Goal: Information Seeking & Learning: Learn about a topic

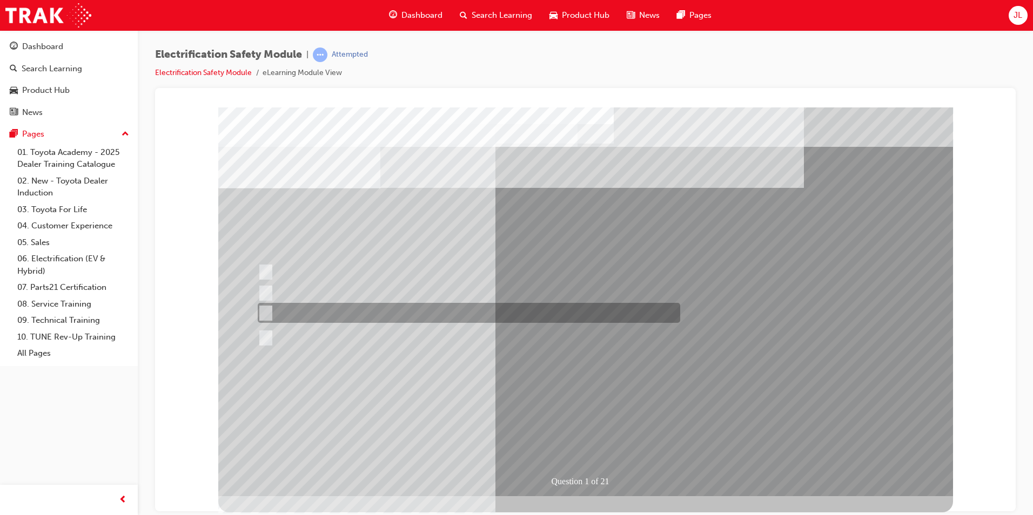
click at [330, 314] on div at bounding box center [466, 313] width 422 height 20
radio input "true"
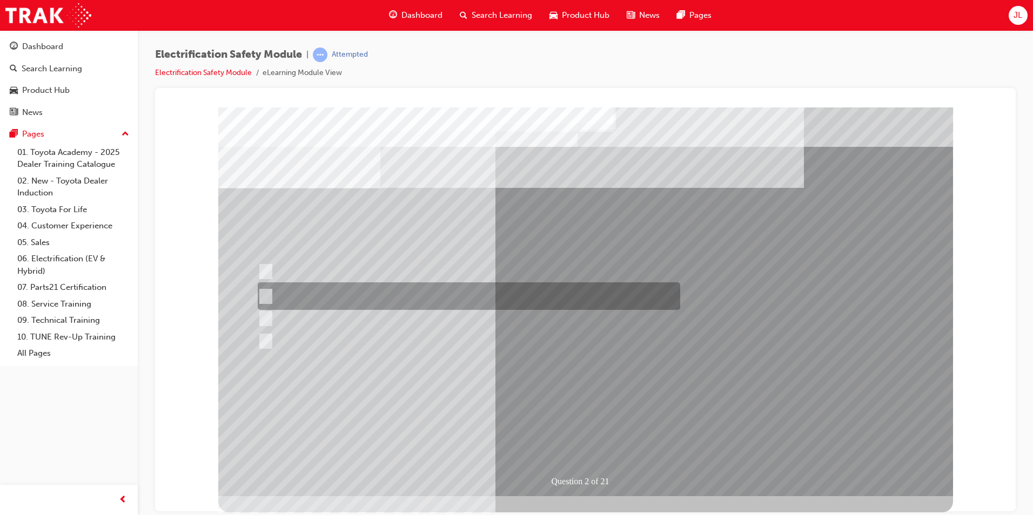
click at [416, 293] on div at bounding box center [466, 297] width 422 height 28
radio input "true"
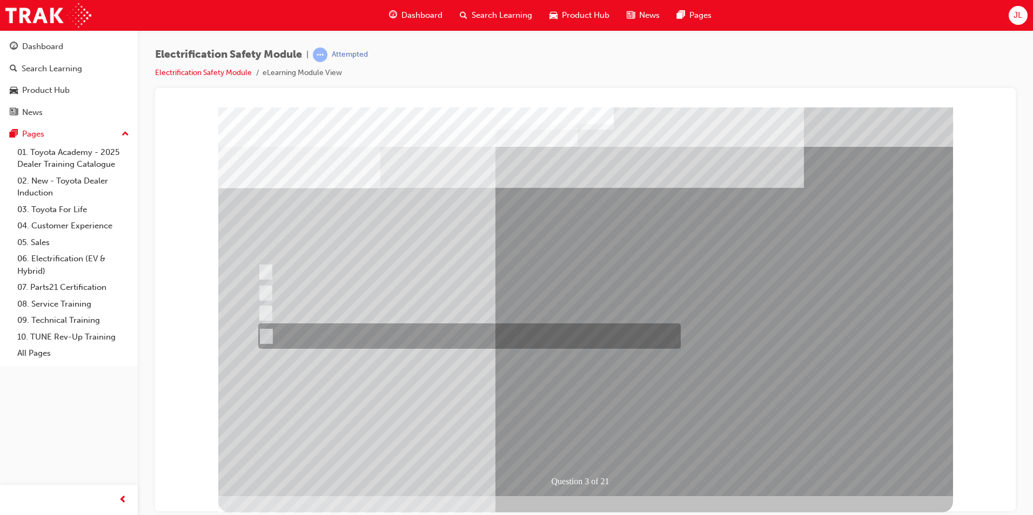
click at [422, 336] on div at bounding box center [467, 336] width 422 height 25
radio input "true"
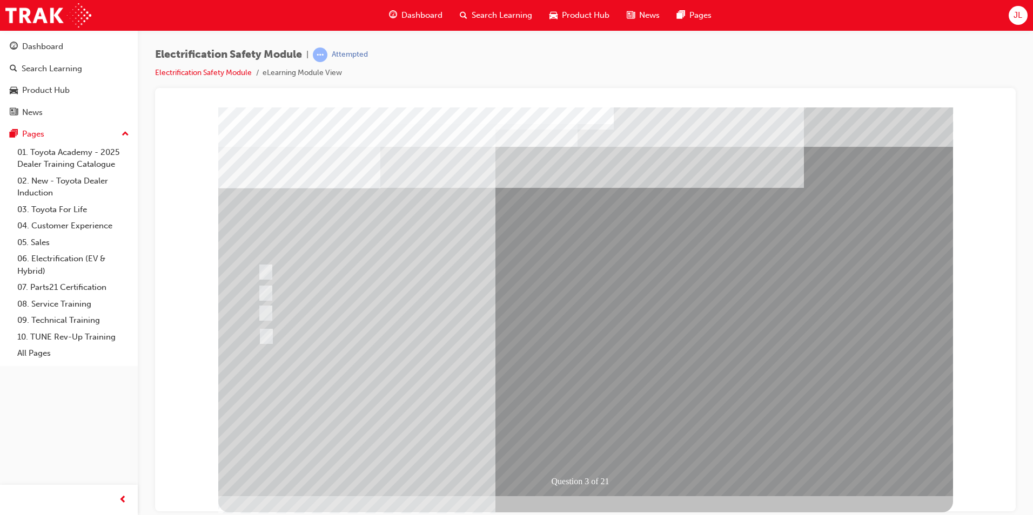
click at [193, 111] on div "Question 4 of 21" at bounding box center [585, 111] width 835 height 0
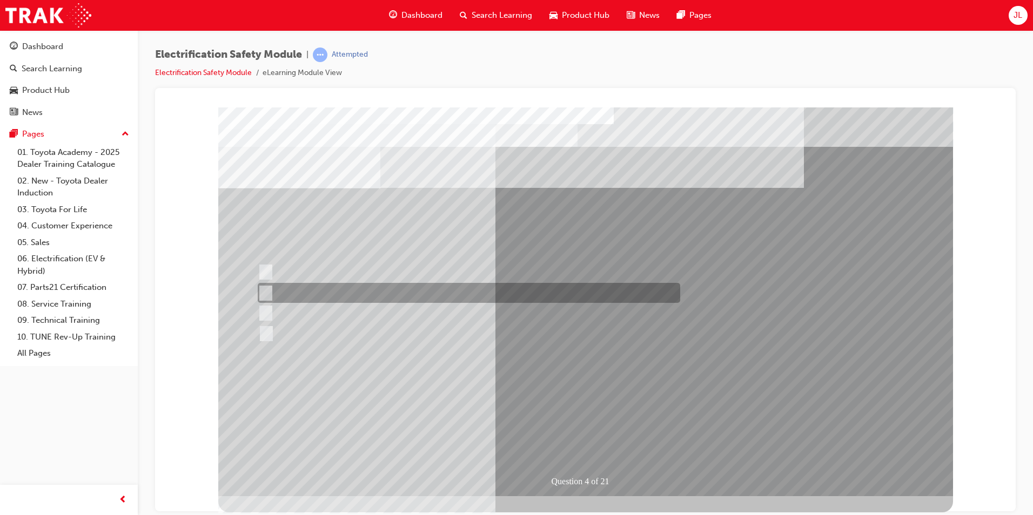
click at [338, 287] on div at bounding box center [466, 293] width 422 height 20
checkbox input "true"
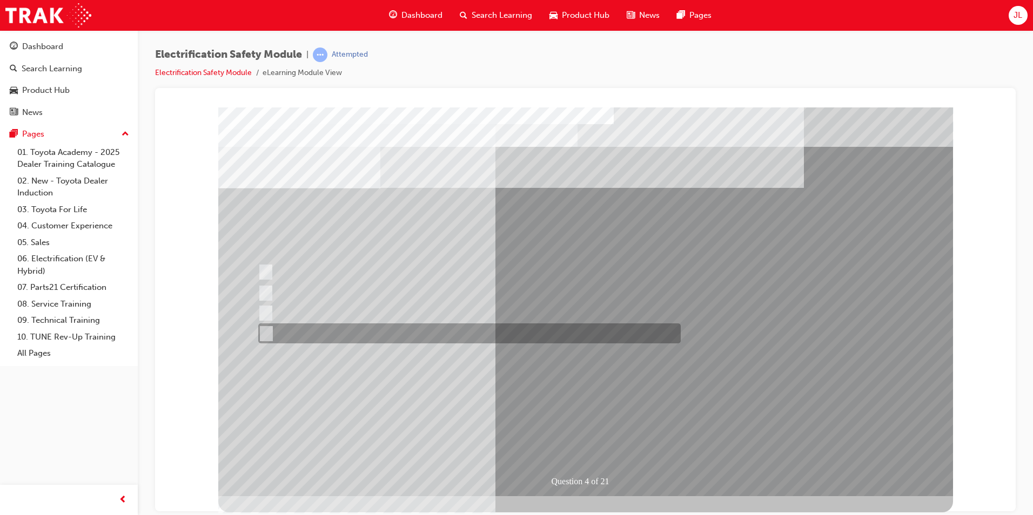
click at [329, 338] on div at bounding box center [467, 334] width 422 height 20
checkbox input "true"
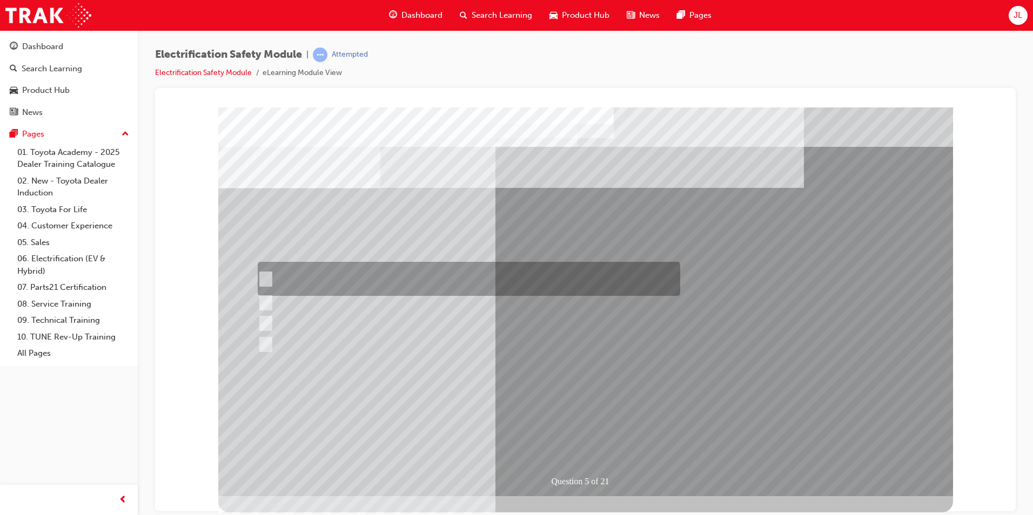
click at [265, 272] on div at bounding box center [466, 279] width 422 height 34
checkbox input "true"
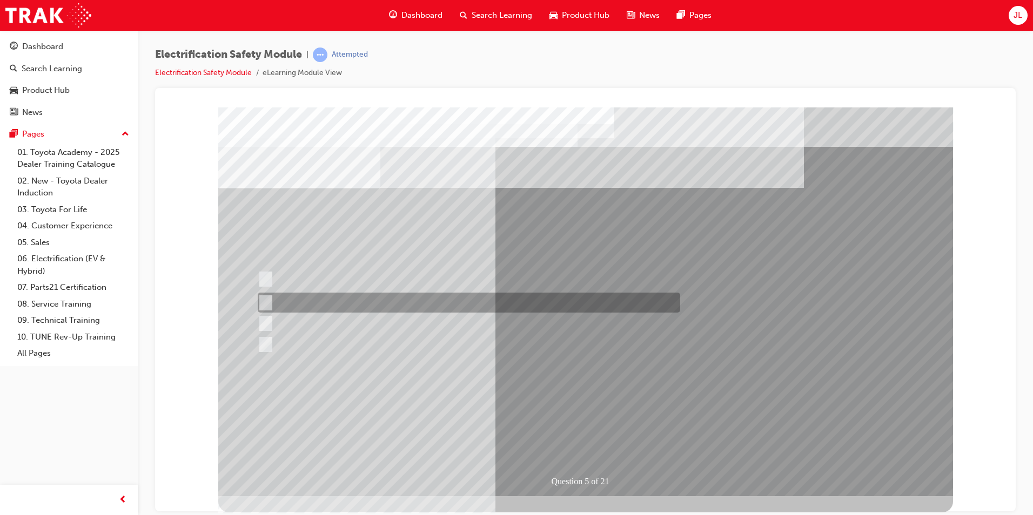
click at [286, 298] on div at bounding box center [466, 303] width 422 height 20
checkbox input "true"
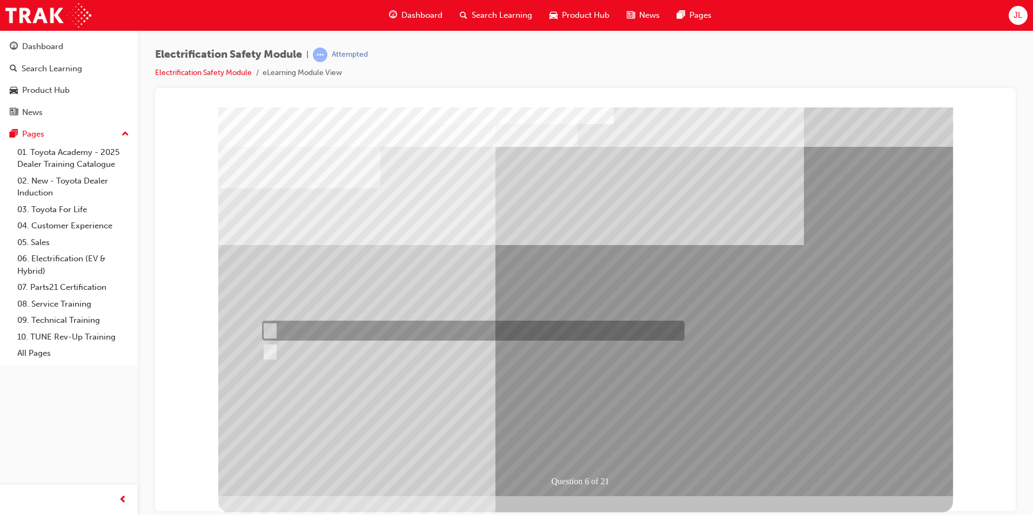
click at [303, 332] on div at bounding box center [470, 331] width 422 height 20
radio input "true"
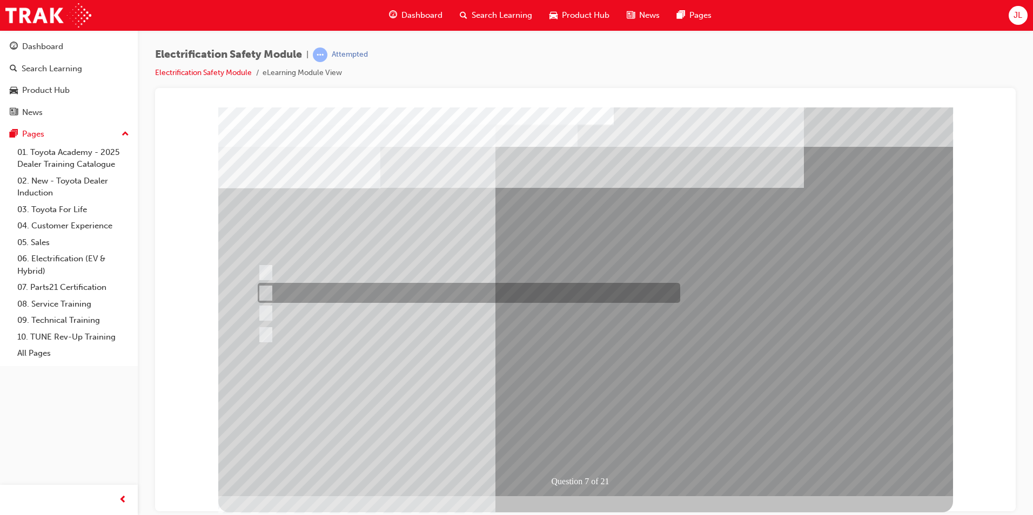
click at [363, 299] on div at bounding box center [466, 293] width 422 height 20
radio input "true"
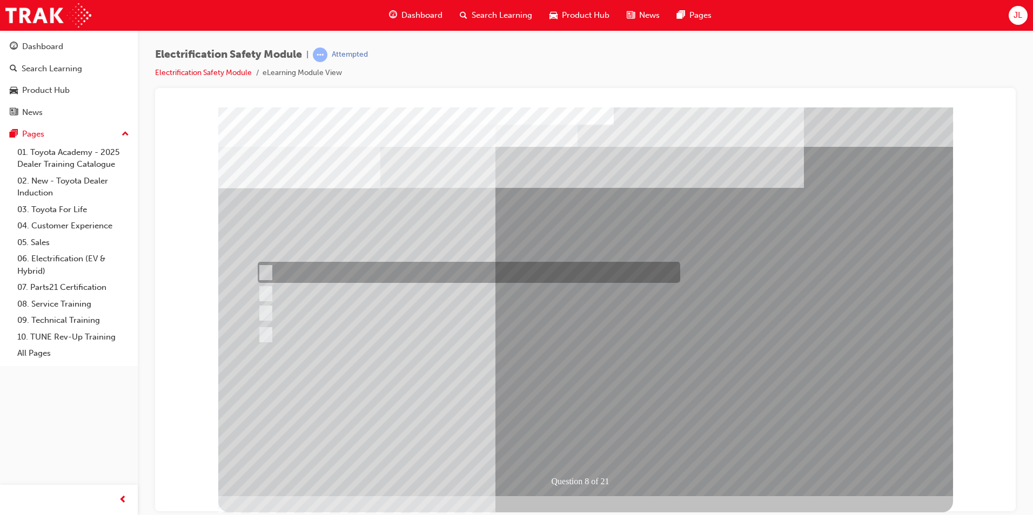
click at [371, 278] on div at bounding box center [466, 272] width 422 height 21
radio input "true"
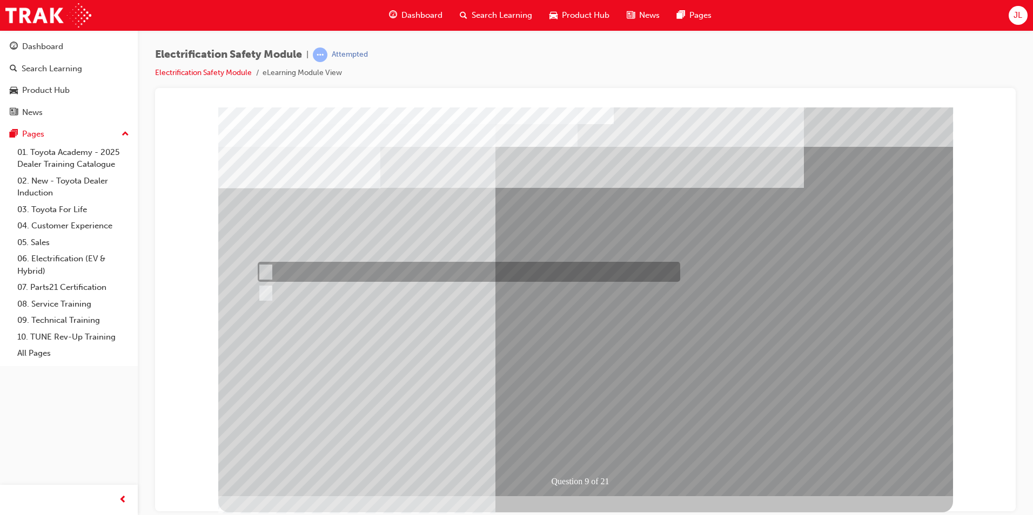
click at [372, 277] on div at bounding box center [466, 272] width 422 height 20
radio input "true"
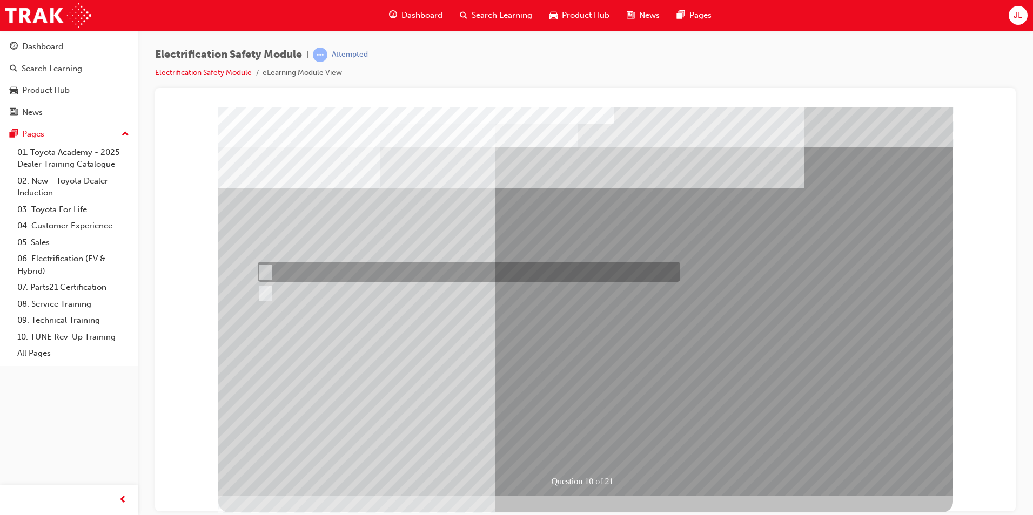
click at [344, 272] on div at bounding box center [466, 272] width 422 height 20
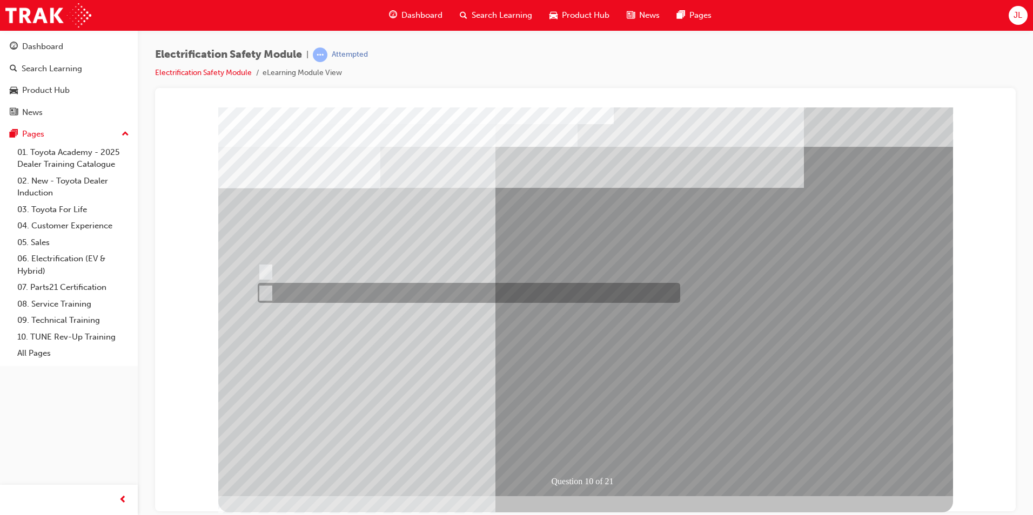
click at [341, 293] on div at bounding box center [466, 293] width 422 height 20
radio input "false"
radio input "true"
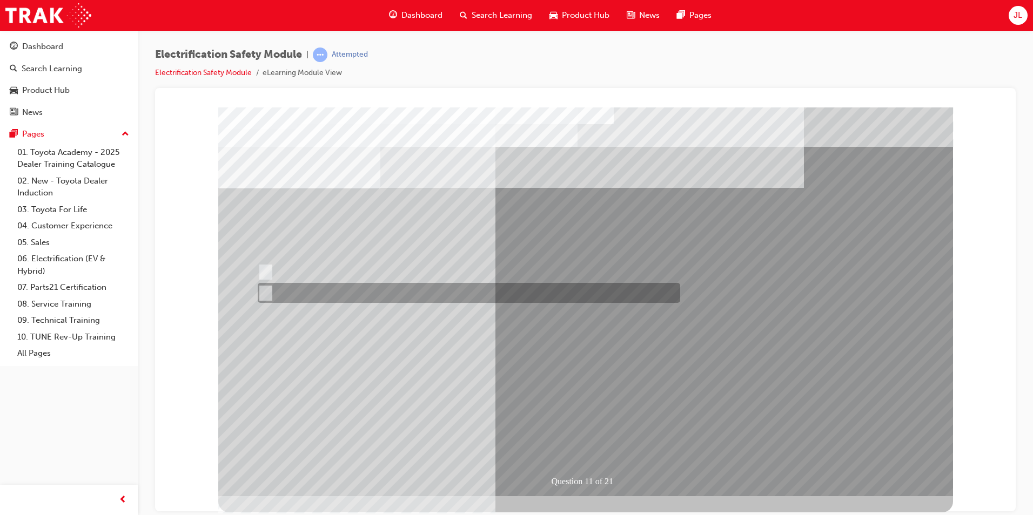
click at [332, 291] on div at bounding box center [466, 293] width 422 height 20
radio input "true"
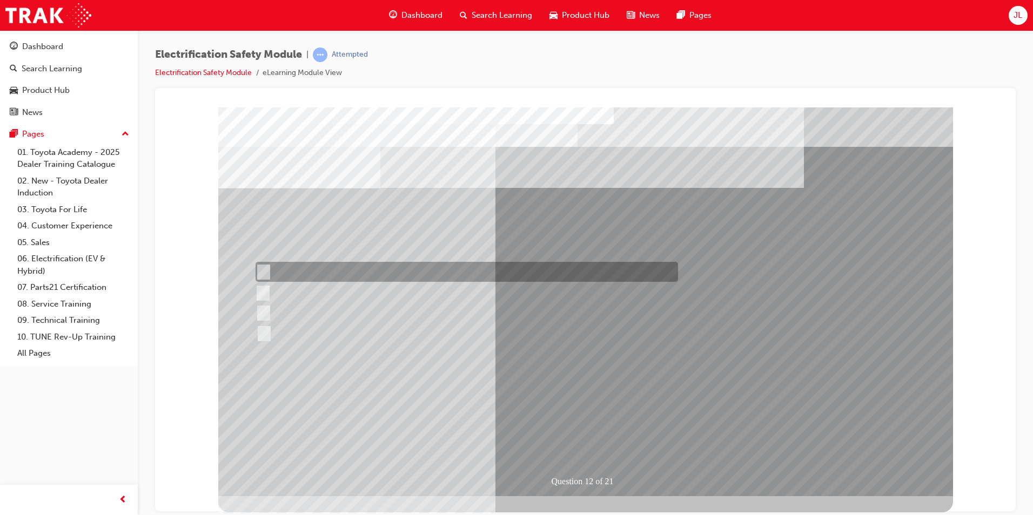
click at [304, 277] on div at bounding box center [464, 272] width 422 height 20
radio input "true"
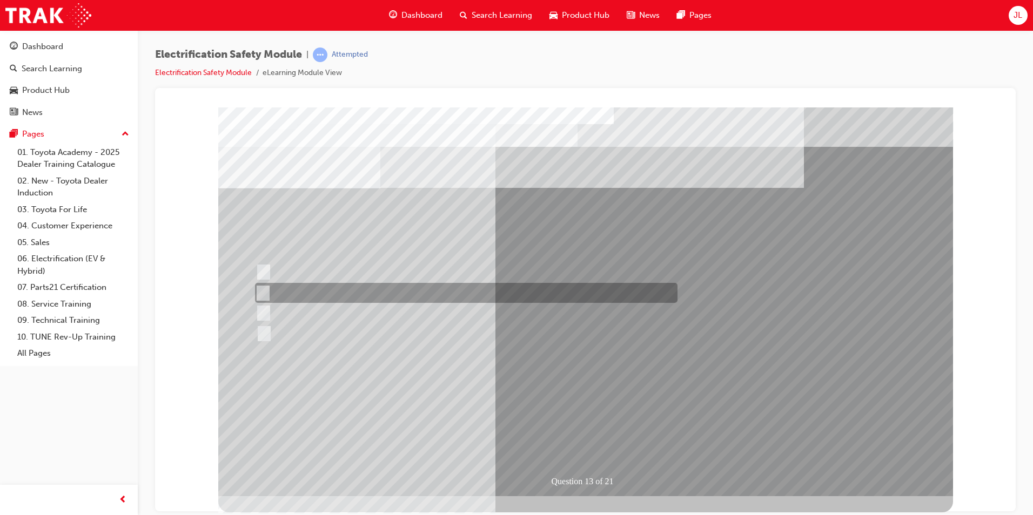
click at [448, 297] on div at bounding box center [463, 293] width 422 height 20
radio input "true"
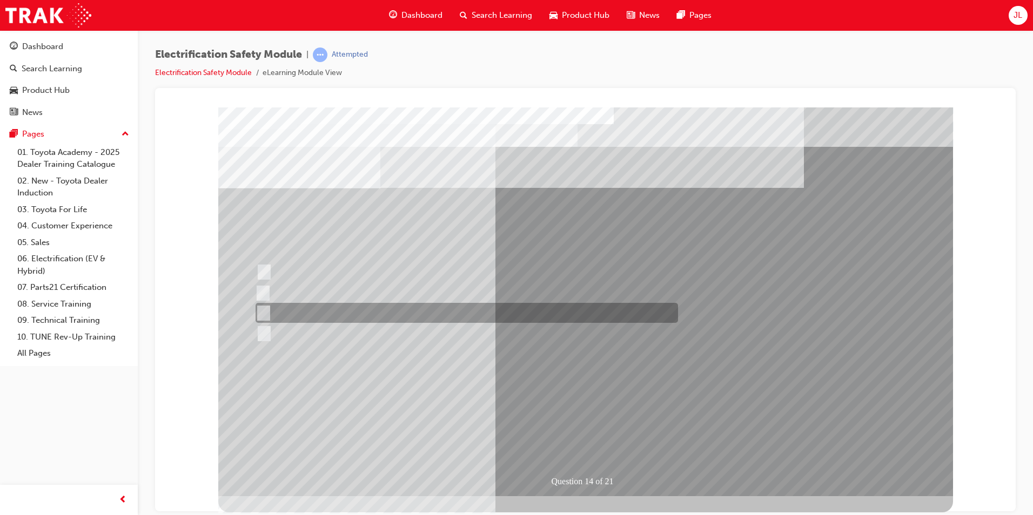
click at [321, 312] on div at bounding box center [464, 313] width 422 height 20
radio input "true"
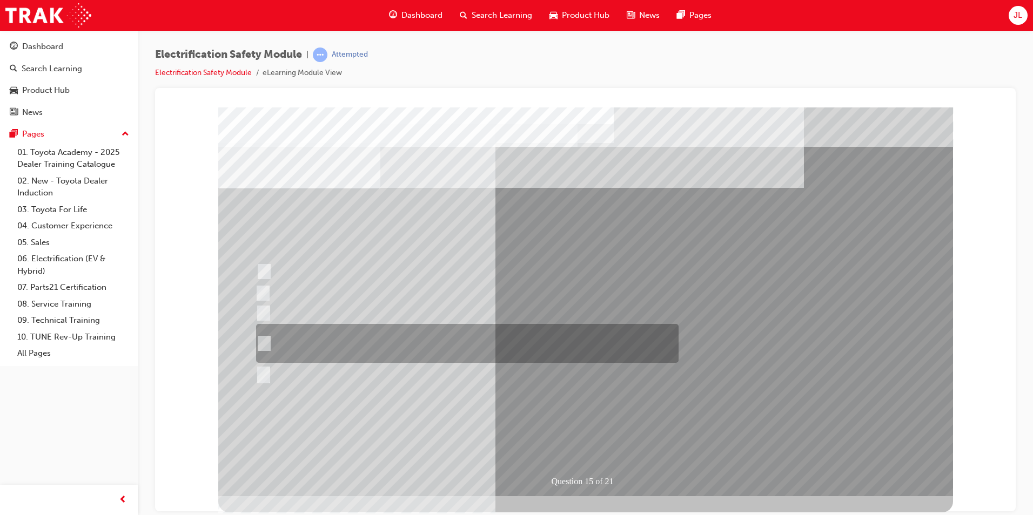
click at [330, 340] on div at bounding box center [464, 343] width 422 height 39
radio input "true"
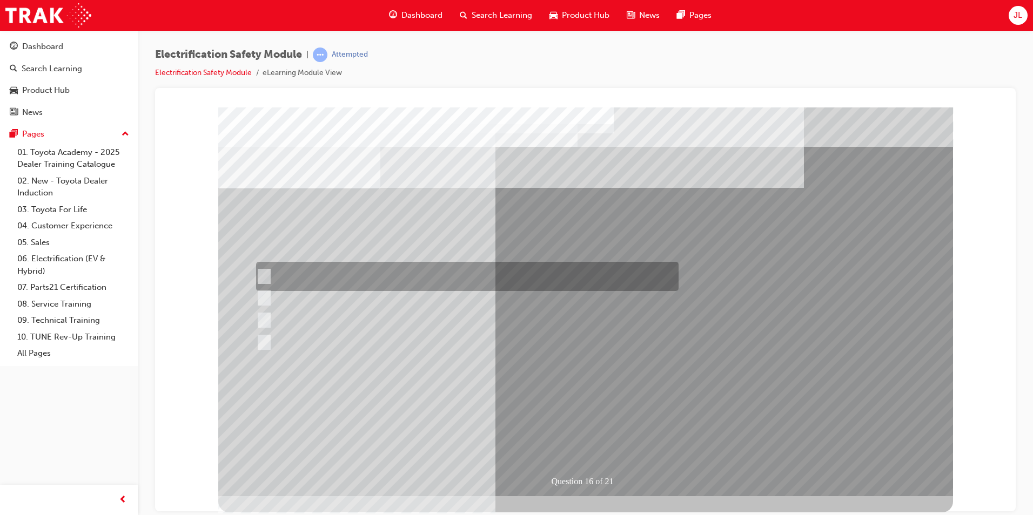
click at [363, 276] on div at bounding box center [464, 276] width 422 height 29
radio input "true"
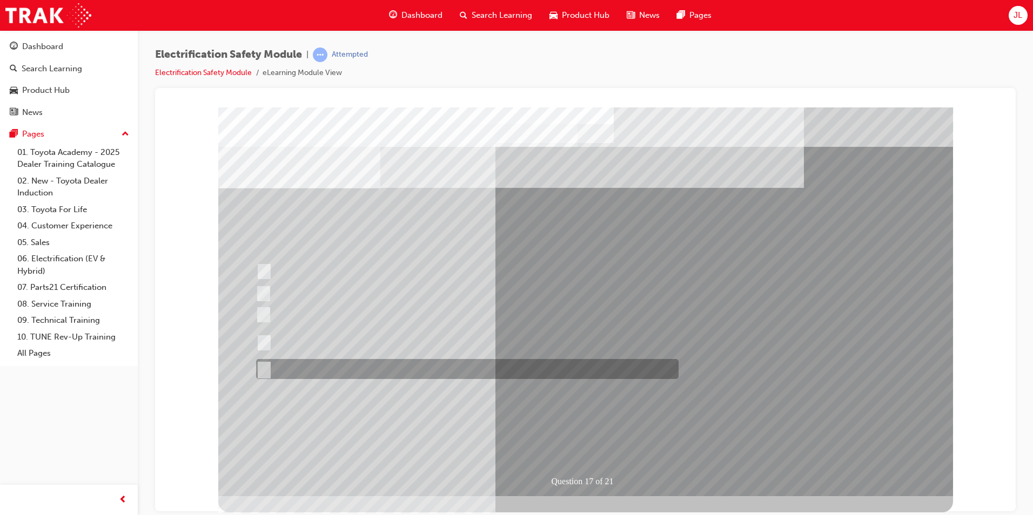
click at [344, 361] on div at bounding box center [464, 369] width 422 height 20
radio input "true"
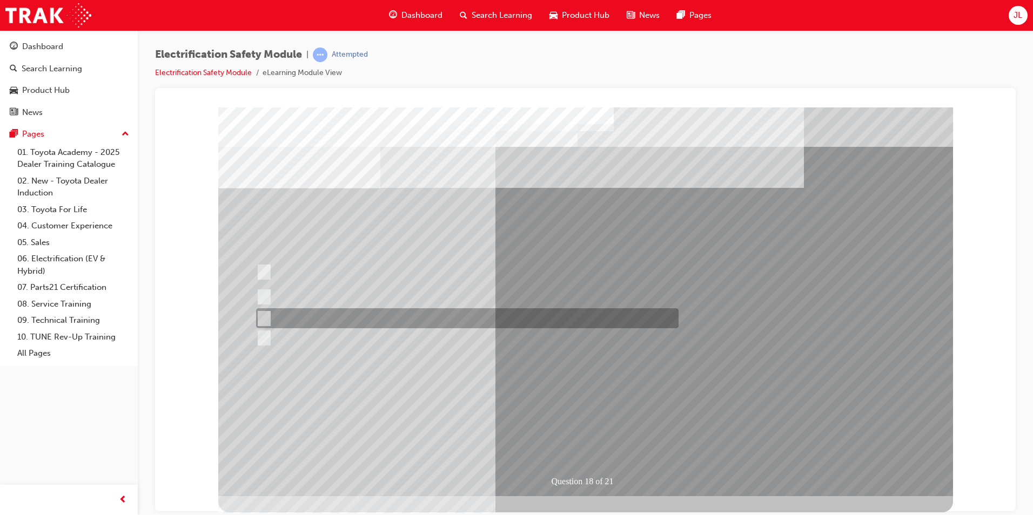
click at [360, 323] on div at bounding box center [464, 318] width 422 height 20
radio input "true"
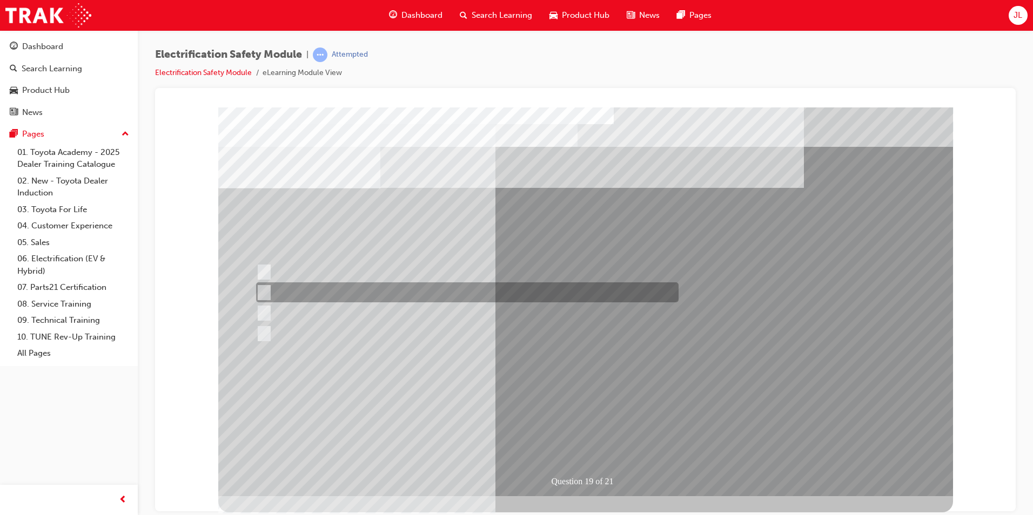
click at [312, 296] on div at bounding box center [464, 293] width 422 height 20
radio input "true"
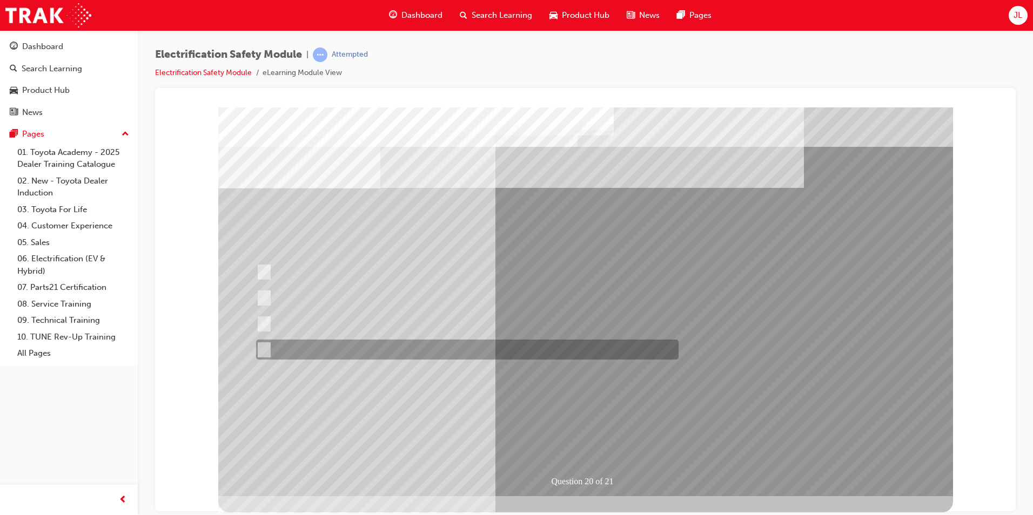
click at [366, 357] on div at bounding box center [464, 350] width 422 height 20
radio input "true"
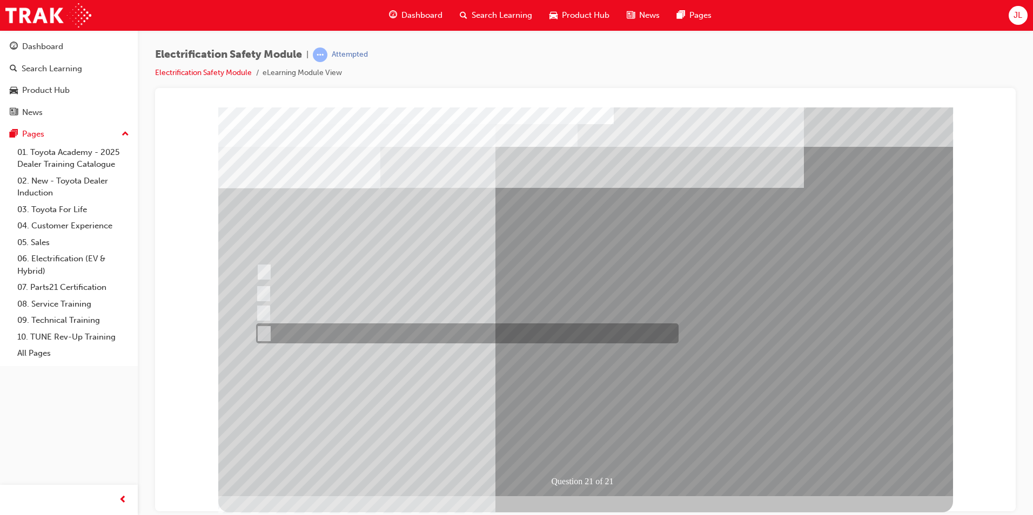
click at [279, 334] on div at bounding box center [464, 334] width 422 height 20
radio input "true"
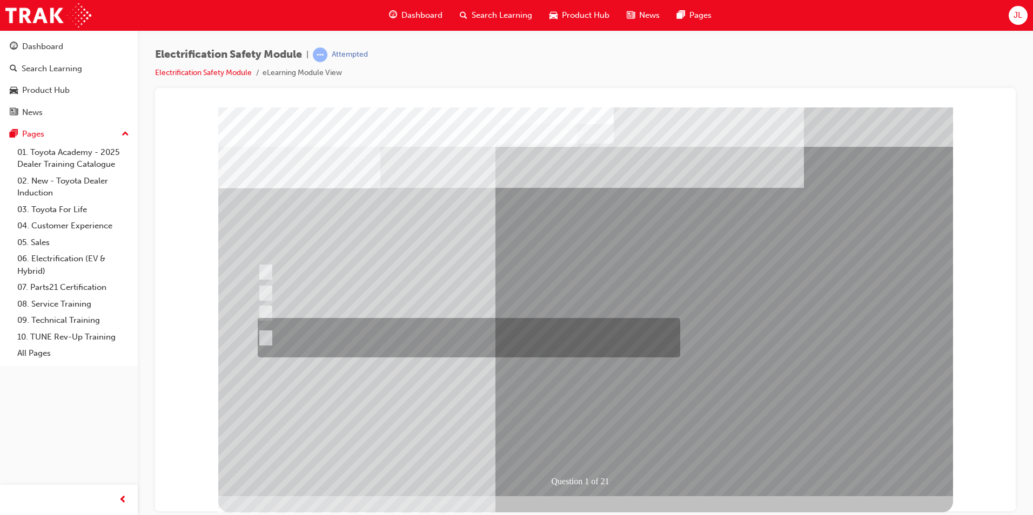
click at [327, 329] on div at bounding box center [466, 337] width 422 height 39
radio input "true"
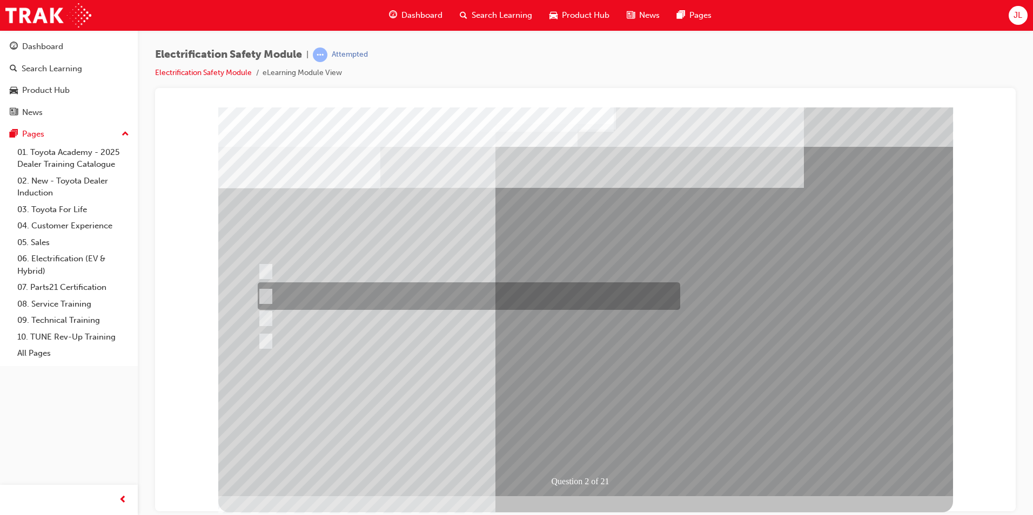
click at [340, 293] on div at bounding box center [466, 297] width 422 height 28
radio input "true"
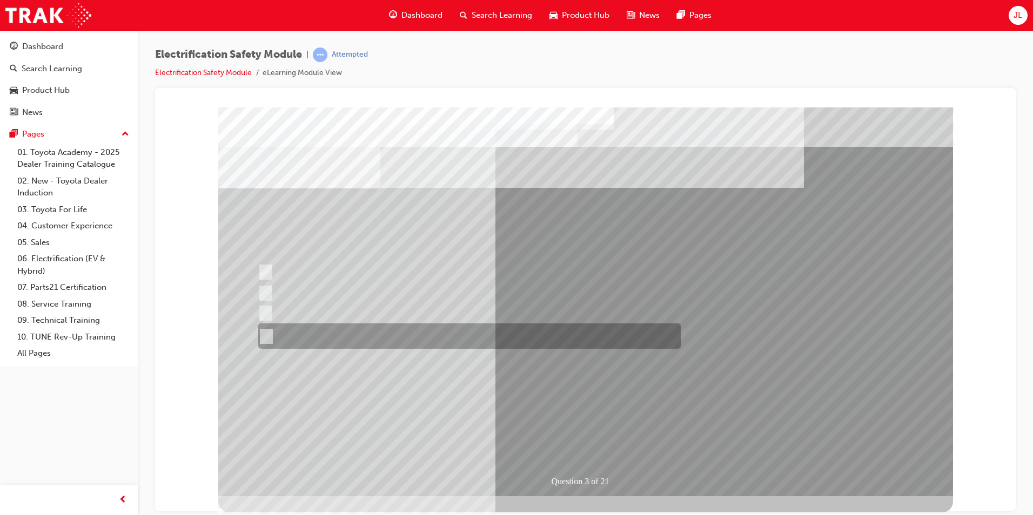
click at [422, 328] on div at bounding box center [467, 336] width 422 height 25
radio input "true"
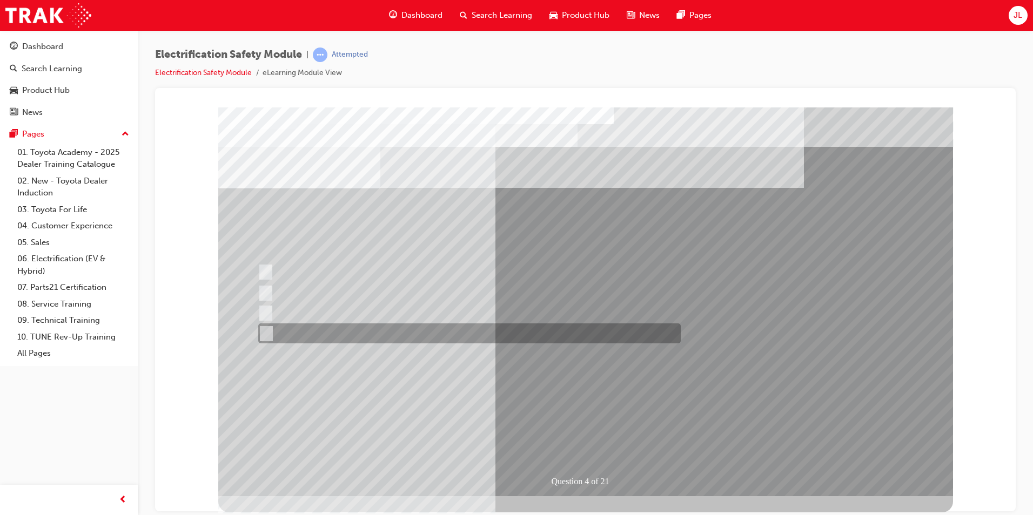
click at [331, 333] on div at bounding box center [467, 334] width 422 height 20
checkbox input "true"
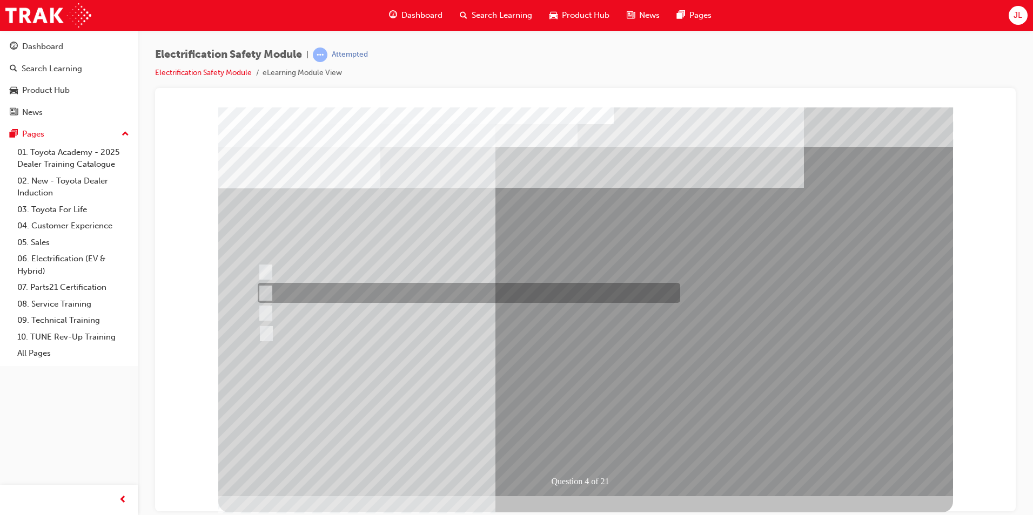
click at [313, 291] on div at bounding box center [466, 293] width 422 height 20
checkbox input "true"
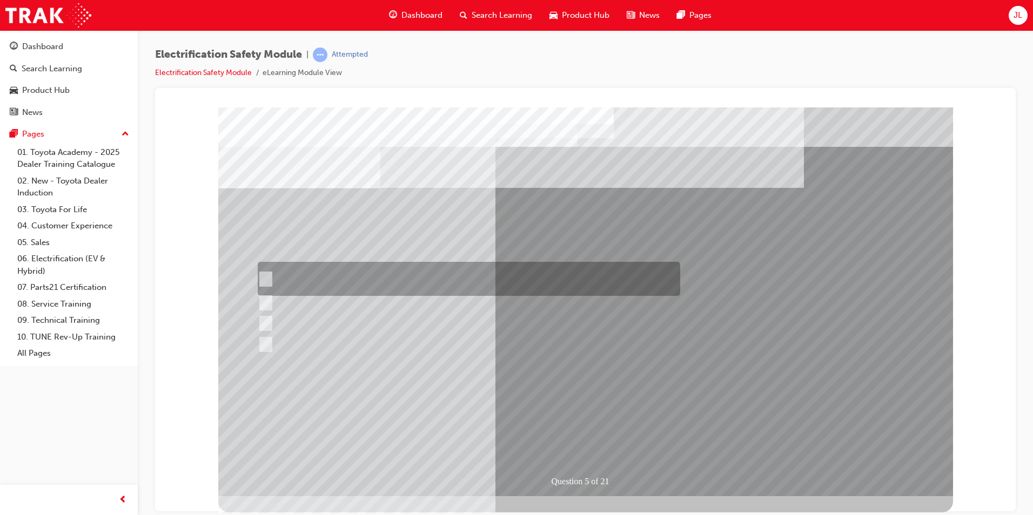
click at [261, 279] on input "The READY light will illuminate when the vehicle is turned on and ready to driv…" at bounding box center [263, 279] width 12 height 12
checkbox input "true"
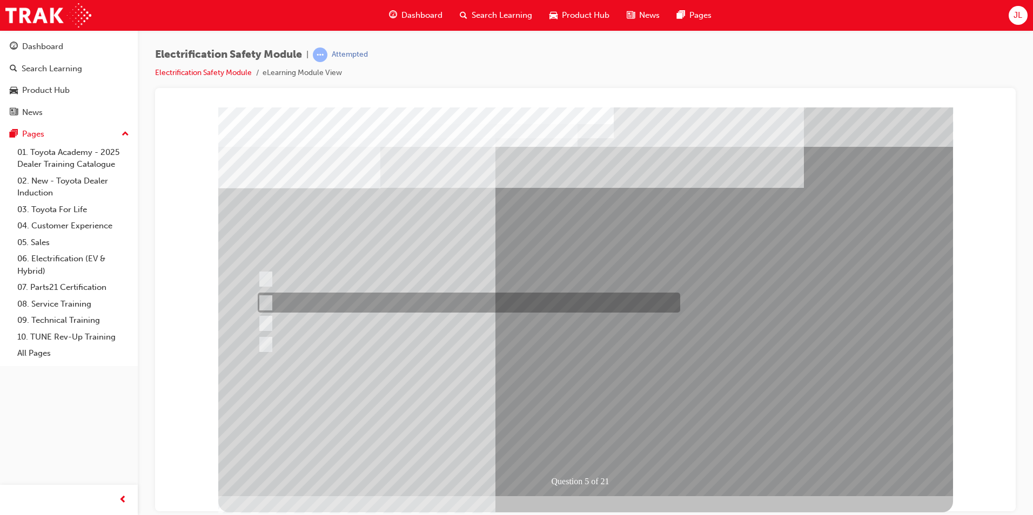
click at [267, 301] on input "The Main Display will show the power flow for the driveline." at bounding box center [263, 303] width 12 height 12
checkbox input "true"
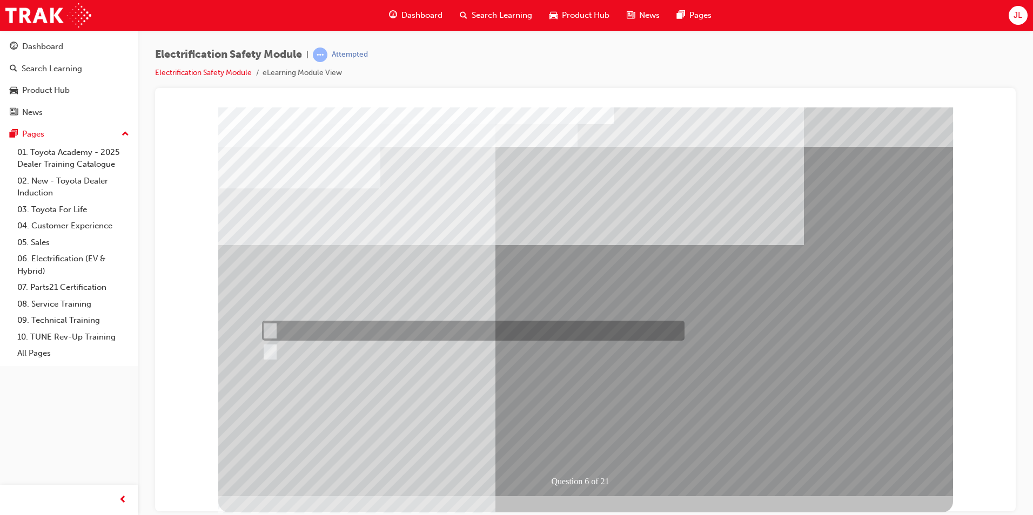
click at [305, 324] on div at bounding box center [470, 331] width 422 height 20
radio input "true"
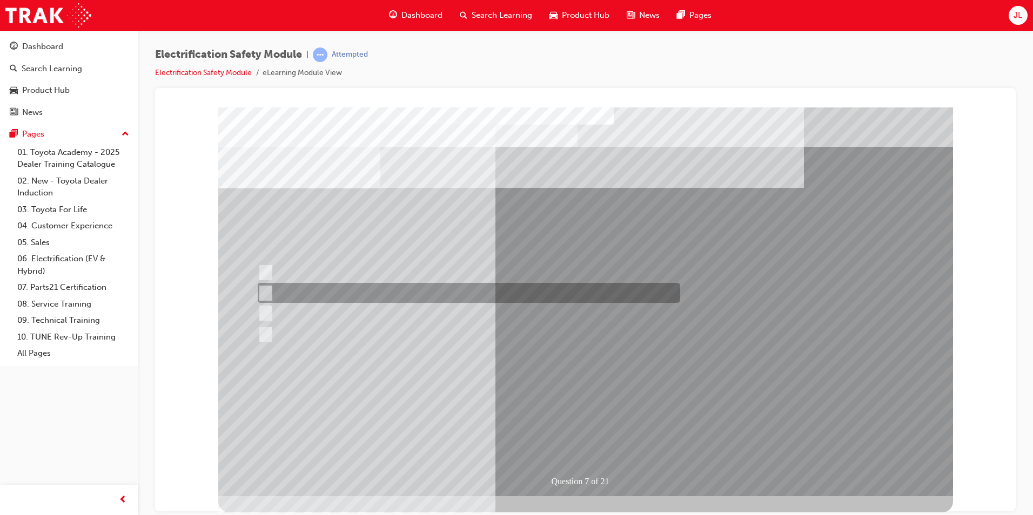
click at [273, 292] on div at bounding box center [466, 293] width 422 height 20
radio input "true"
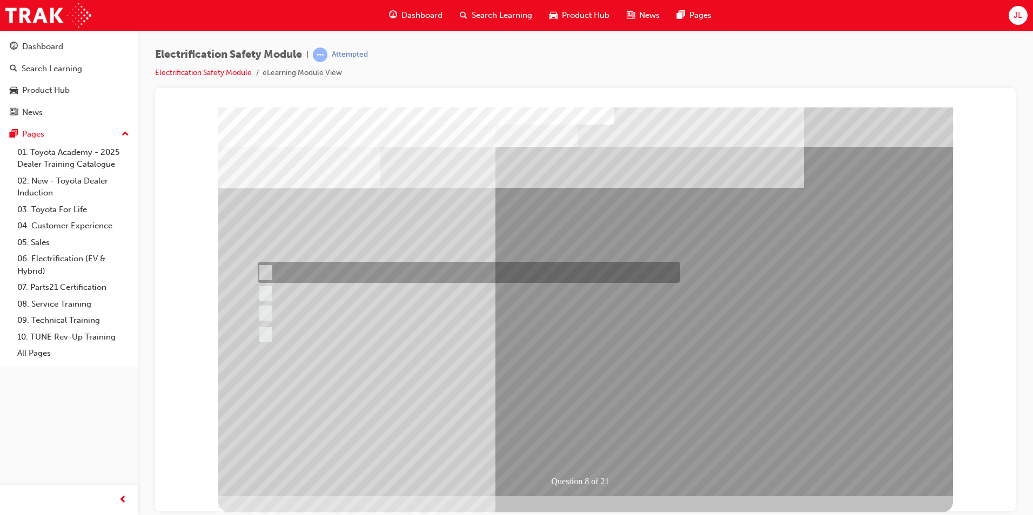
drag, startPoint x: 319, startPoint y: 270, endPoint x: 344, endPoint y: 270, distance: 24.9
click at [319, 270] on div at bounding box center [466, 272] width 422 height 21
radio input "true"
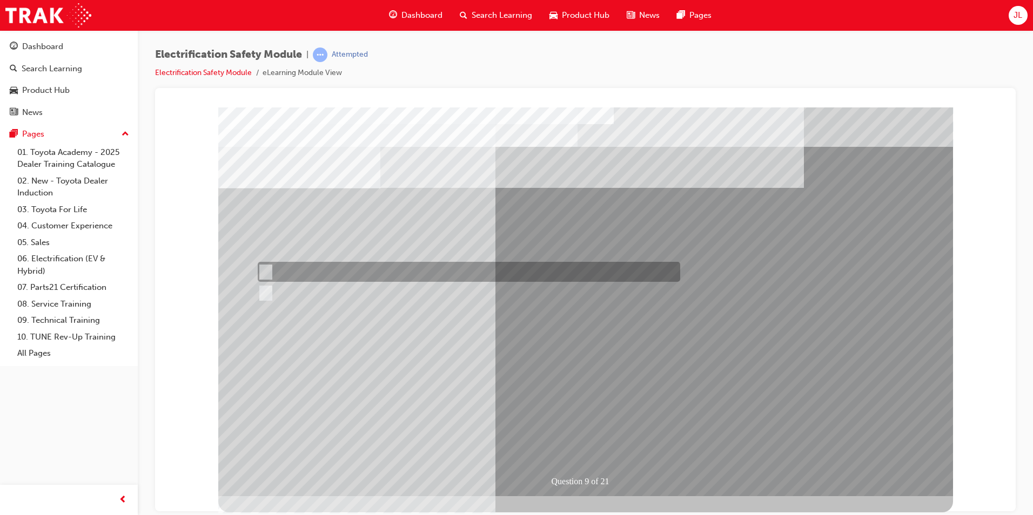
click at [319, 271] on div at bounding box center [466, 272] width 422 height 20
radio input "true"
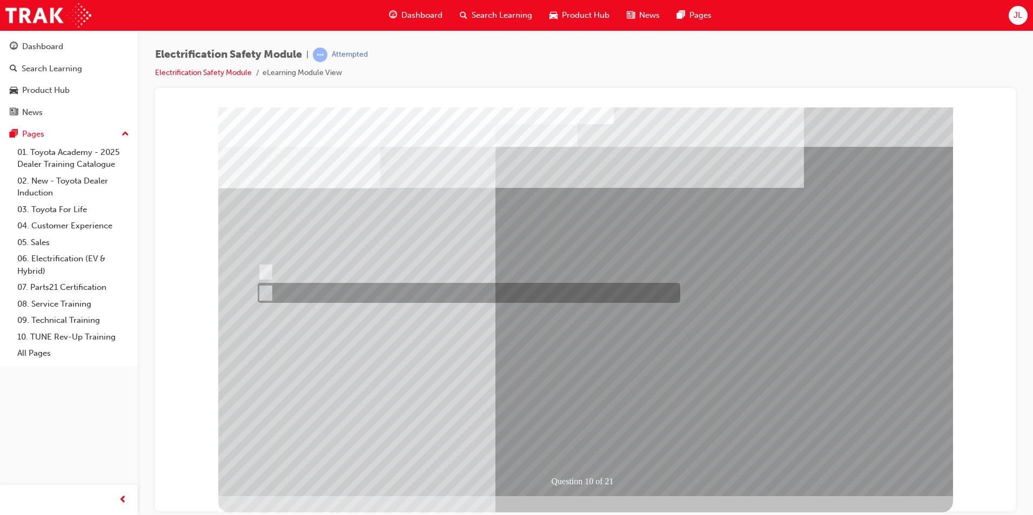
click at [328, 290] on div at bounding box center [466, 293] width 422 height 20
radio input "true"
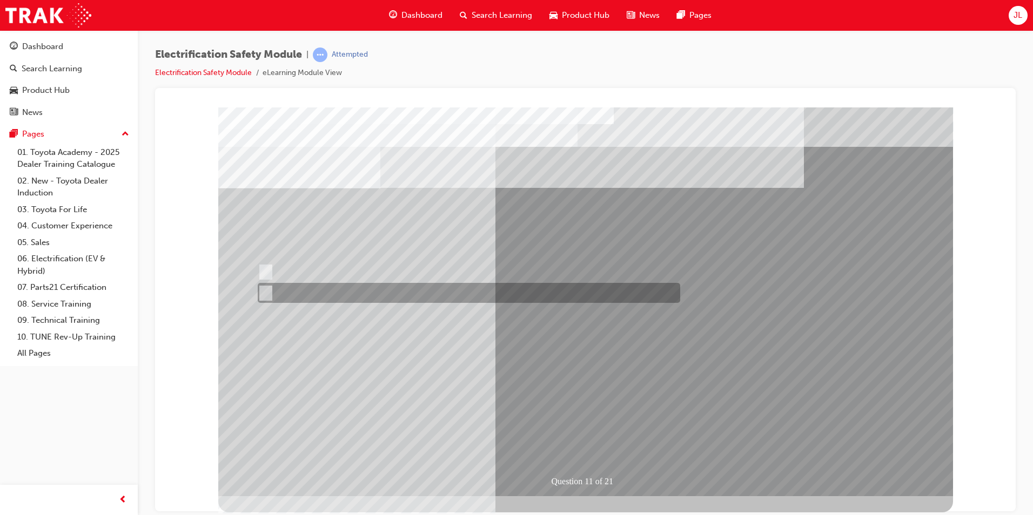
click at [368, 297] on div at bounding box center [466, 293] width 422 height 20
radio input "true"
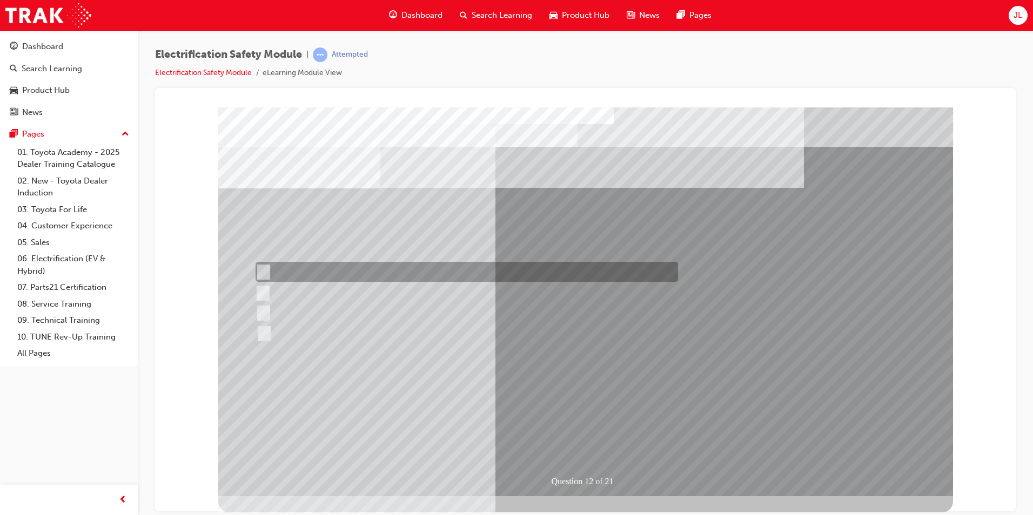
click at [292, 277] on div at bounding box center [464, 272] width 422 height 20
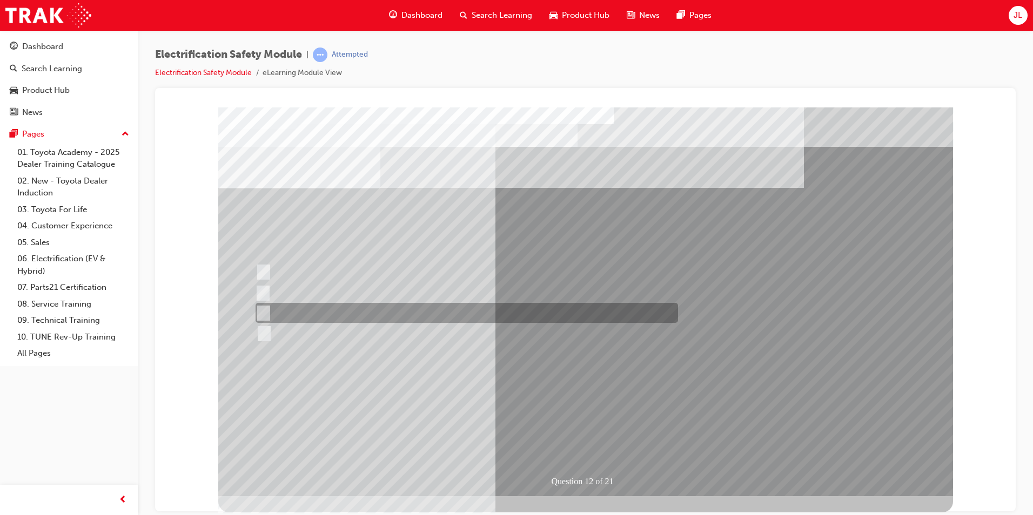
click at [283, 303] on div at bounding box center [464, 313] width 422 height 20
radio input "false"
radio input "true"
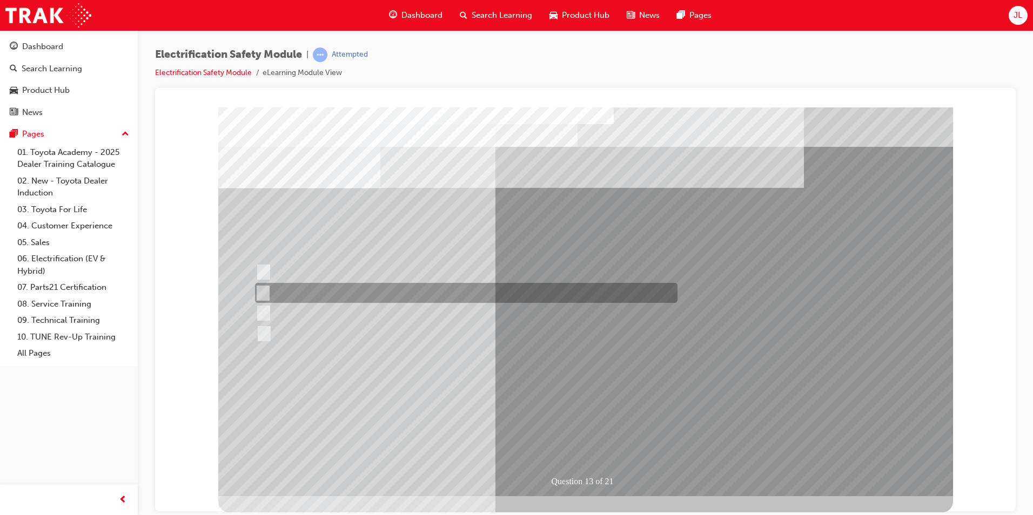
click at [352, 292] on div at bounding box center [463, 293] width 422 height 20
radio input "true"
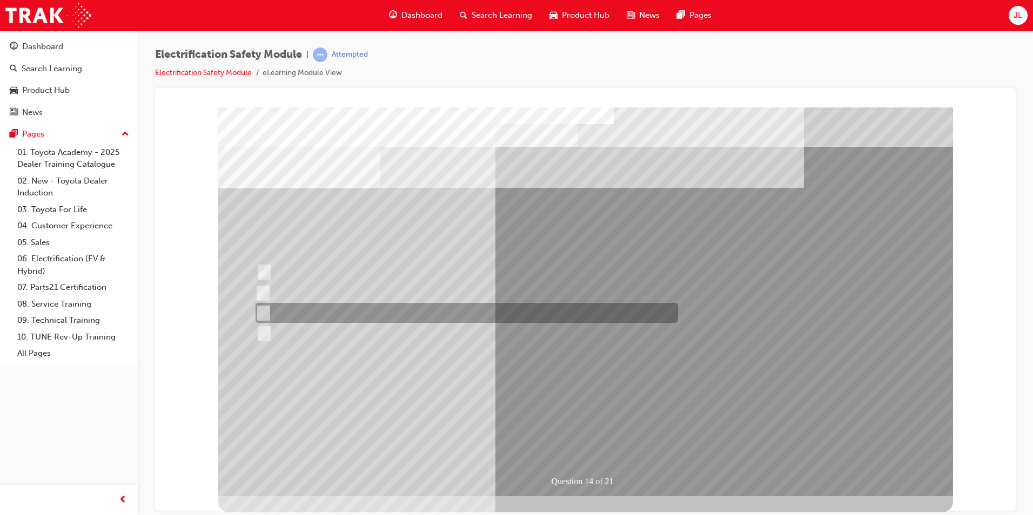
click at [351, 320] on div at bounding box center [464, 313] width 422 height 20
radio input "true"
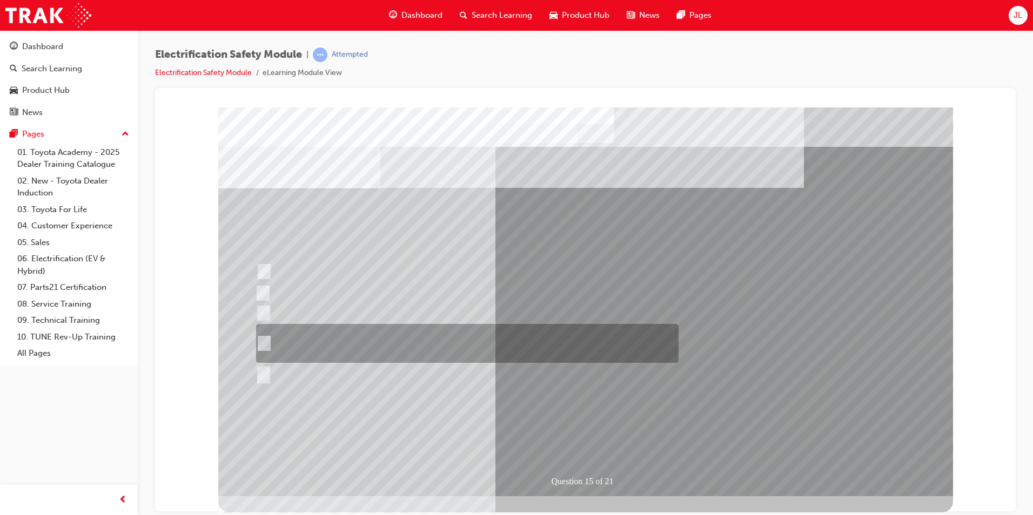
click at [405, 350] on div at bounding box center [464, 343] width 422 height 39
radio input "true"
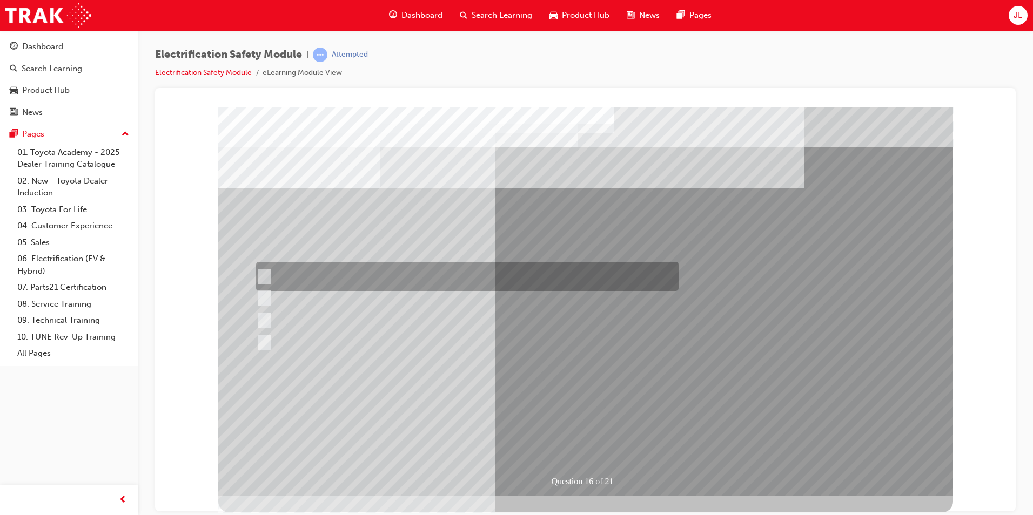
click at [346, 285] on div at bounding box center [464, 276] width 422 height 29
radio input "true"
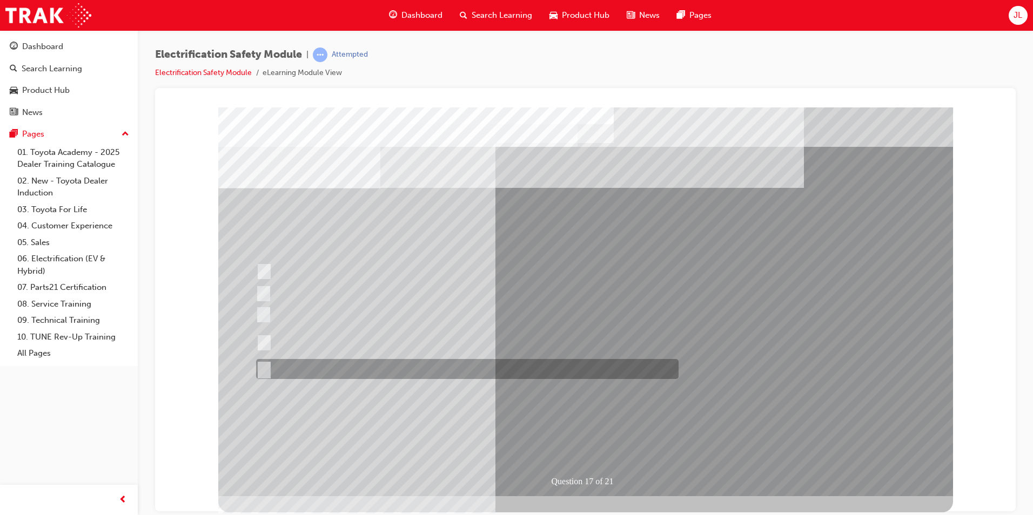
click at [438, 366] on div at bounding box center [464, 369] width 422 height 20
radio input "true"
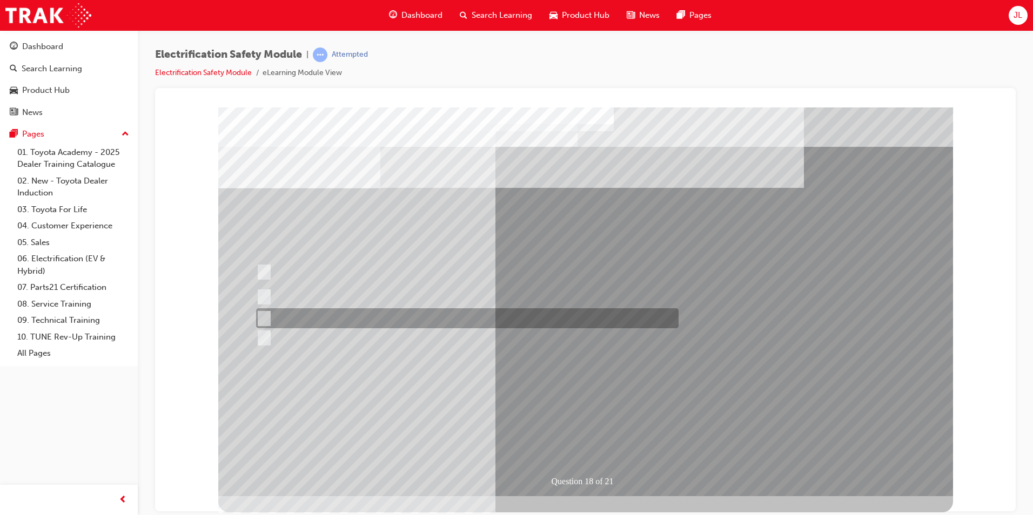
click at [267, 315] on input "Discard the gloves and use a new pair." at bounding box center [262, 319] width 12 height 12
radio input "true"
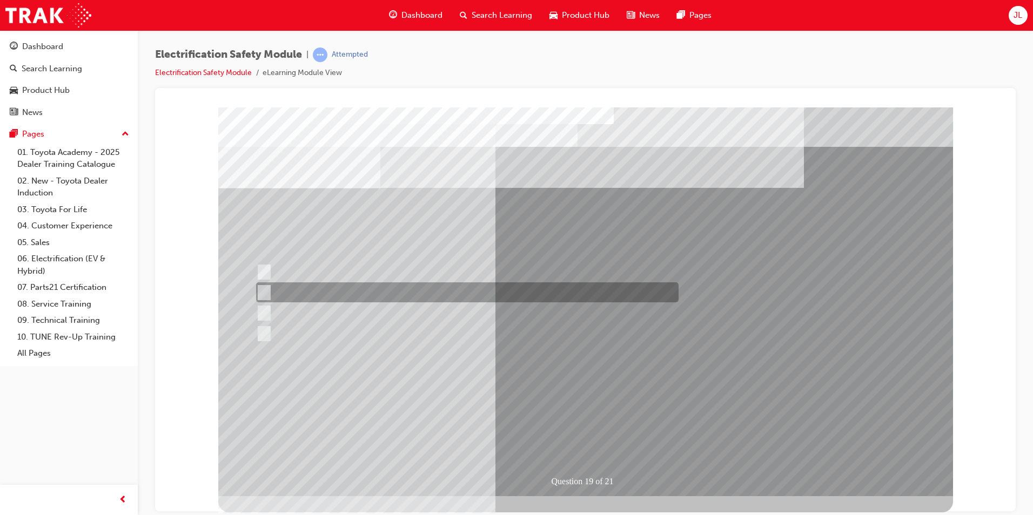
click at [305, 296] on div at bounding box center [464, 293] width 422 height 20
radio input "true"
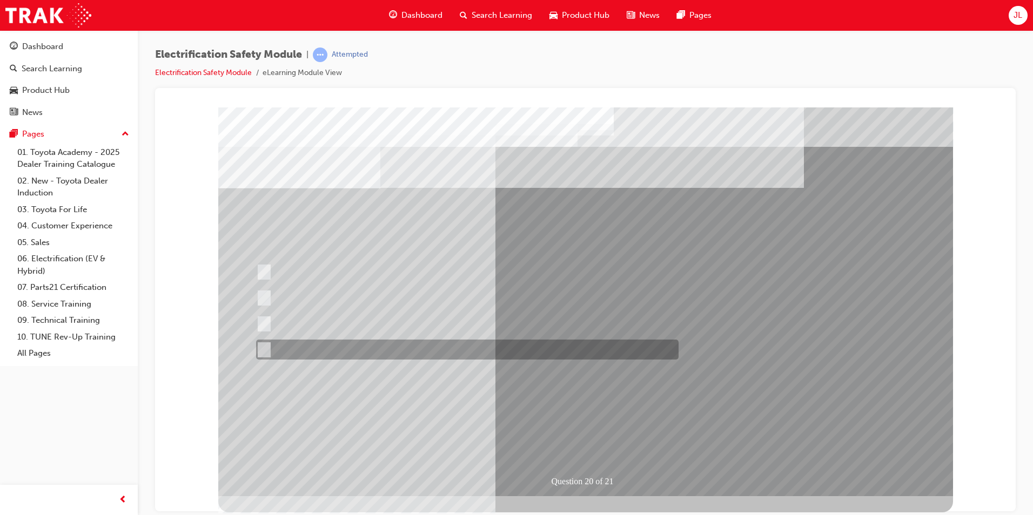
click at [450, 343] on div at bounding box center [464, 350] width 422 height 20
radio input "true"
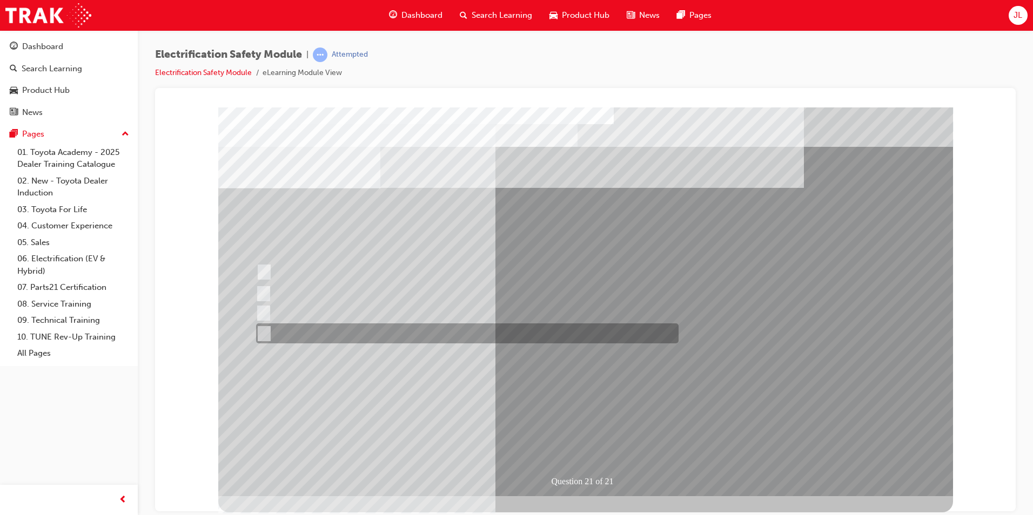
click at [381, 326] on div at bounding box center [464, 334] width 422 height 20
radio input "true"
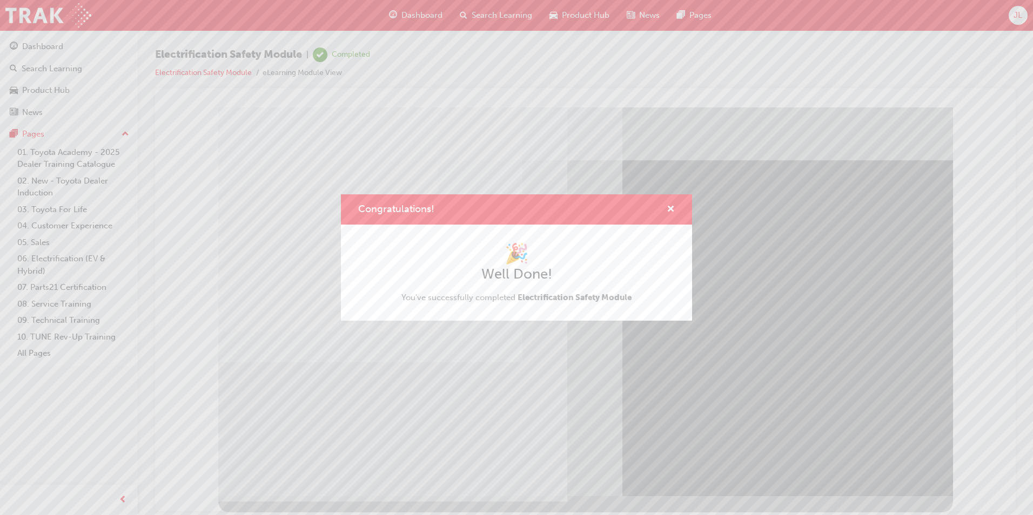
click at [285, 441] on div "Congratulations! 🎉 Well Done! You've successfully completed Electrification Saf…" at bounding box center [516, 257] width 1033 height 515
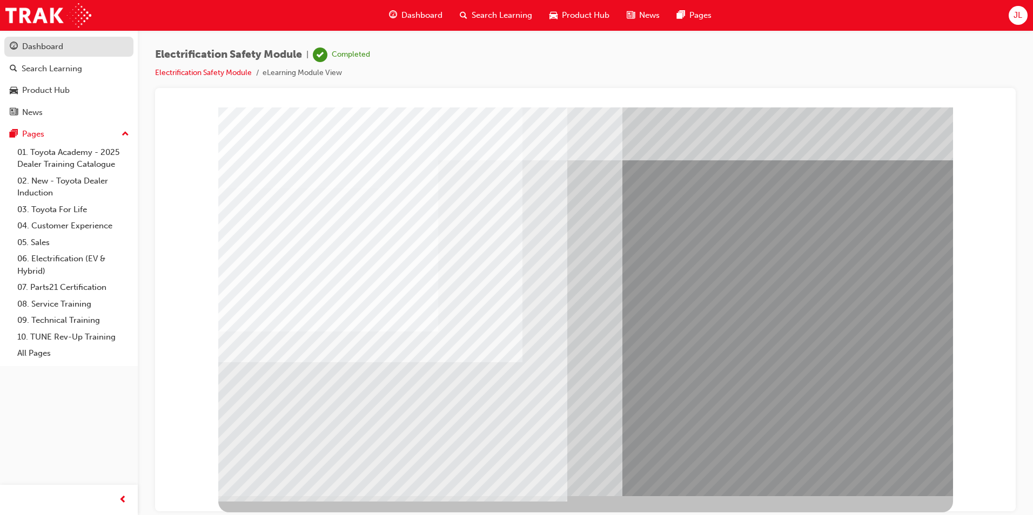
click at [51, 46] on div "Dashboard" at bounding box center [42, 47] width 41 height 12
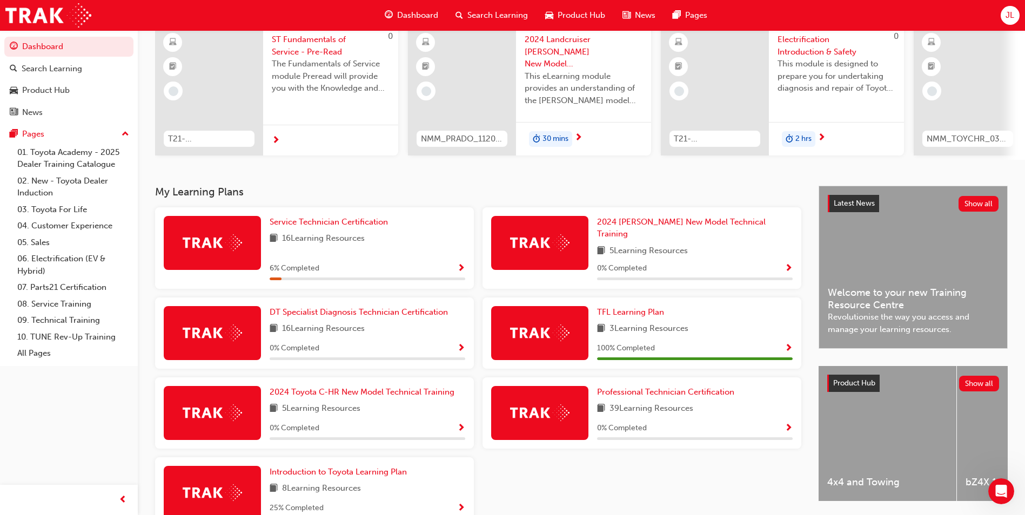
scroll to position [108, 0]
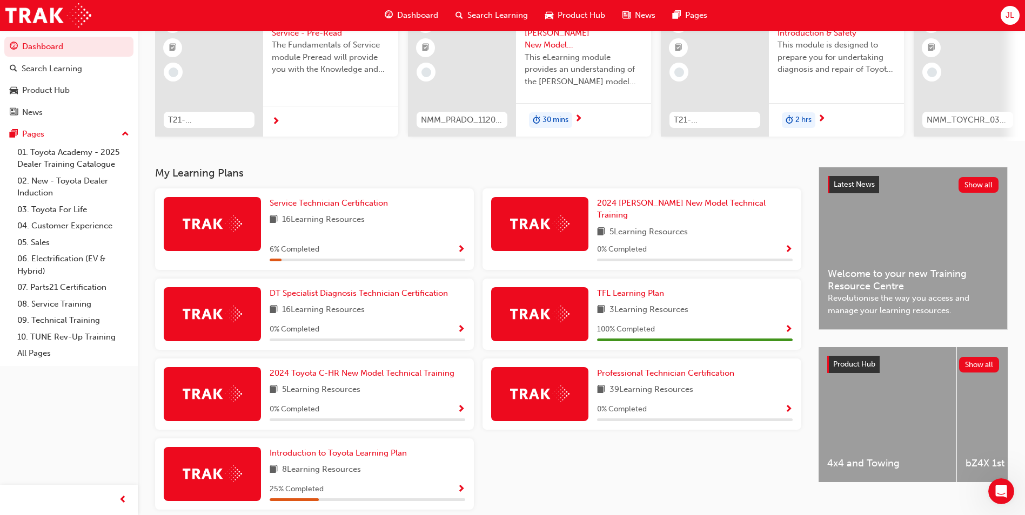
click at [304, 225] on span "16 Learning Resources" at bounding box center [323, 220] width 83 height 14
click at [455, 259] on div at bounding box center [368, 260] width 196 height 3
click at [457, 243] on div "6 % Completed" at bounding box center [368, 250] width 196 height 14
click at [250, 229] on div at bounding box center [212, 224] width 97 height 54
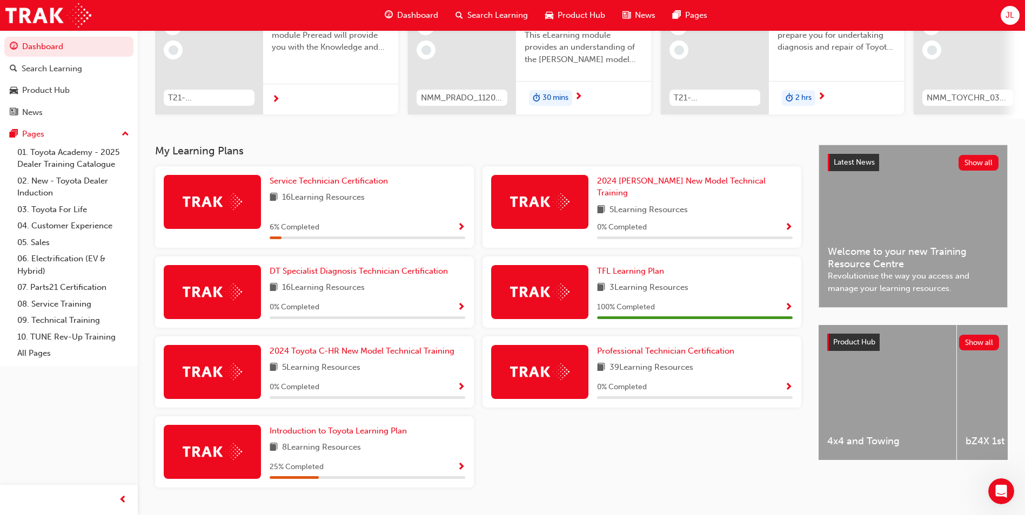
scroll to position [150, 0]
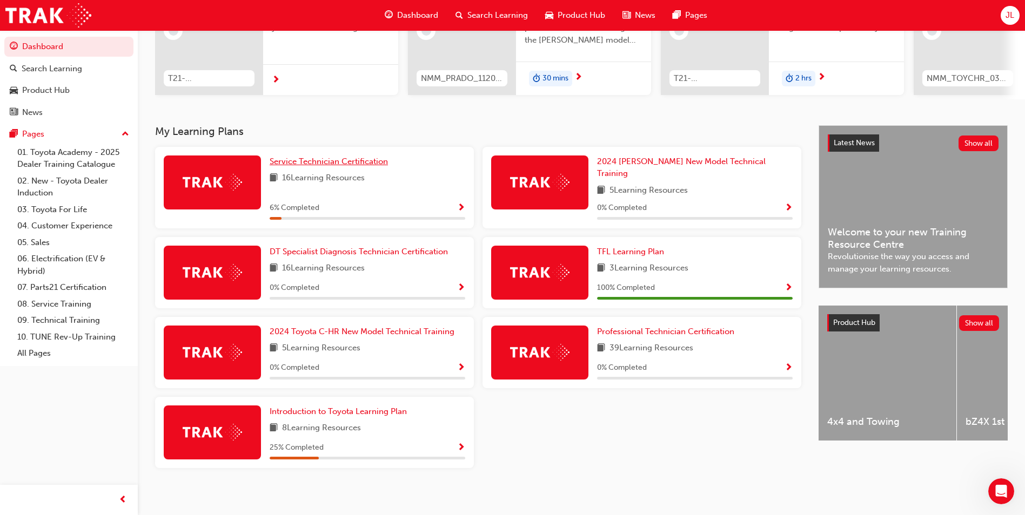
click at [336, 166] on span "Service Technician Certification" at bounding box center [329, 162] width 118 height 10
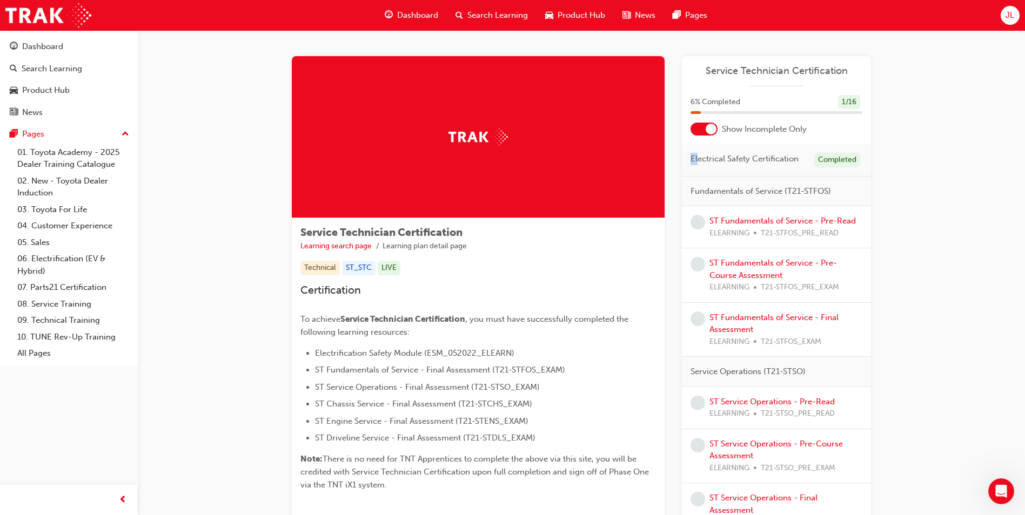
drag, startPoint x: 688, startPoint y: 156, endPoint x: 696, endPoint y: 156, distance: 8.1
click at [696, 156] on div "Electrical Safety Certification Completed" at bounding box center [776, 160] width 189 height 32
click at [694, 159] on span "Electrical Safety Certification" at bounding box center [744, 159] width 108 height 12
drag, startPoint x: 692, startPoint y: 159, endPoint x: 797, endPoint y: 166, distance: 105.6
click at [797, 166] on div "Electrical Safety Certification Completed" at bounding box center [776, 160] width 189 height 32
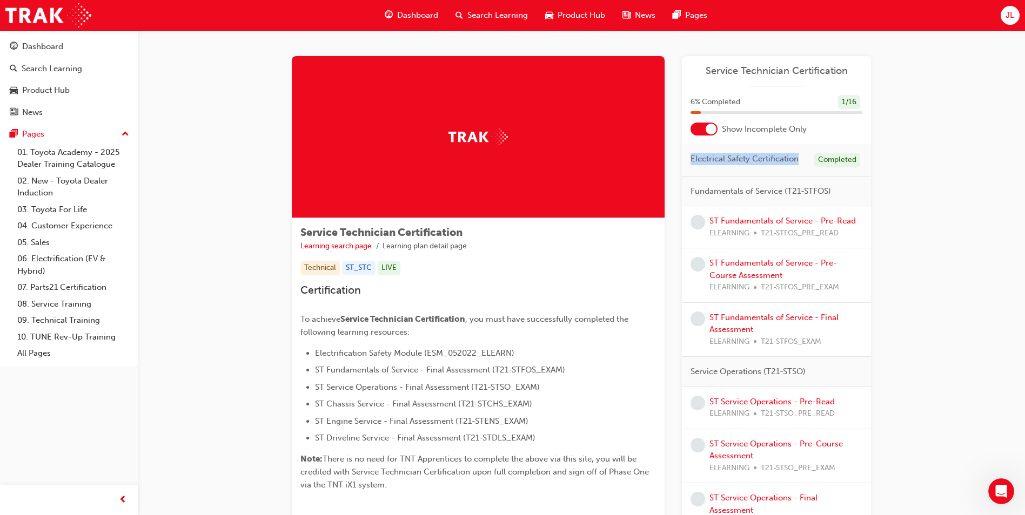
drag, startPoint x: 797, startPoint y: 166, endPoint x: 778, endPoint y: 162, distance: 19.5
copy span "Electrical Safety Certification"
click at [26, 48] on div "Dashboard" at bounding box center [42, 47] width 41 height 12
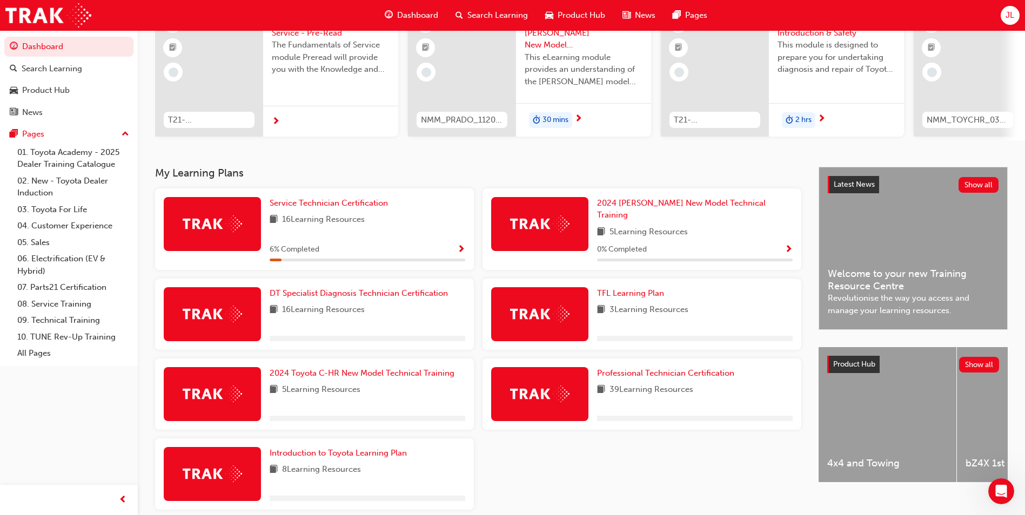
scroll to position [150, 0]
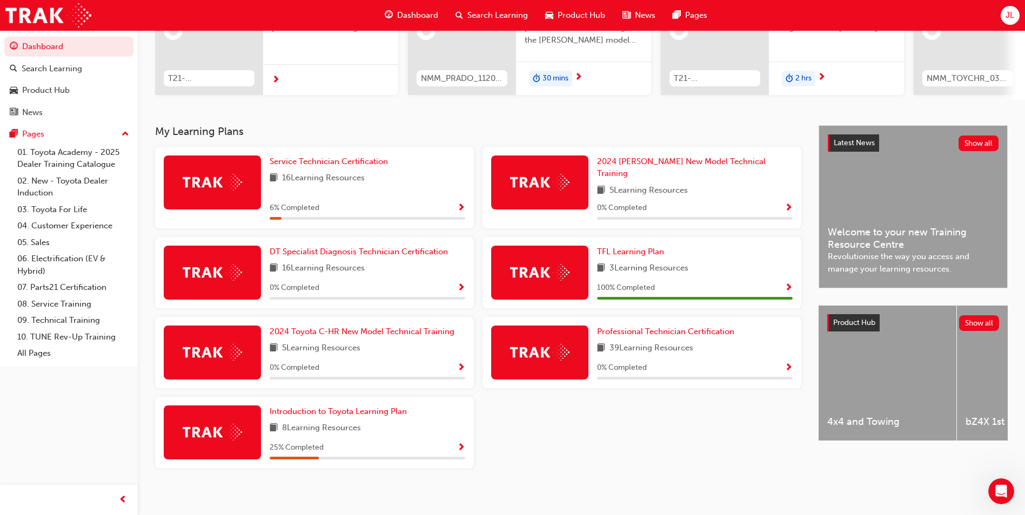
click at [371, 174] on div "Service Technician Certification 16 Learning Resources 6 % Completed" at bounding box center [368, 188] width 196 height 64
click at [377, 166] on span "Service Technician Certification" at bounding box center [329, 162] width 118 height 10
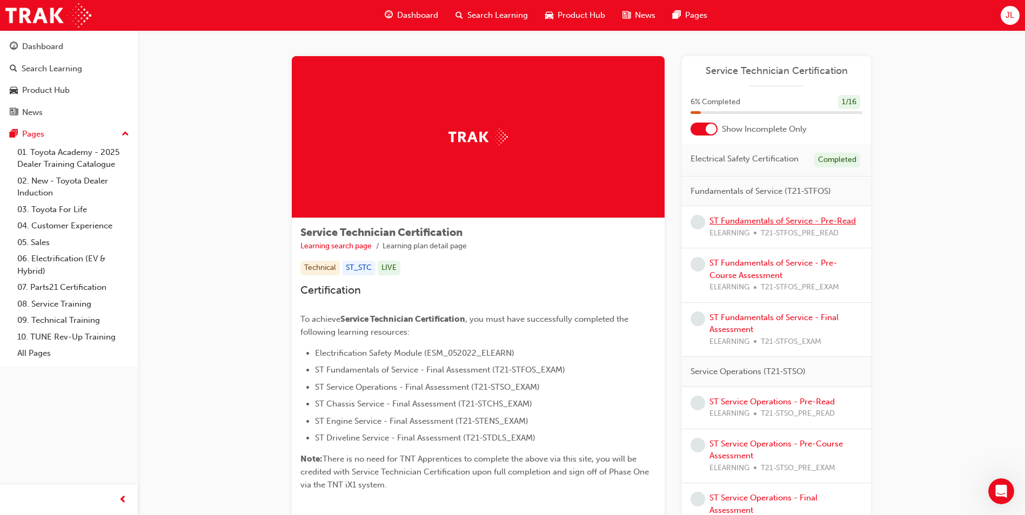
click at [790, 225] on link "ST Fundamentals of Service - Pre-Read" at bounding box center [782, 221] width 146 height 10
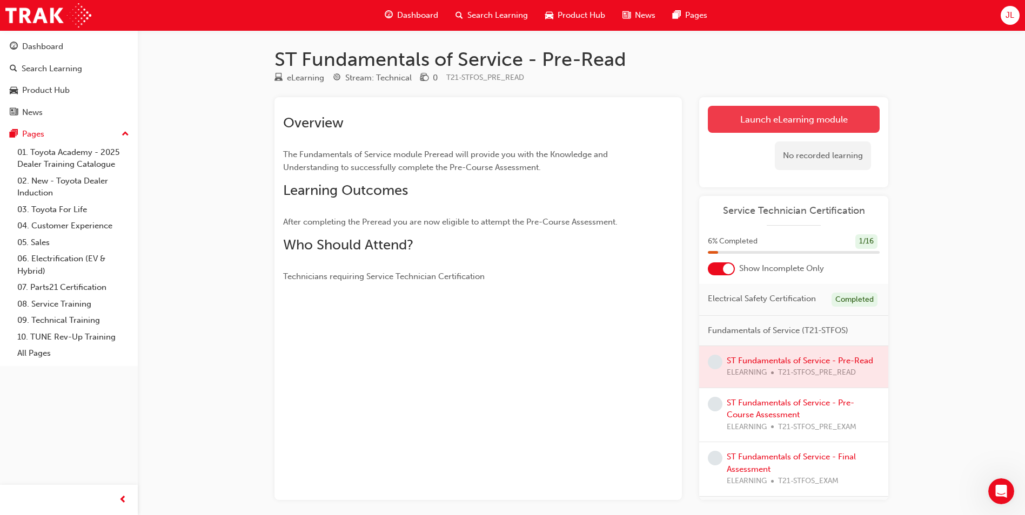
click at [809, 128] on link "Launch eLearning module" at bounding box center [794, 119] width 172 height 27
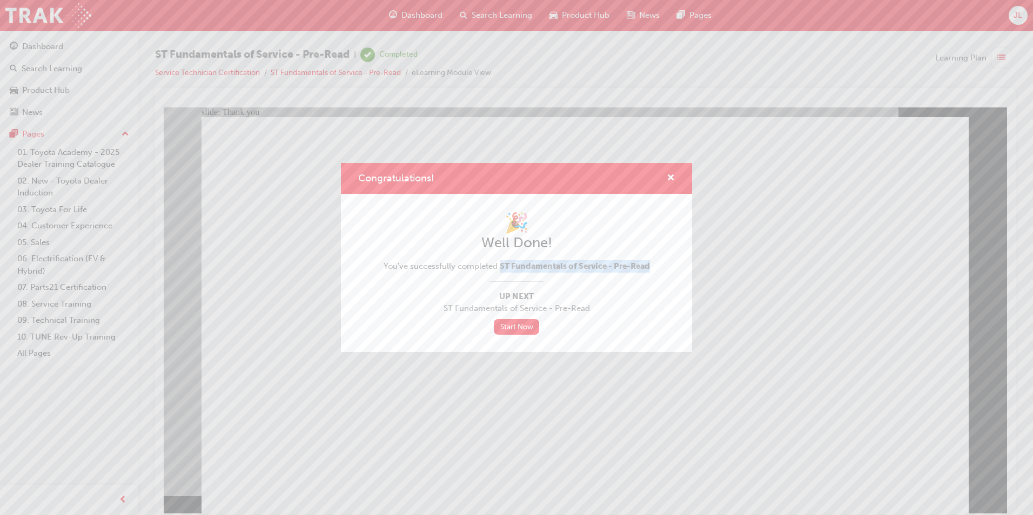
drag, startPoint x: 499, startPoint y: 267, endPoint x: 652, endPoint y: 263, distance: 153.5
click at [652, 263] on div "🎉 Well Done! You've successfully completed ST Fundamentals of Service - Pre-Rea…" at bounding box center [516, 273] width 317 height 124
drag, startPoint x: 652, startPoint y: 263, endPoint x: 636, endPoint y: 267, distance: 16.8
copy span "ST Fundamentals of Service - Pre-Read"
click at [58, 42] on div "Congratulations! 🎉 Well Done! You've successfully completed ST Fundamentals of …" at bounding box center [516, 257] width 1033 height 515
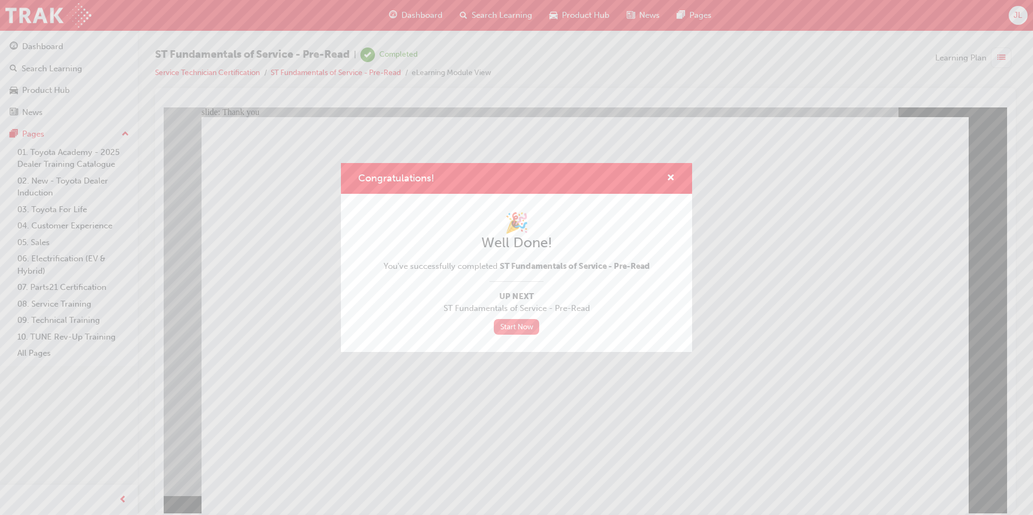
click at [538, 325] on link "Start Now" at bounding box center [516, 327] width 45 height 16
click at [519, 329] on link "Start Now" at bounding box center [516, 327] width 45 height 16
click at [667, 174] on div "Congratulations!" at bounding box center [666, 179] width 17 height 14
click at [669, 174] on span "cross-icon" at bounding box center [671, 179] width 8 height 10
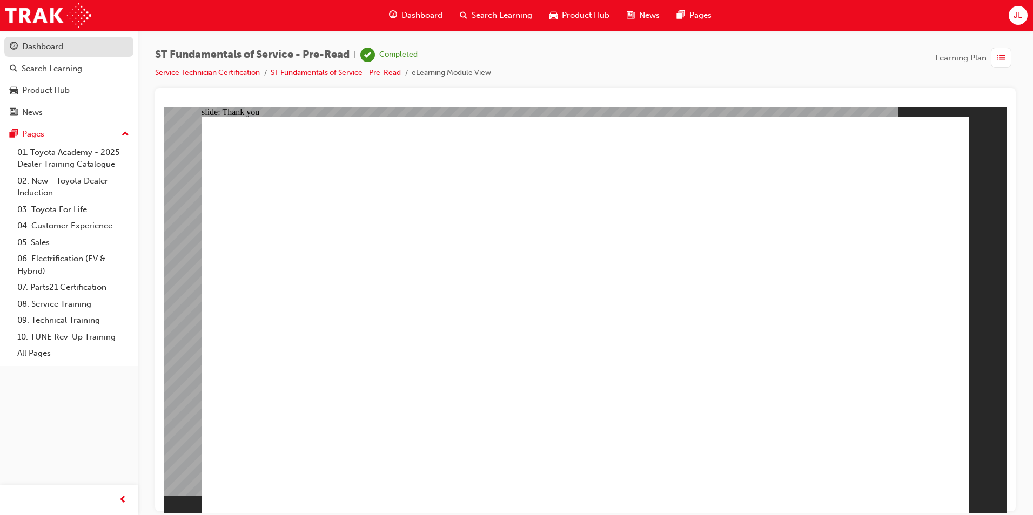
click at [57, 45] on div "Dashboard" at bounding box center [42, 47] width 41 height 12
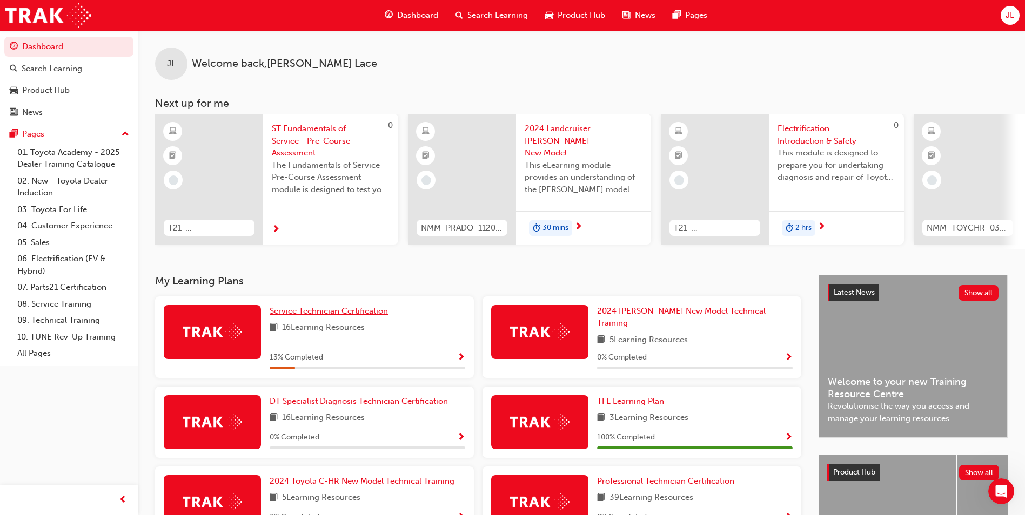
click at [314, 311] on span "Service Technician Certification" at bounding box center [329, 311] width 118 height 10
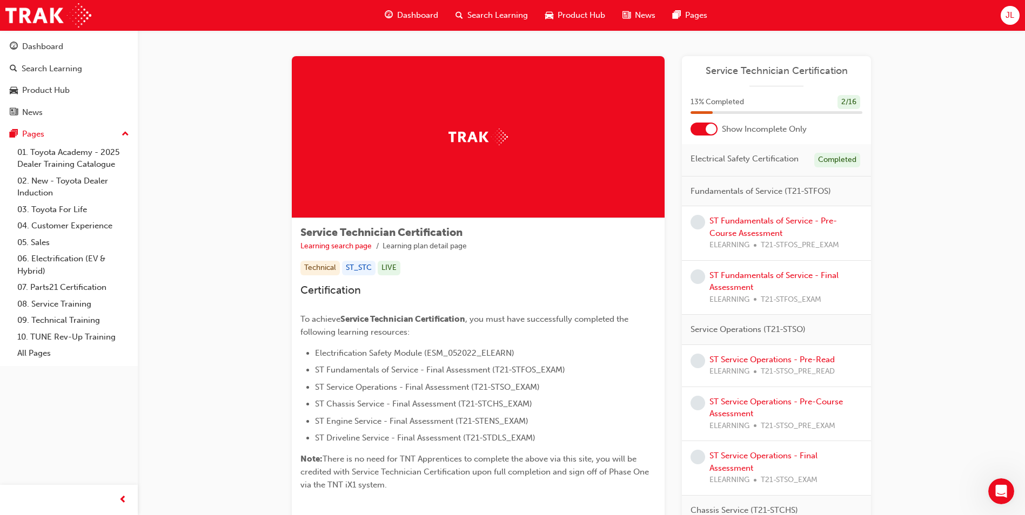
click at [708, 128] on div at bounding box center [711, 129] width 11 height 11
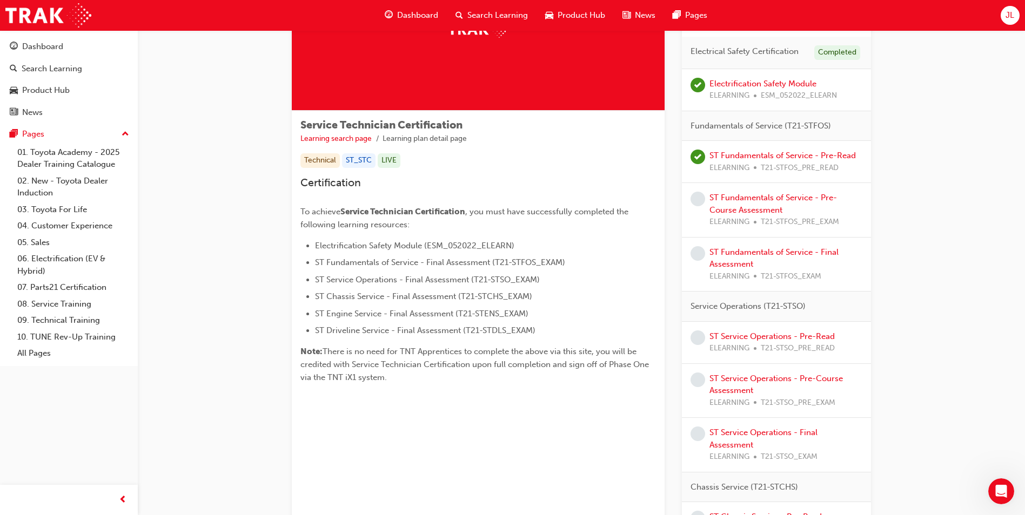
scroll to position [108, 0]
click at [767, 196] on link "ST Fundamentals of Service - Pre-Course Assessment" at bounding box center [772, 203] width 127 height 22
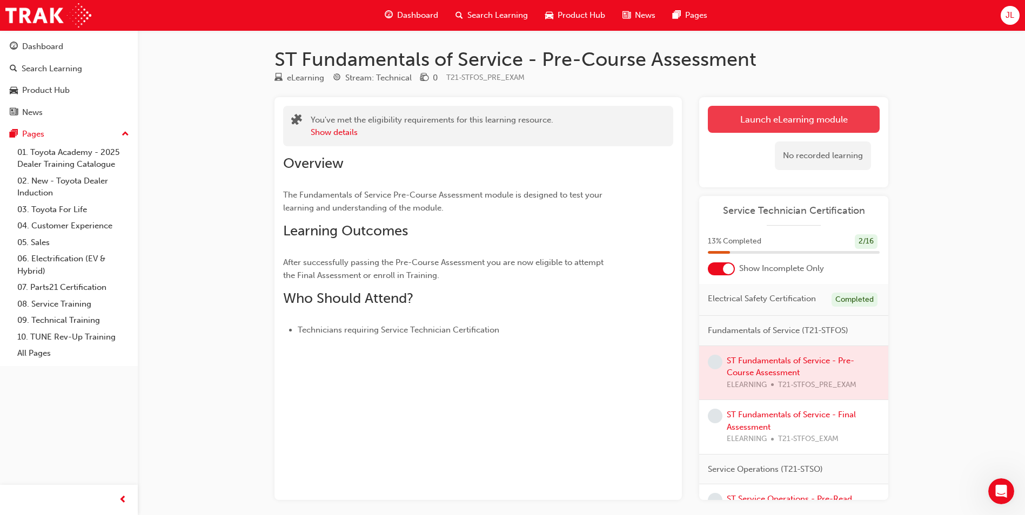
click at [769, 116] on link "Launch eLearning module" at bounding box center [794, 119] width 172 height 27
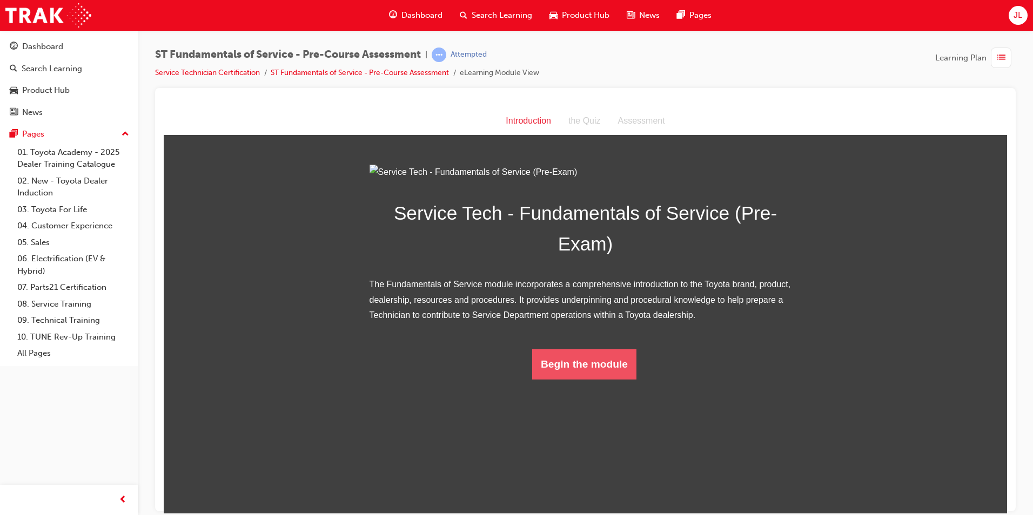
click at [579, 379] on button "Begin the module" at bounding box center [584, 364] width 104 height 30
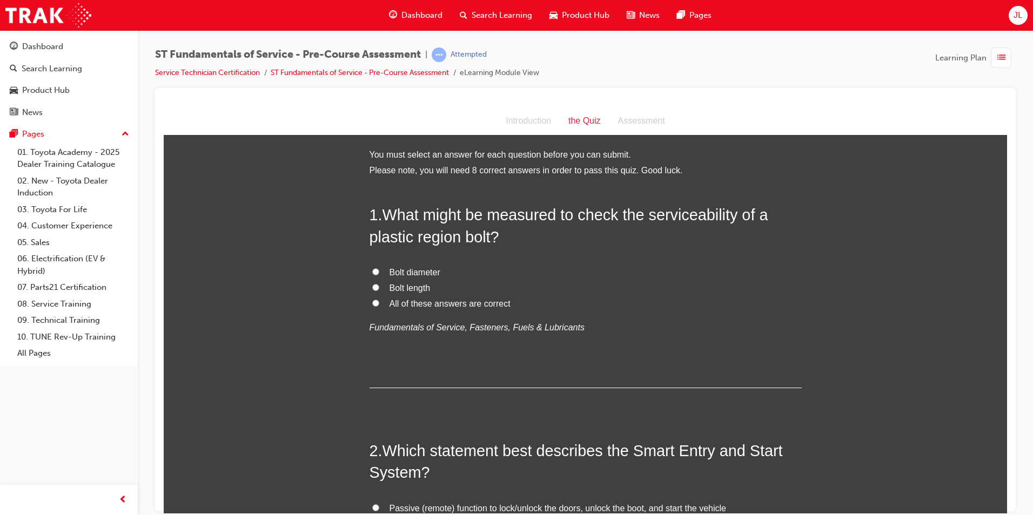
click at [415, 274] on span "Bolt diameter" at bounding box center [415, 271] width 51 height 9
click at [379, 274] on input "Bolt diameter" at bounding box center [375, 271] width 7 height 7
radio input "true"
click at [411, 300] on span "All of these answers are correct" at bounding box center [450, 303] width 121 height 9
click at [379, 300] on input "All of these answers are correct" at bounding box center [375, 302] width 7 height 7
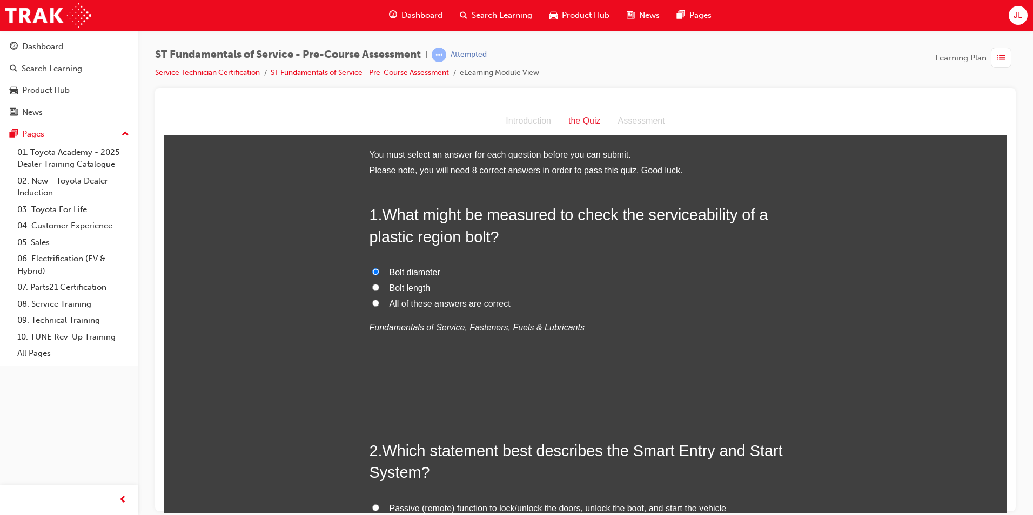
radio input "true"
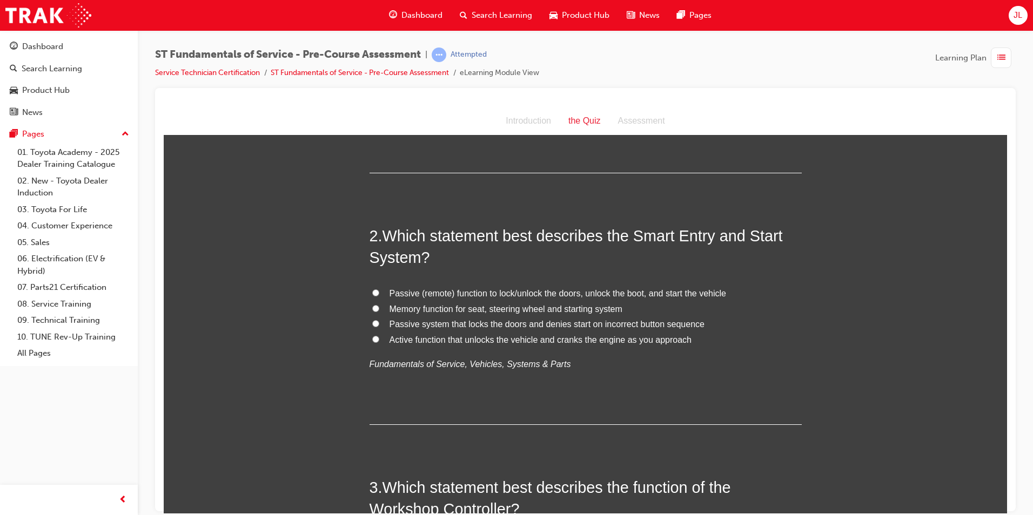
scroll to position [216, 0]
click at [493, 293] on span "Passive (remote) function to lock/unlock the doors, unlock the boot, and start …" at bounding box center [558, 291] width 337 height 9
click at [379, 293] on input "Passive (remote) function to lock/unlock the doors, unlock the boot, and start …" at bounding box center [375, 291] width 7 height 7
radio input "true"
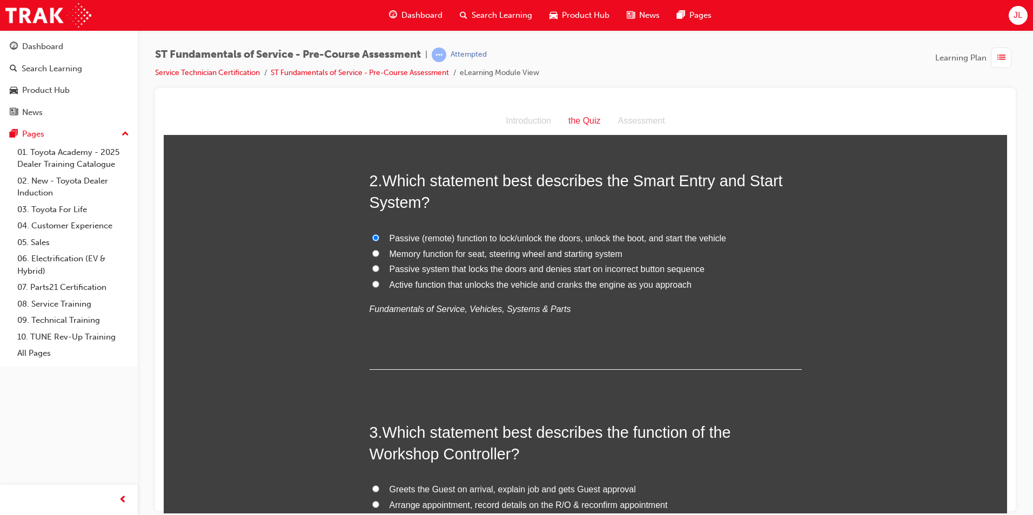
scroll to position [378, 0]
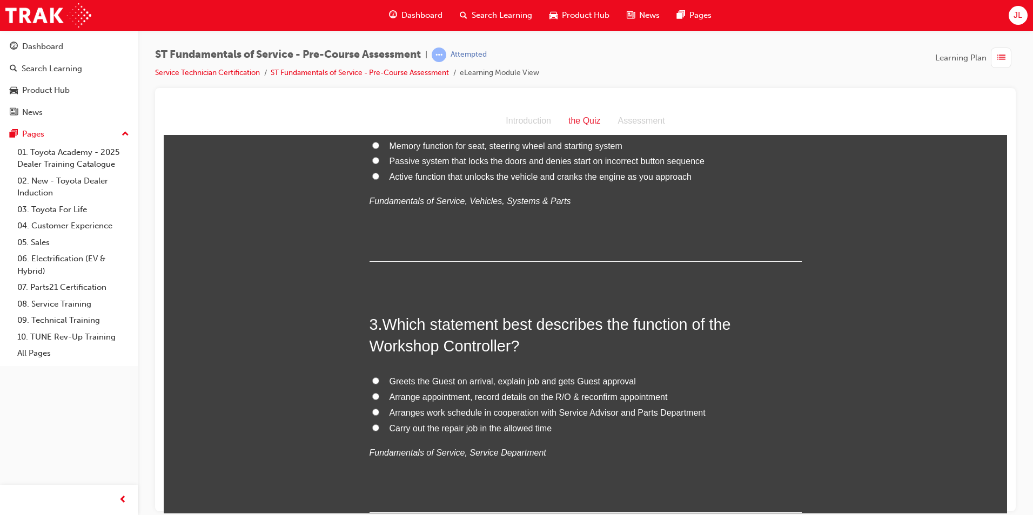
click at [482, 411] on span "Arranges work schedule in cooperation with Service Advisor and Parts Department" at bounding box center [548, 412] width 316 height 9
click at [379, 411] on input "Arranges work schedule in cooperation with Service Advisor and Parts Department" at bounding box center [375, 411] width 7 height 7
radio input "true"
click at [481, 429] on span "Carry out the repair job in the allowed time" at bounding box center [471, 428] width 163 height 9
click at [379, 429] on input "Carry out the repair job in the allowed time" at bounding box center [375, 427] width 7 height 7
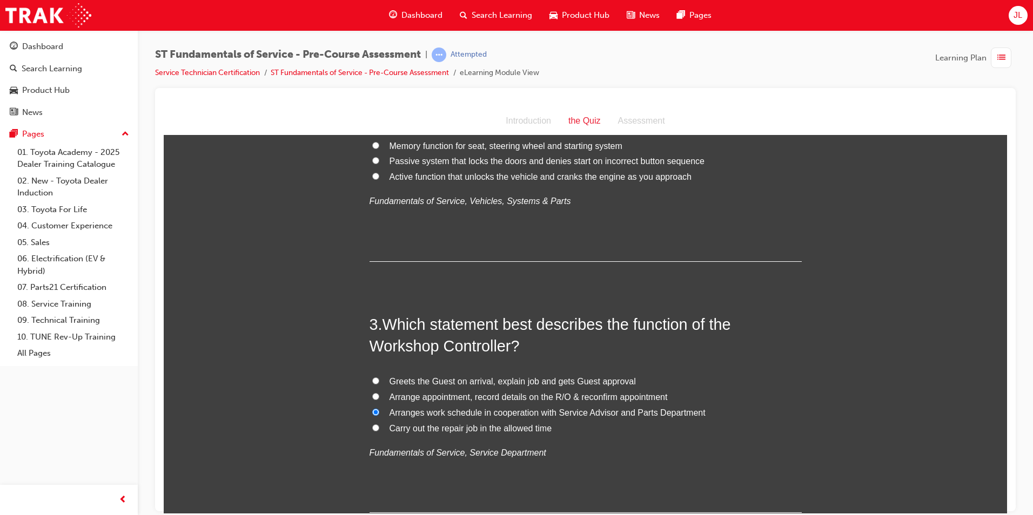
radio input "true"
click at [541, 414] on span "Arranges work schedule in cooperation with Service Advisor and Parts Department" at bounding box center [548, 412] width 316 height 9
click at [379, 414] on input "Arranges work schedule in cooperation with Service Advisor and Parts Department" at bounding box center [375, 411] width 7 height 7
radio input "true"
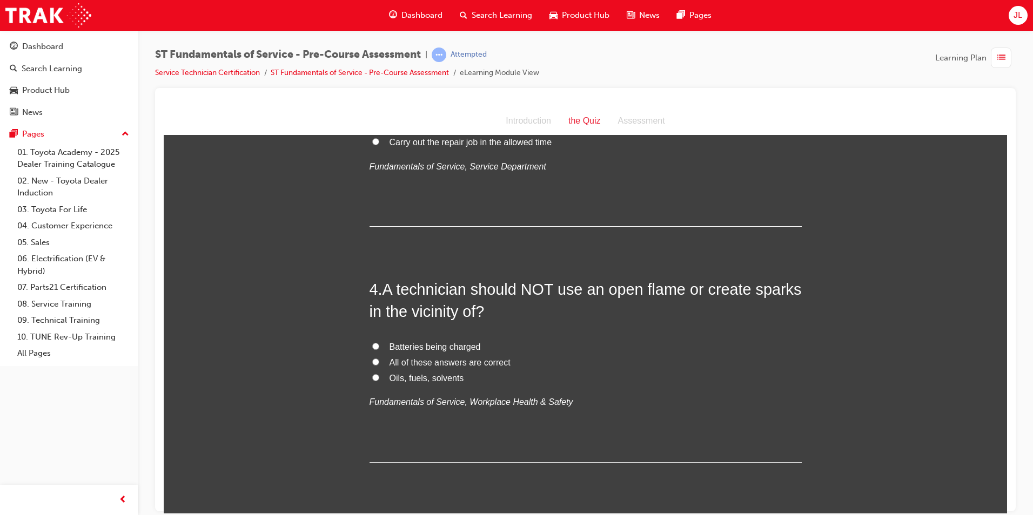
scroll to position [702, 0]
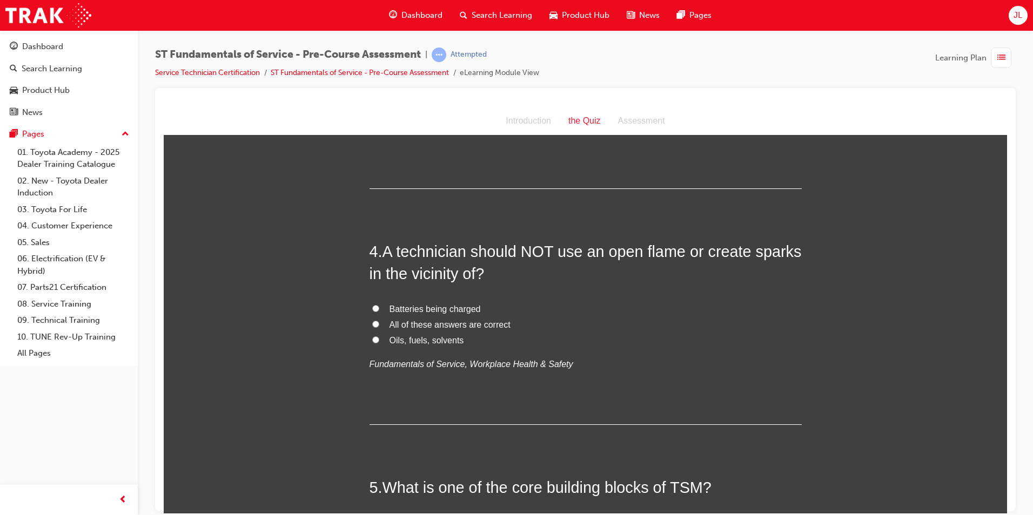
click at [428, 328] on span "All of these answers are correct" at bounding box center [450, 324] width 121 height 9
click at [379, 327] on input "All of these answers are correct" at bounding box center [375, 323] width 7 height 7
radio input "true"
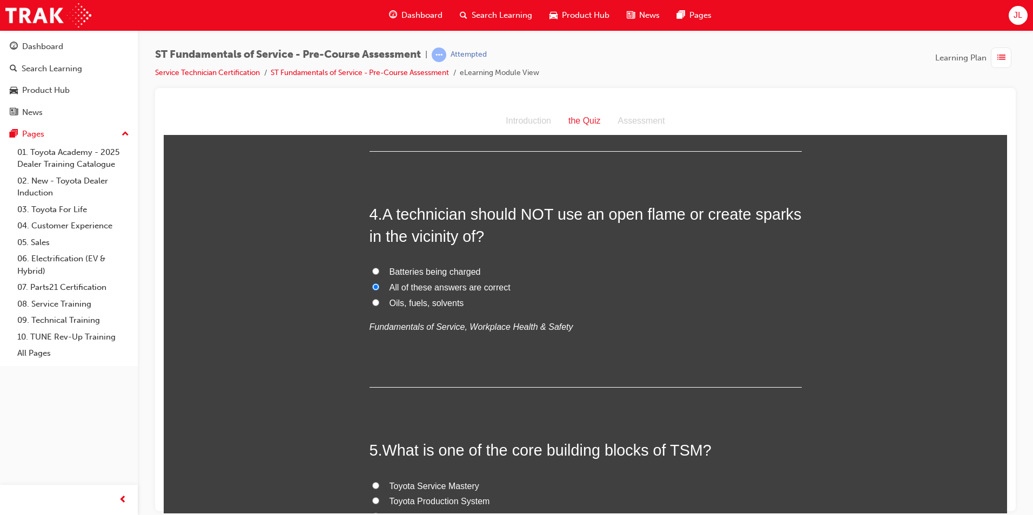
scroll to position [918, 0]
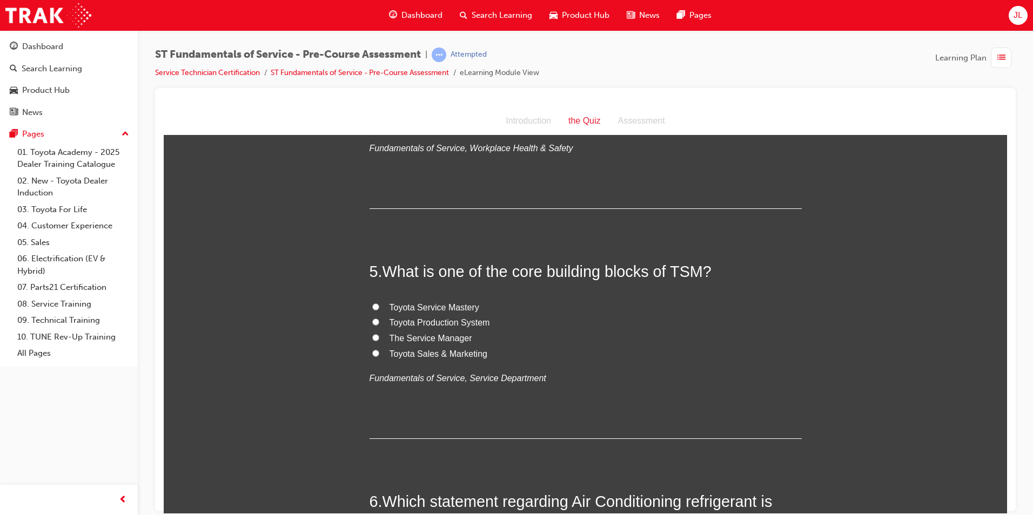
click at [461, 357] on span "Toyota Sales & Marketing" at bounding box center [439, 353] width 98 height 9
click at [379, 357] on input "Toyota Sales & Marketing" at bounding box center [375, 353] width 7 height 7
radio input "true"
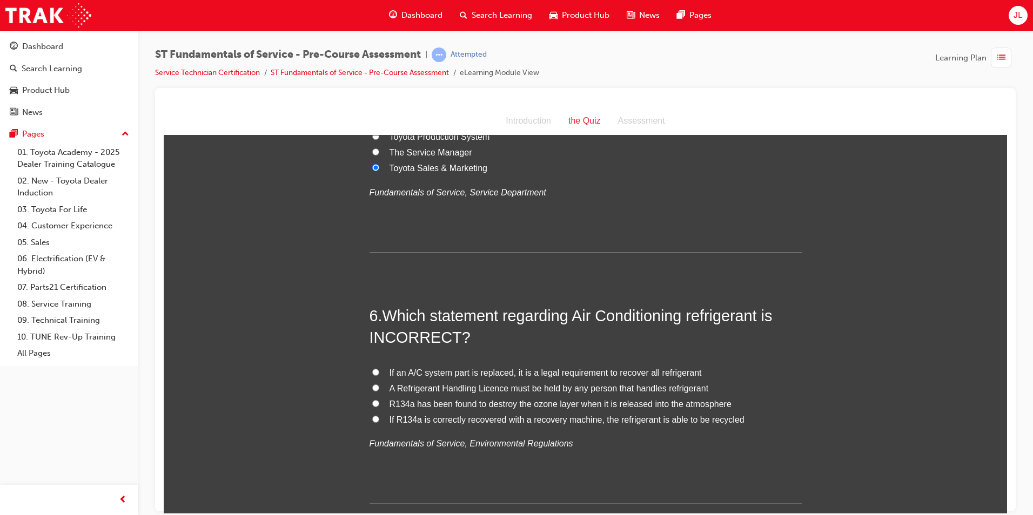
scroll to position [1135, 0]
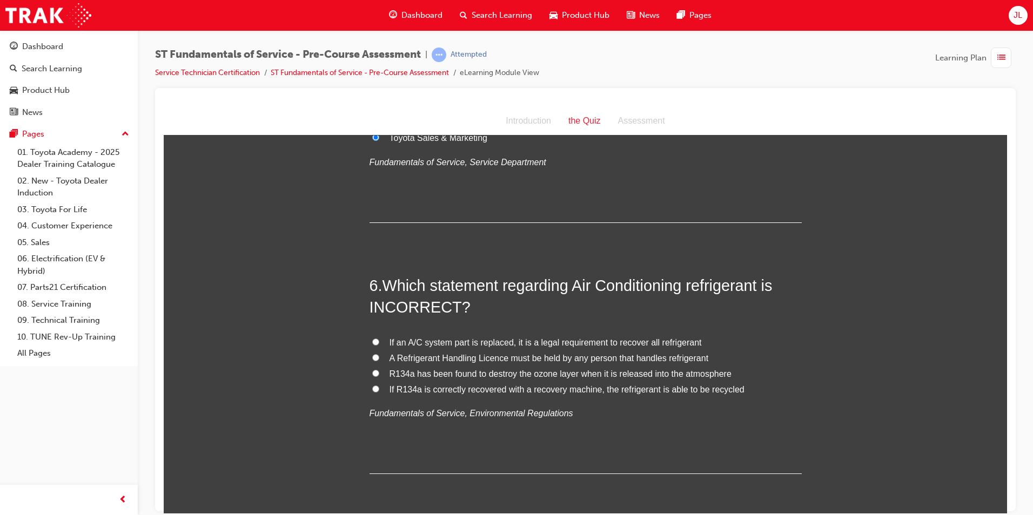
click at [578, 386] on span "If R134a is correctly recovered with a recovery machine, the refrigerant is abl…" at bounding box center [567, 389] width 355 height 9
click at [379, 386] on input "If R134a is correctly recovered with a recovery machine, the refrigerant is abl…" at bounding box center [375, 388] width 7 height 7
radio input "true"
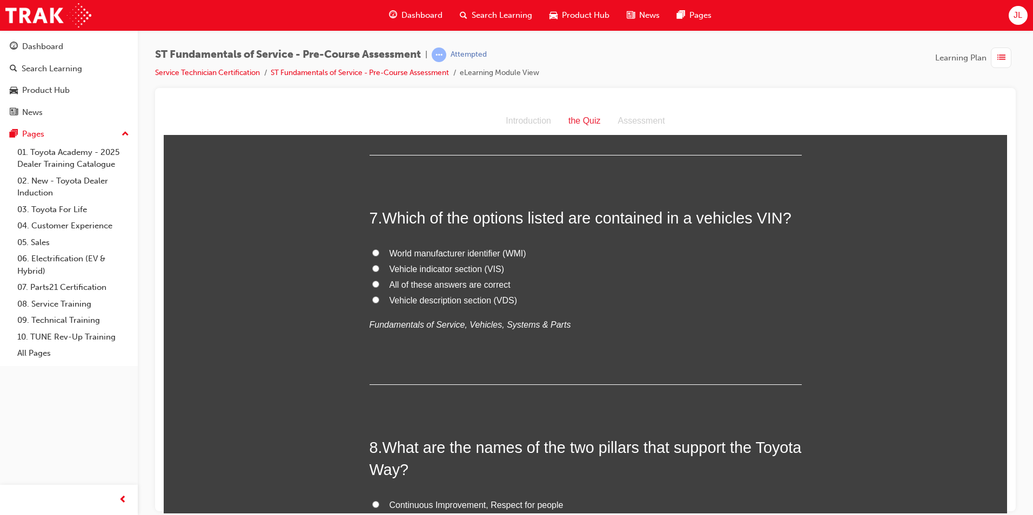
scroll to position [1459, 0]
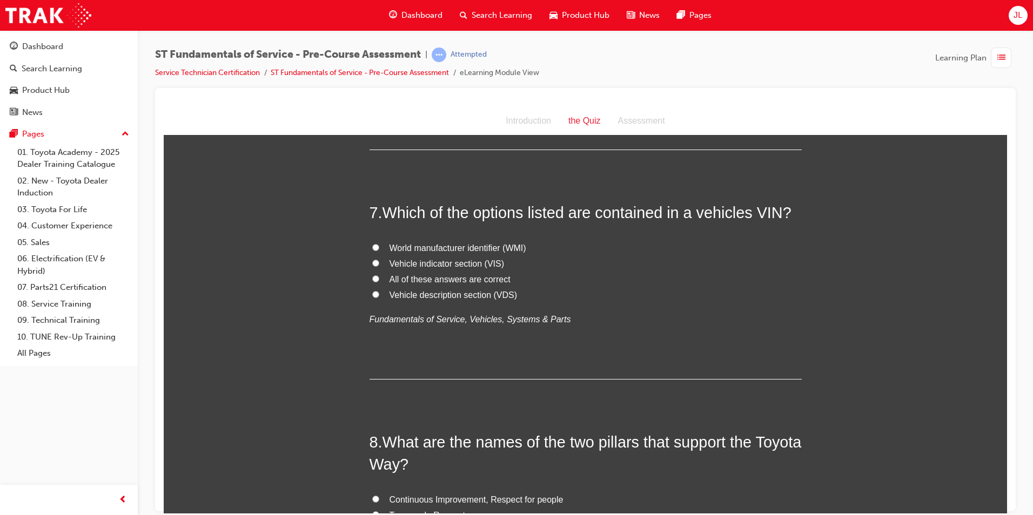
click at [460, 281] on span "All of these answers are correct" at bounding box center [450, 278] width 121 height 9
click at [379, 281] on input "All of these answers are correct" at bounding box center [375, 278] width 7 height 7
radio input "true"
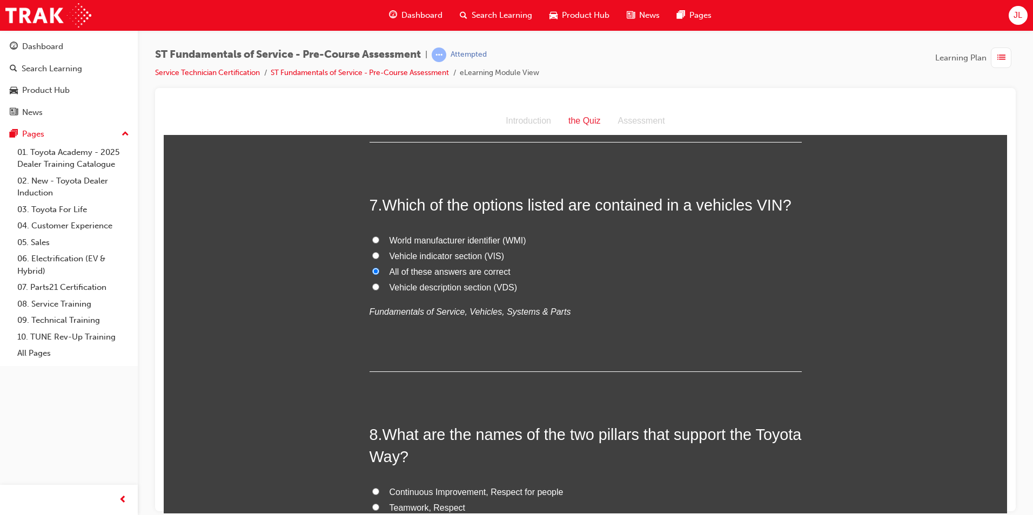
scroll to position [1621, 0]
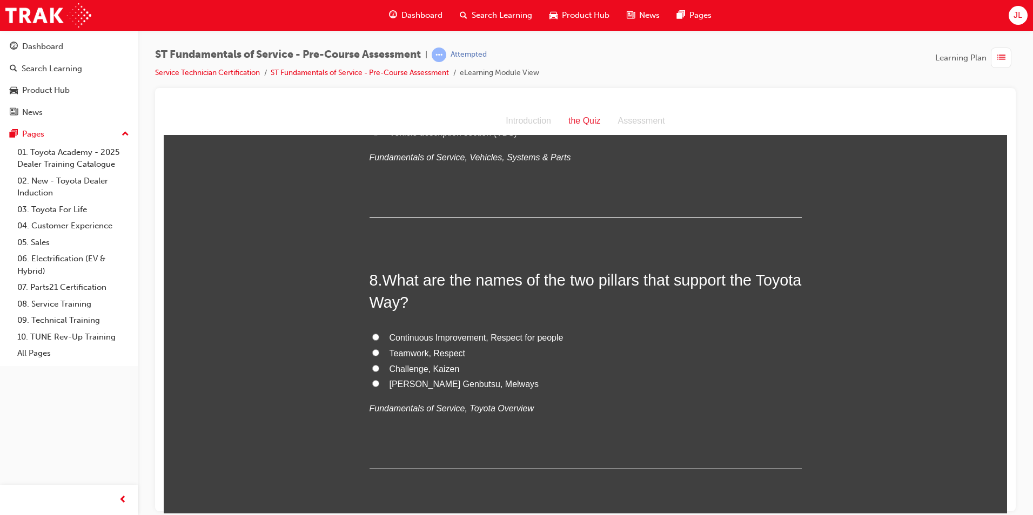
click at [431, 383] on span "[PERSON_NAME] Genbutsu, Melways" at bounding box center [465, 383] width 150 height 9
click at [379, 383] on input "[PERSON_NAME] Genbutsu, Melways" at bounding box center [375, 383] width 7 height 7
radio input "true"
click at [427, 375] on label "Challenge, Kaizen" at bounding box center [586, 369] width 432 height 16
click at [379, 372] on input "Challenge, Kaizen" at bounding box center [375, 368] width 7 height 7
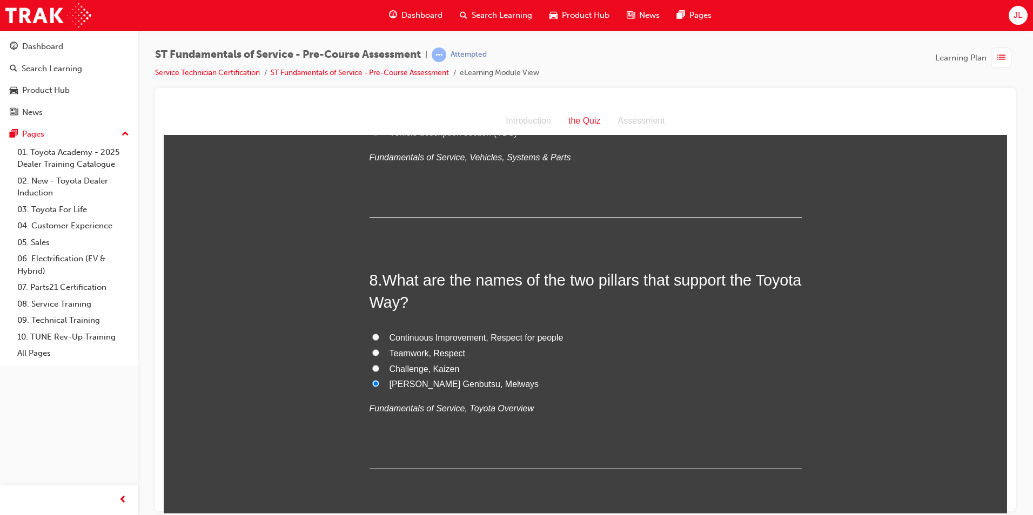
radio input "true"
click at [459, 338] on span "Continuous Improvement, Respect for people" at bounding box center [477, 337] width 174 height 9
click at [379, 338] on input "Continuous Improvement, Respect for people" at bounding box center [375, 336] width 7 height 7
radio input "true"
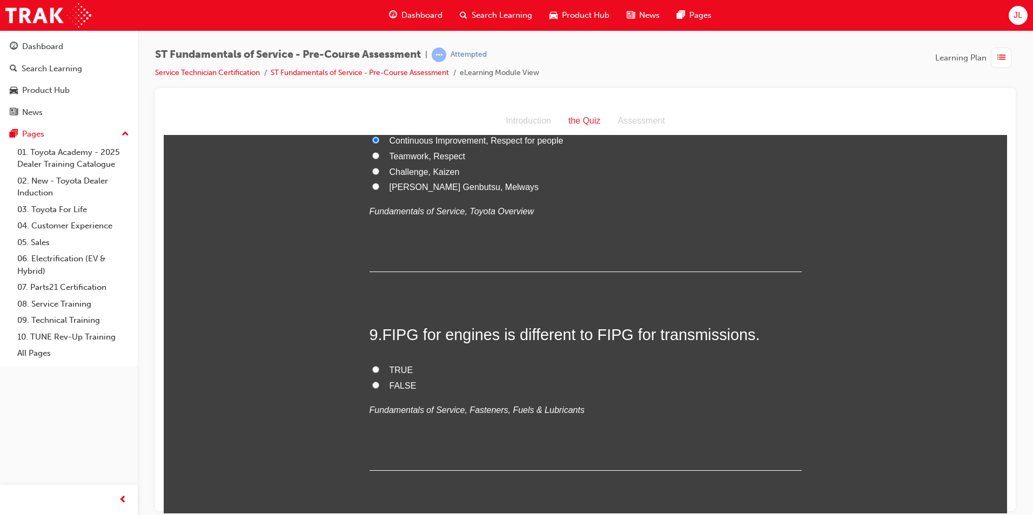
scroll to position [1837, 0]
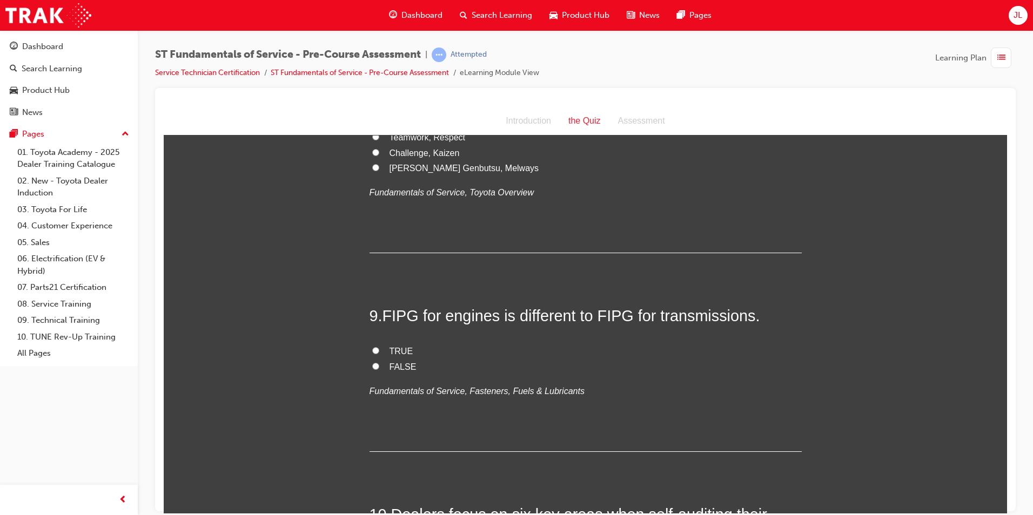
click at [425, 348] on label "TRUE" at bounding box center [586, 352] width 432 height 16
click at [379, 348] on input "TRUE" at bounding box center [375, 350] width 7 height 7
radio input "true"
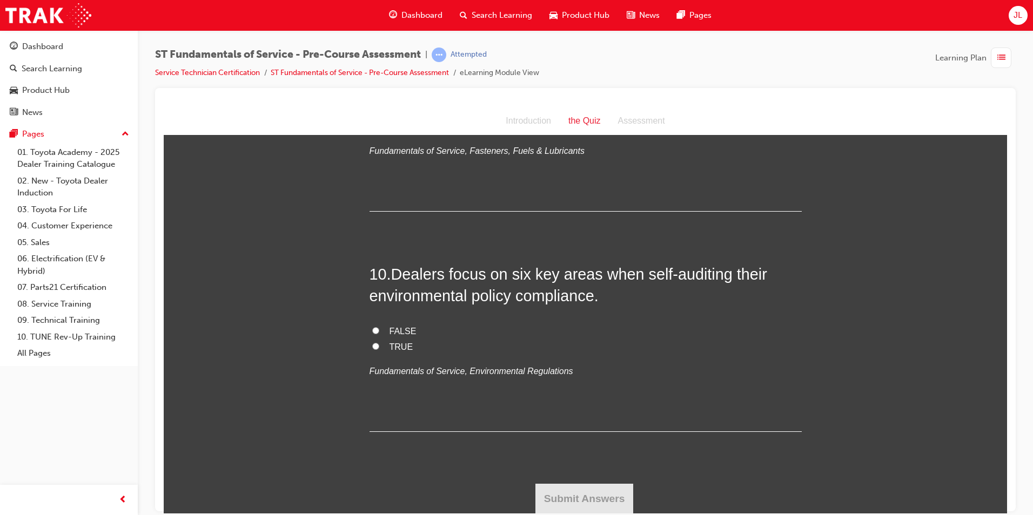
click at [417, 344] on label "TRUE" at bounding box center [586, 347] width 432 height 16
click at [379, 344] on input "TRUE" at bounding box center [375, 346] width 7 height 7
radio input "true"
click at [613, 495] on button "Submit Answers" at bounding box center [584, 499] width 98 height 30
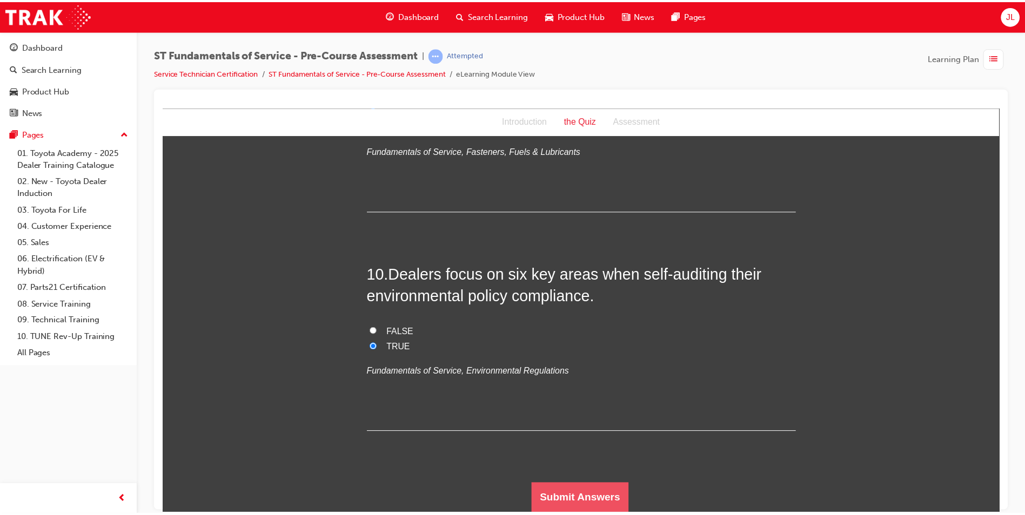
scroll to position [0, 0]
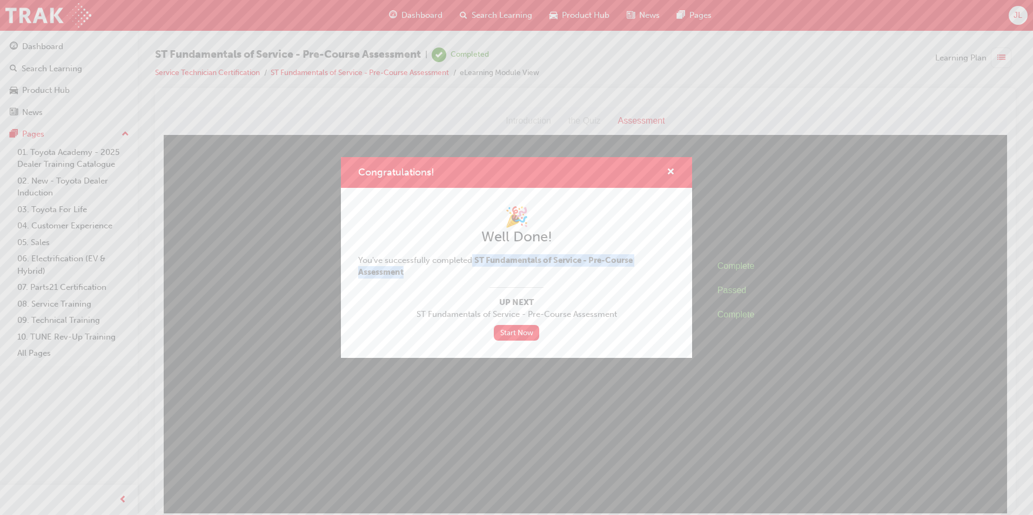
drag, startPoint x: 473, startPoint y: 261, endPoint x: 647, endPoint y: 276, distance: 174.0
click at [647, 276] on div "🎉 Well Done! You've successfully completed ST Fundamentals of Service - Pre-Cou…" at bounding box center [516, 273] width 317 height 136
drag, startPoint x: 647, startPoint y: 276, endPoint x: 582, endPoint y: 259, distance: 66.4
copy span "ST Fundamentals of Service - Pre-Course Assessment"
click at [514, 328] on link "Start Now" at bounding box center [516, 333] width 45 height 16
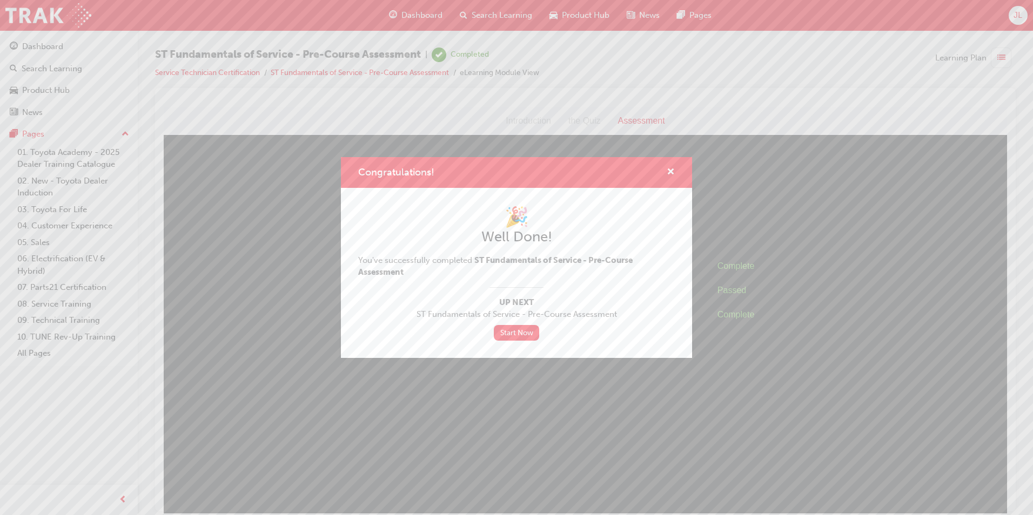
click at [43, 45] on div "Congratulations! 🎉 Well Done! You've successfully completed ST Fundamentals of …" at bounding box center [516, 257] width 1033 height 515
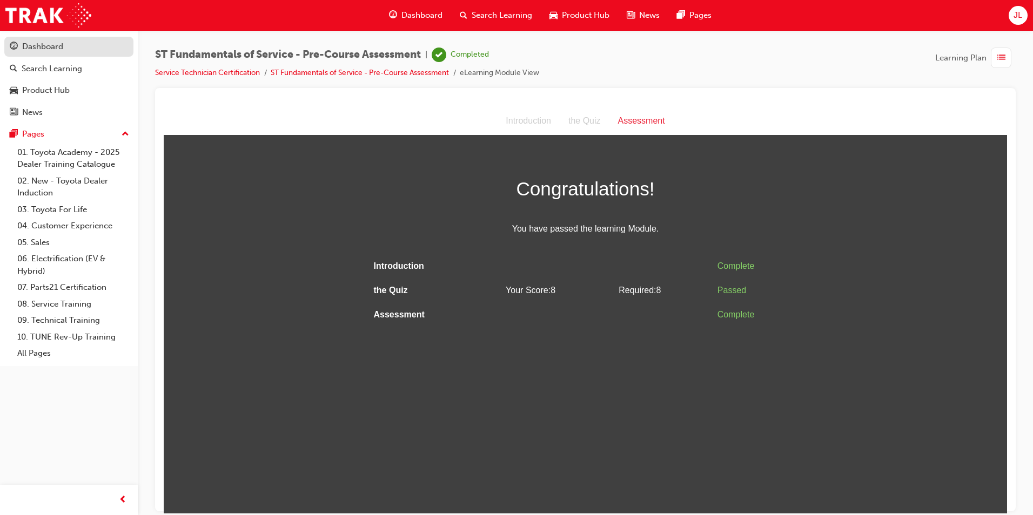
click at [46, 44] on div "Dashboard" at bounding box center [42, 47] width 41 height 12
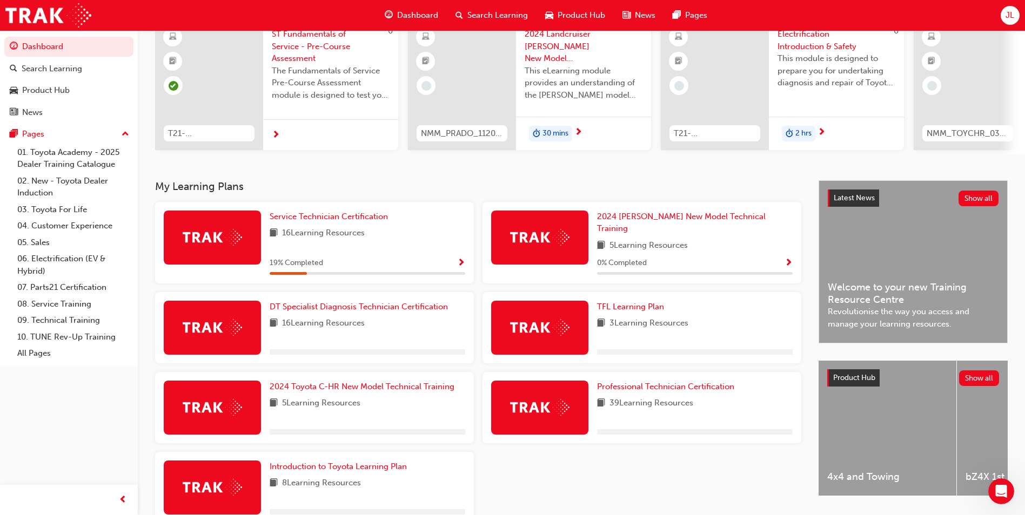
scroll to position [150, 0]
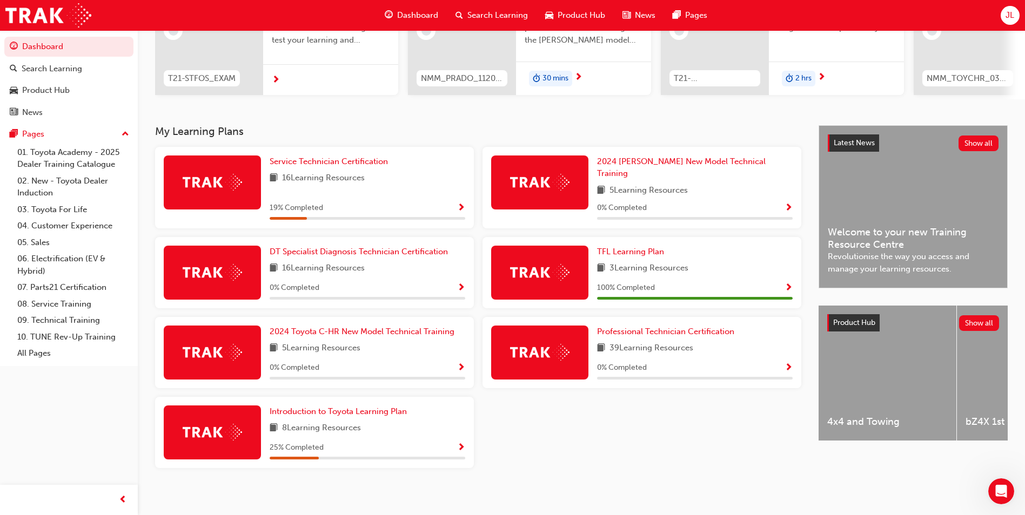
click at [201, 191] on img at bounding box center [212, 182] width 59 height 17
click at [312, 166] on span "Service Technician Certification" at bounding box center [329, 162] width 118 height 10
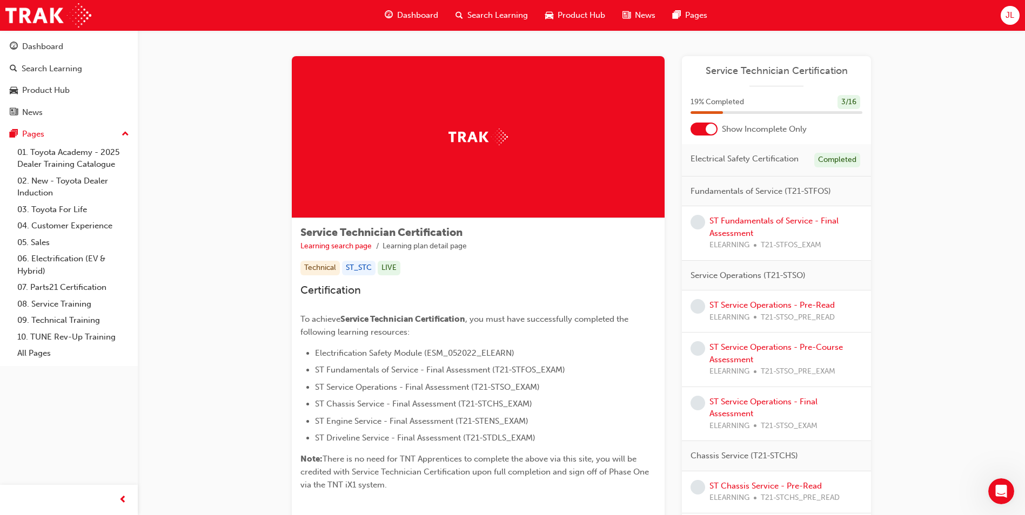
click at [706, 127] on div at bounding box center [711, 129] width 11 height 11
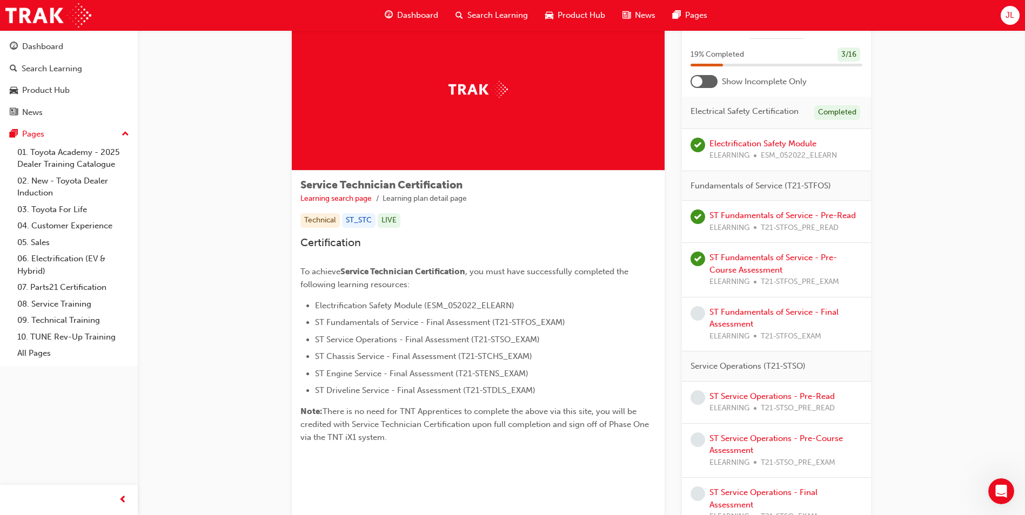
scroll to position [108, 0]
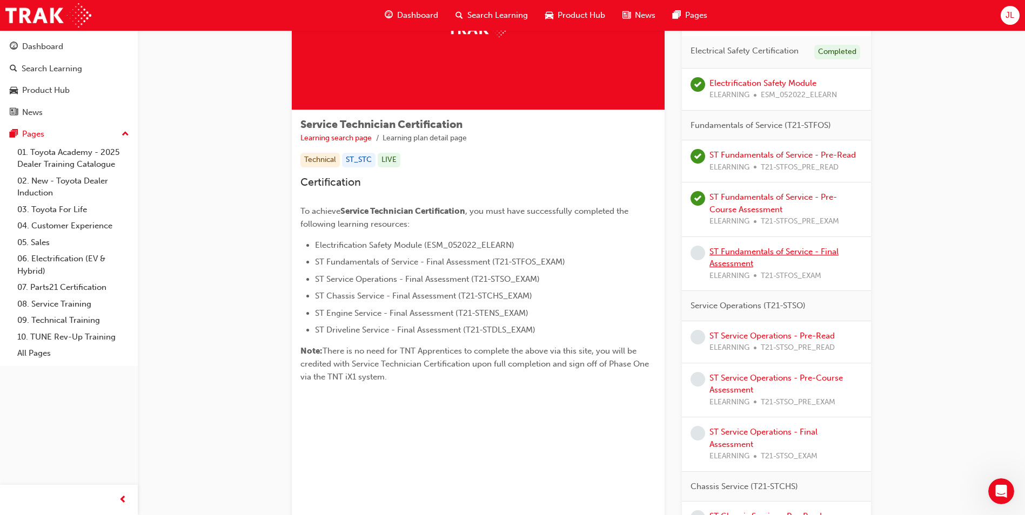
click at [764, 253] on link "ST Fundamentals of Service - Final Assessment" at bounding box center [773, 258] width 129 height 22
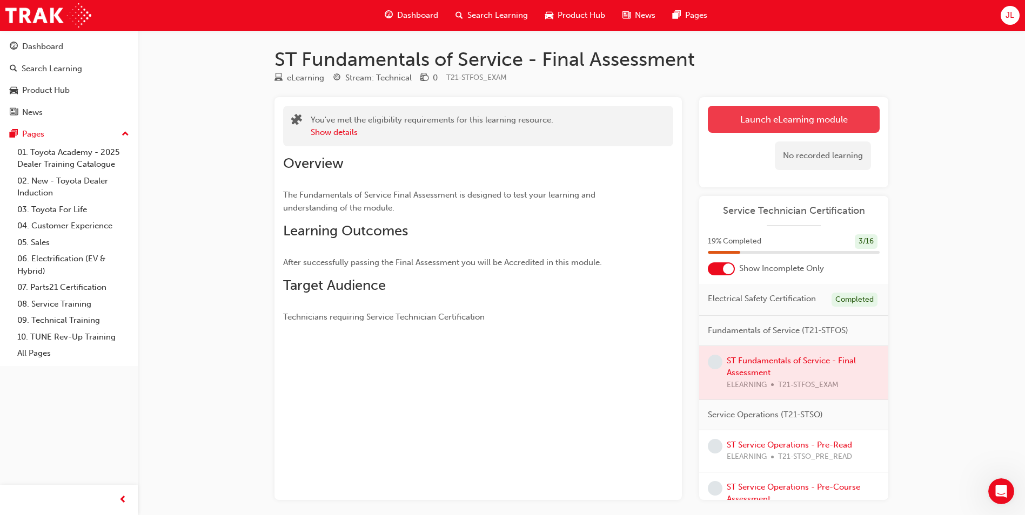
click at [803, 118] on link "Launch eLearning module" at bounding box center [794, 119] width 172 height 27
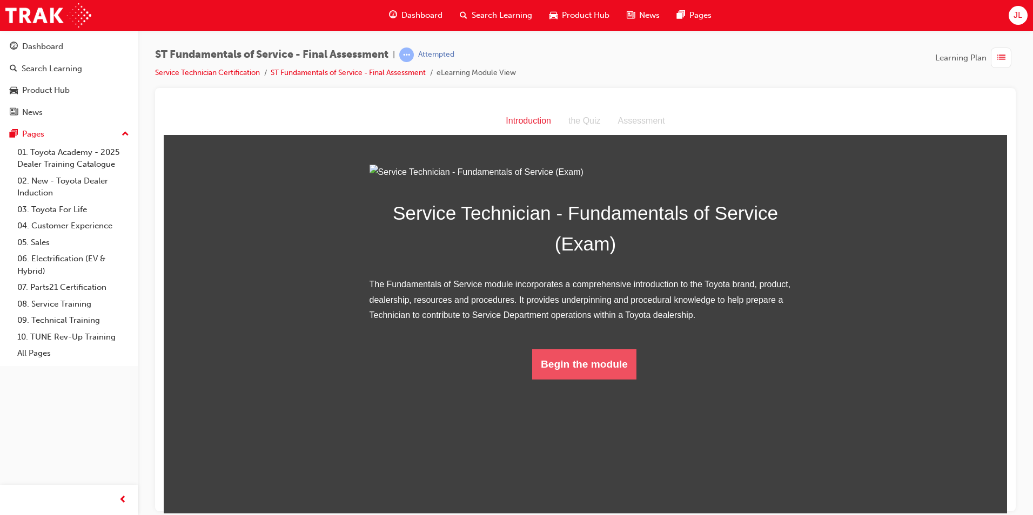
click at [620, 379] on button "Begin the module" at bounding box center [584, 364] width 104 height 30
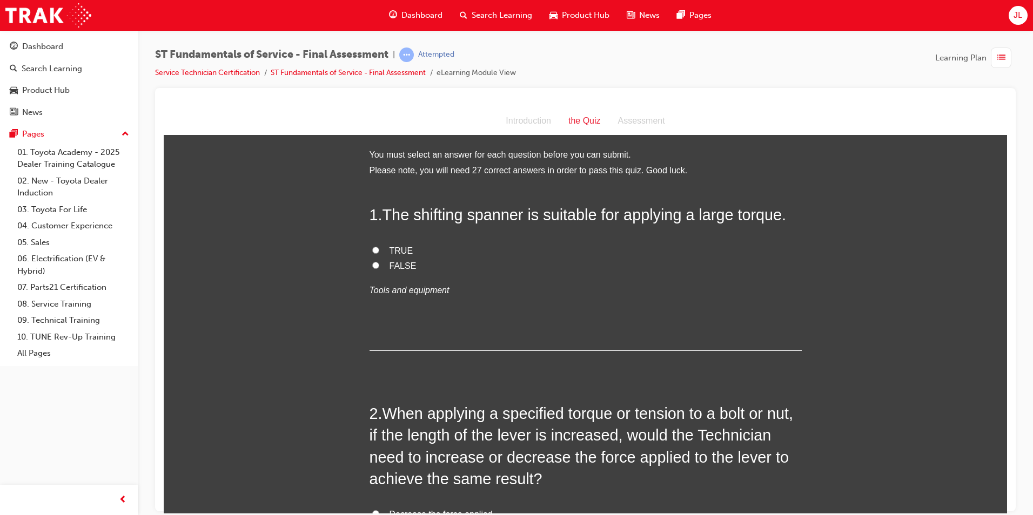
click at [447, 264] on label "FALSE" at bounding box center [586, 266] width 432 height 16
click at [379, 264] on input "FALSE" at bounding box center [375, 264] width 7 height 7
radio input "true"
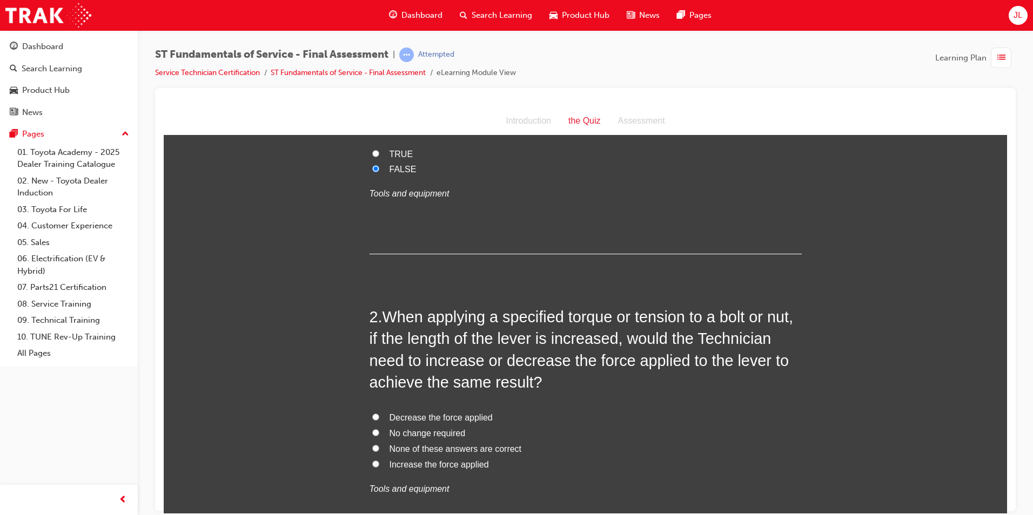
scroll to position [108, 0]
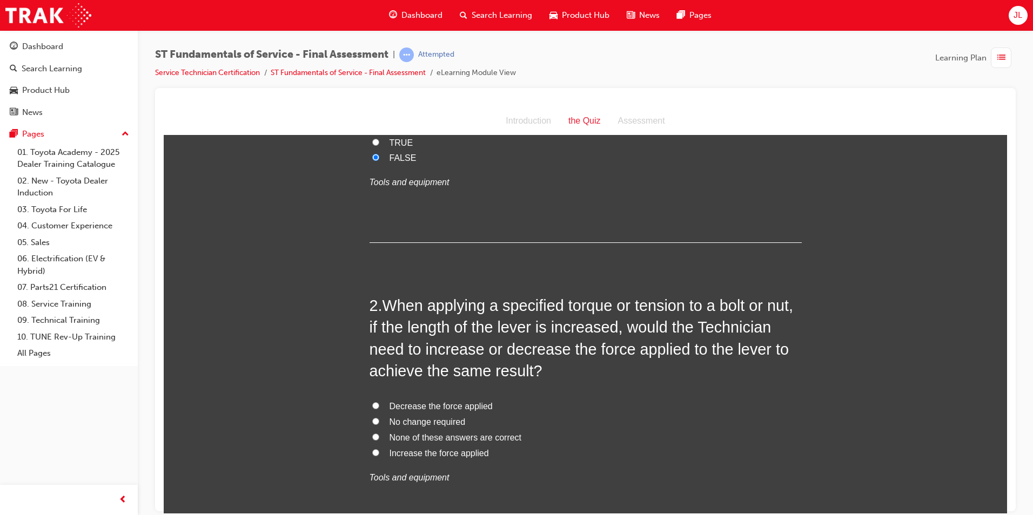
click at [481, 406] on span "Decrease the force applied" at bounding box center [441, 405] width 103 height 9
click at [379, 406] on input "Decrease the force applied" at bounding box center [375, 405] width 7 height 7
radio input "true"
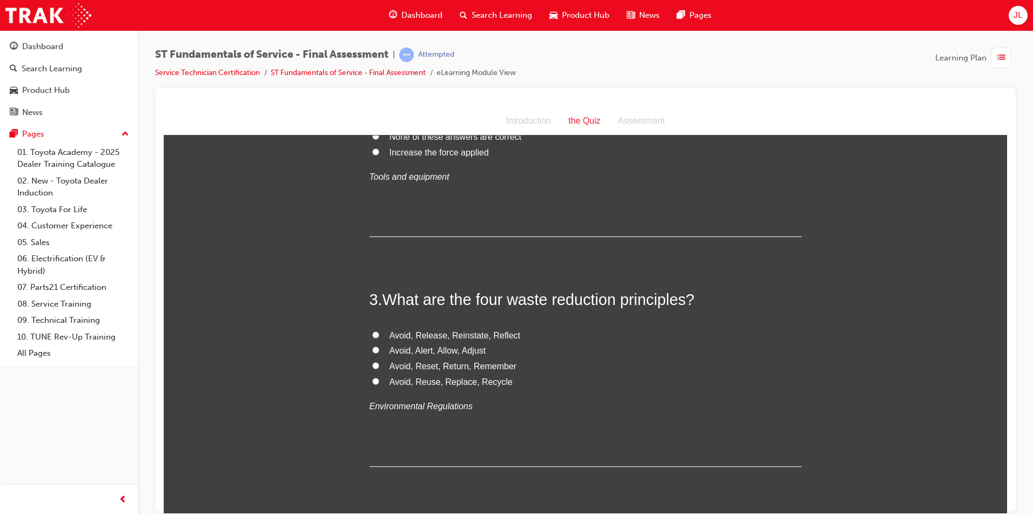
scroll to position [432, 0]
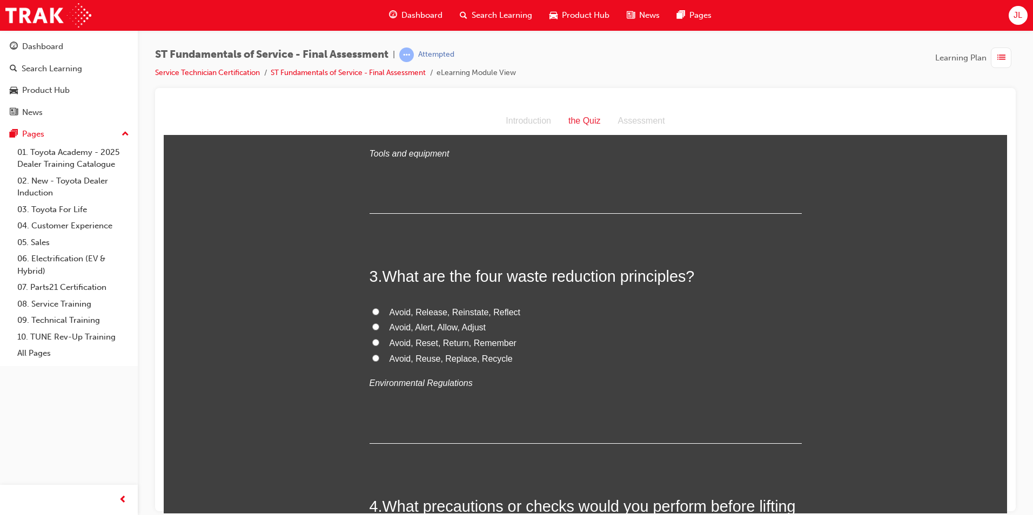
click at [467, 363] on span "Avoid, Reuse, Replace, Recycle" at bounding box center [451, 358] width 123 height 9
click at [379, 361] on input "Avoid, Reuse, Replace, Recycle" at bounding box center [375, 357] width 7 height 7
radio input "true"
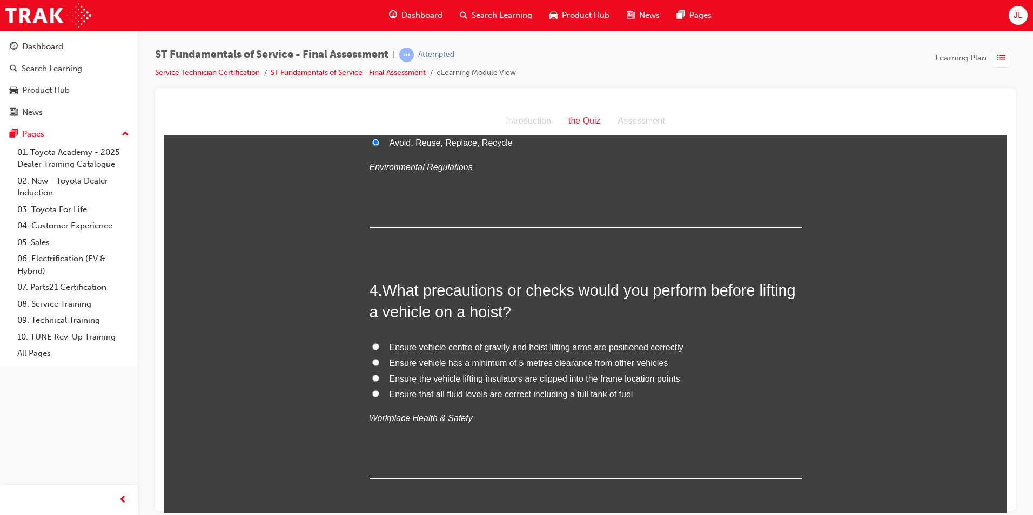
scroll to position [702, 0]
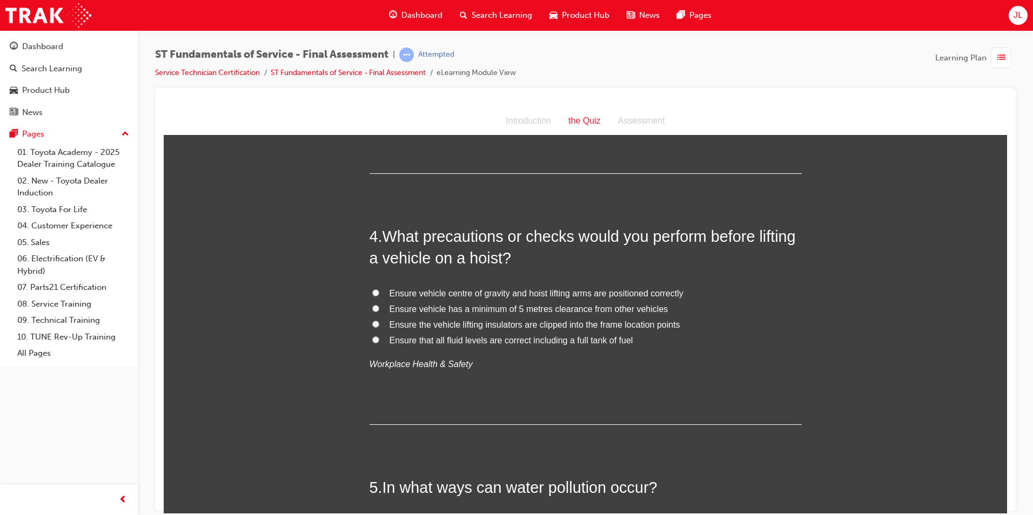
click at [464, 293] on span "Ensure vehicle centre of gravity and hoist lifting arms are positioned correctly" at bounding box center [537, 292] width 294 height 9
click at [379, 293] on input "Ensure vehicle centre of gravity and hoist lifting arms are positioned correctly" at bounding box center [375, 292] width 7 height 7
radio input "true"
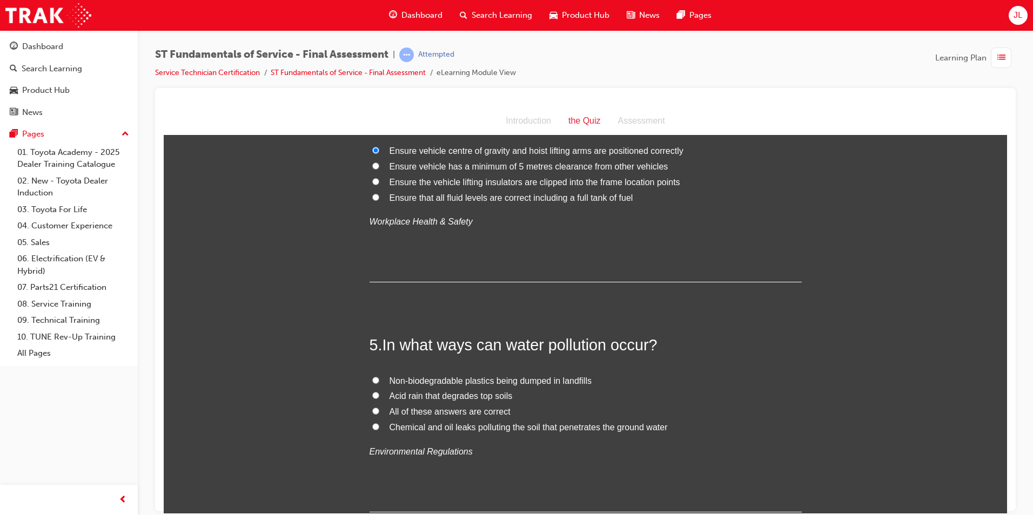
scroll to position [864, 0]
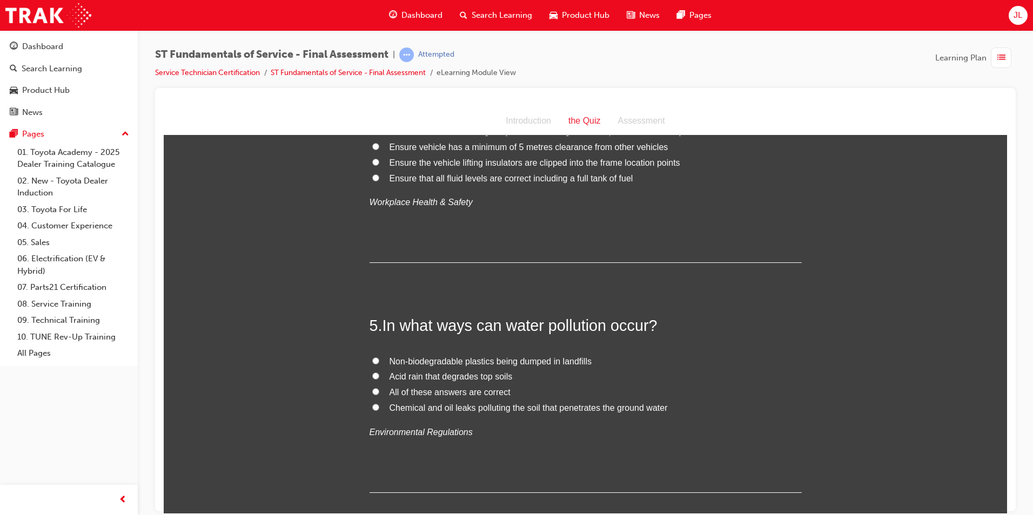
click at [449, 395] on span "All of these answers are correct" at bounding box center [450, 391] width 121 height 9
click at [379, 395] on input "All of these answers are correct" at bounding box center [375, 391] width 7 height 7
radio input "true"
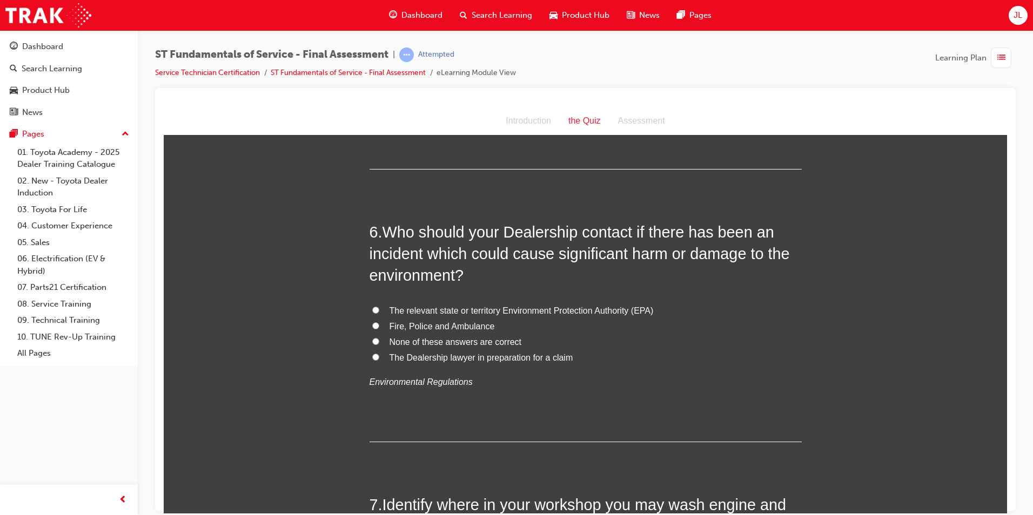
scroll to position [1189, 0]
click at [469, 310] on span "The relevant state or territory Environment Protection Authority (EPA)" at bounding box center [522, 309] width 264 height 9
click at [379, 310] on input "The relevant state or territory Environment Protection Authority (EPA)" at bounding box center [375, 309] width 7 height 7
radio input "true"
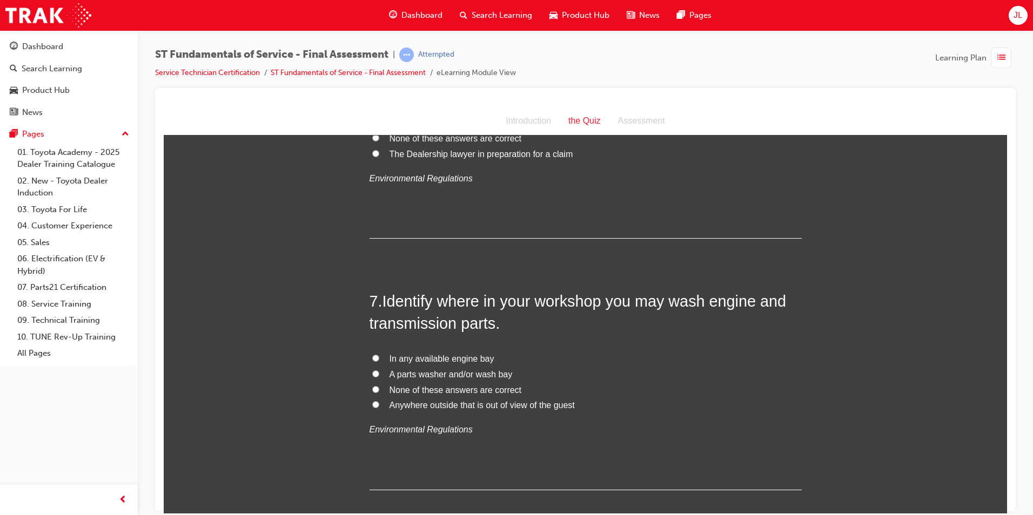
scroll to position [1405, 0]
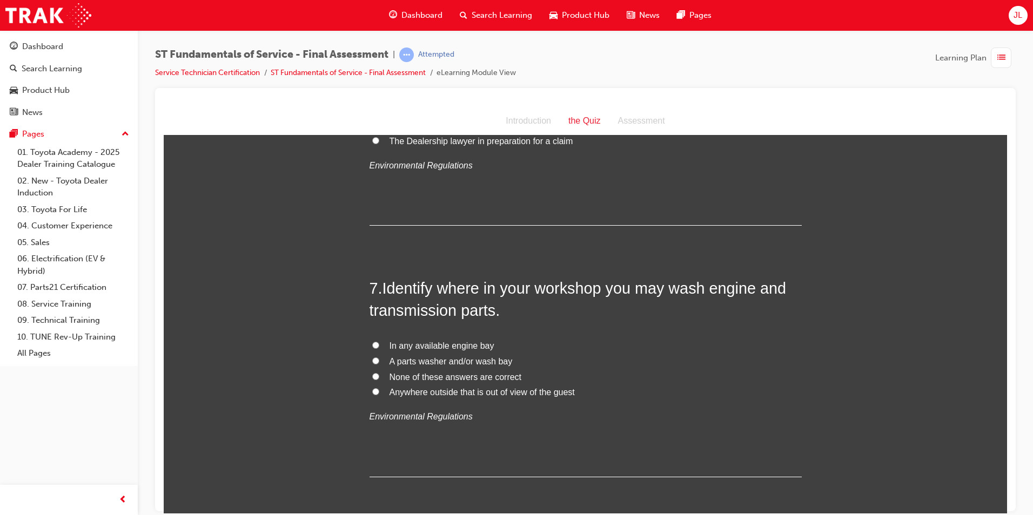
click at [459, 363] on span "A parts washer and/or wash bay" at bounding box center [451, 361] width 123 height 9
click at [379, 363] on input "A parts washer and/or wash bay" at bounding box center [375, 360] width 7 height 7
radio input "true"
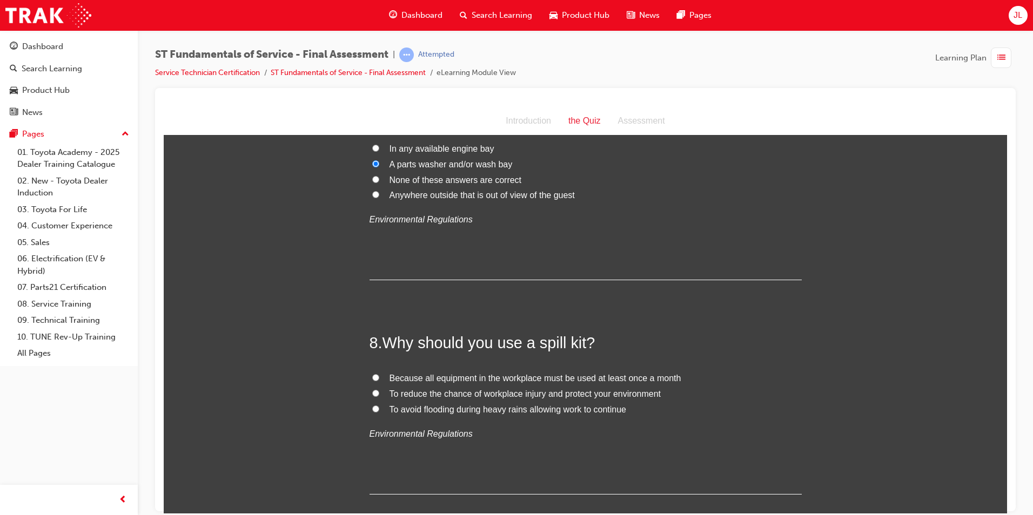
scroll to position [1621, 0]
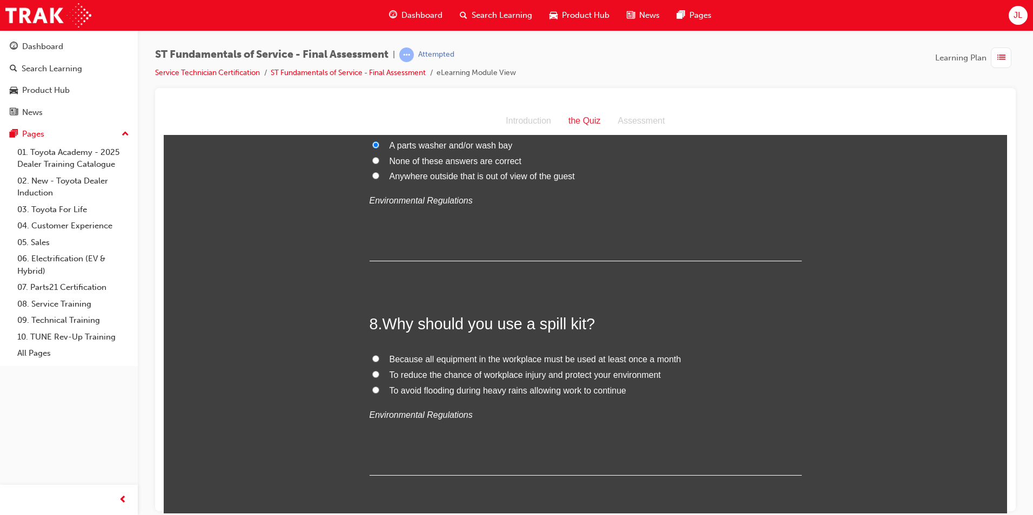
click at [498, 354] on span "Because all equipment in the workplace must be used at least once a month" at bounding box center [536, 358] width 292 height 9
click at [379, 355] on input "Because all equipment in the workplace must be used at least once a month" at bounding box center [375, 358] width 7 height 7
radio input "true"
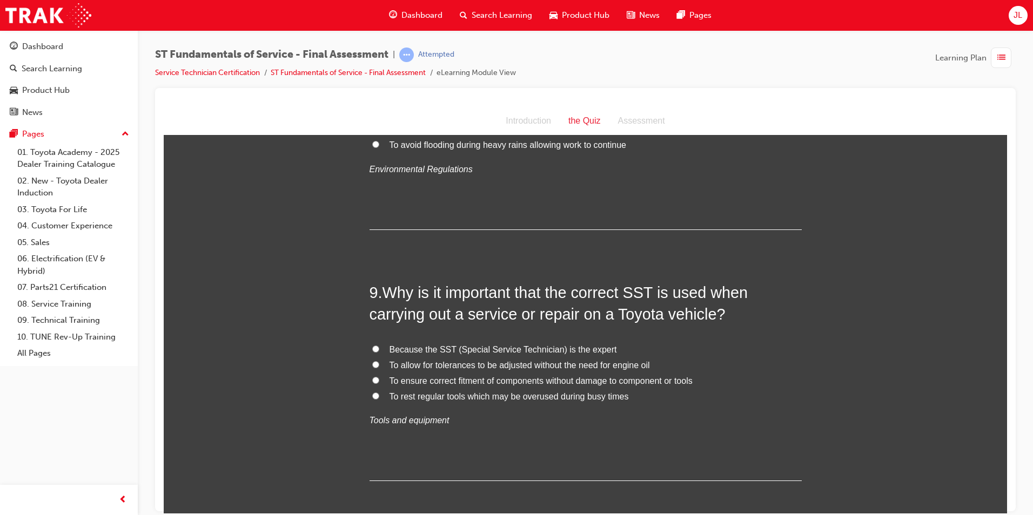
scroll to position [1891, 0]
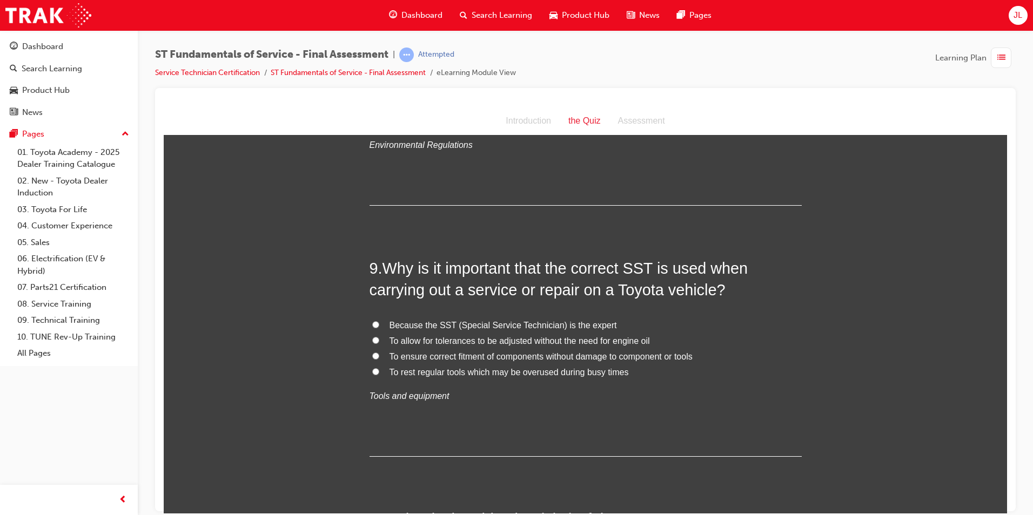
click at [494, 360] on span "To ensure correct fitment of components without damage to component or tools" at bounding box center [541, 356] width 303 height 9
click at [379, 359] on input "To ensure correct fitment of components without damage to component or tools" at bounding box center [375, 355] width 7 height 7
radio input "true"
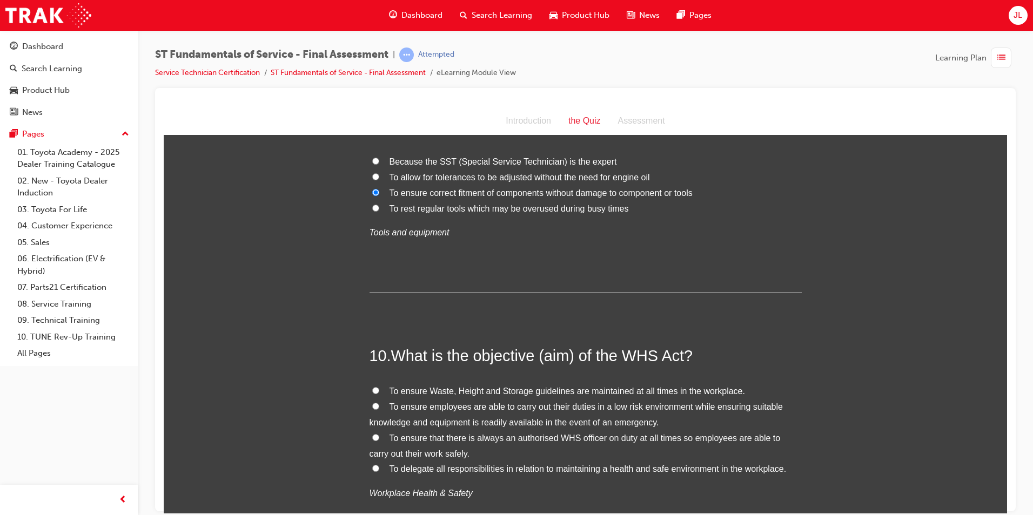
scroll to position [2107, 0]
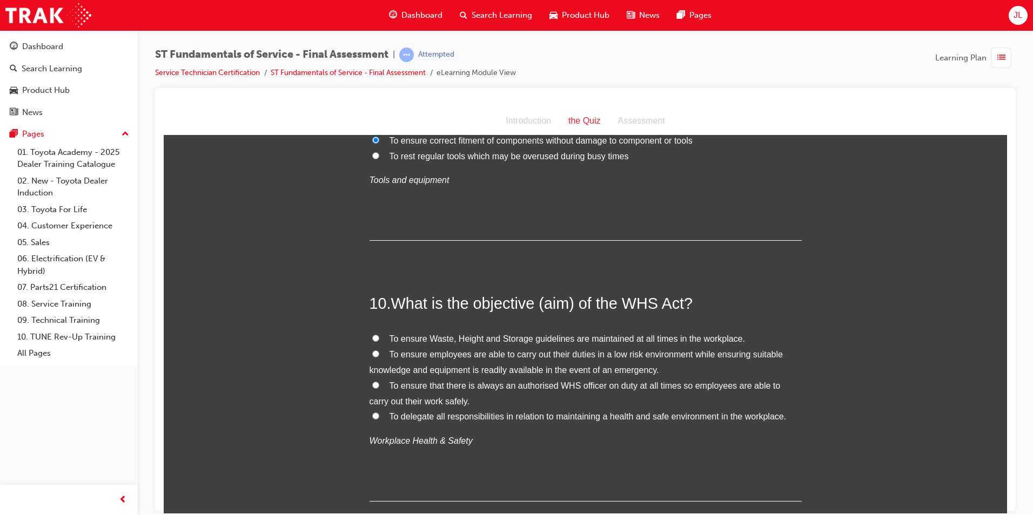
click at [501, 361] on label "To ensure employees are able to carry out their duties in a low risk environmen…" at bounding box center [586, 362] width 432 height 31
click at [379, 357] on input "To ensure employees are able to carry out their duties in a low risk environmen…" at bounding box center [375, 353] width 7 height 7
radio input "true"
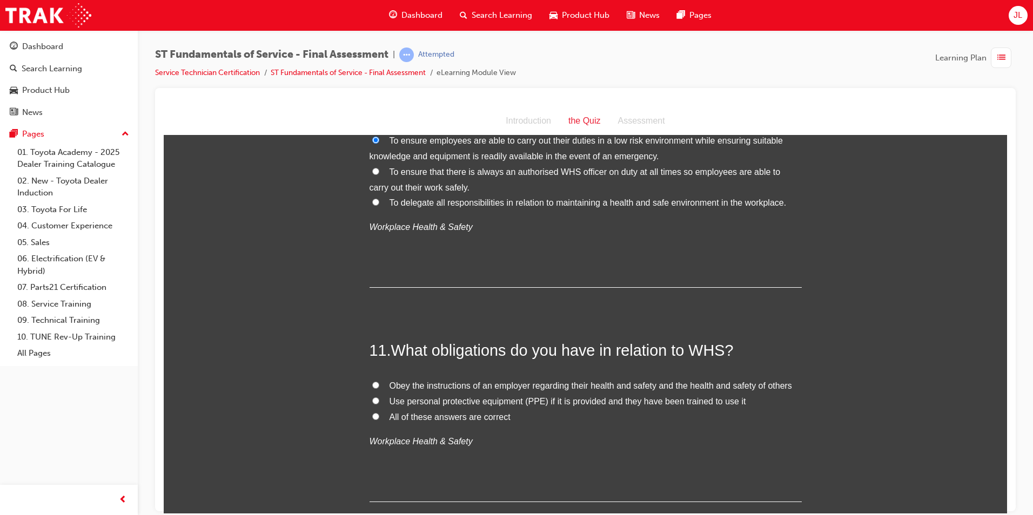
scroll to position [2323, 0]
click at [487, 419] on span "All of these answers are correct" at bounding box center [450, 414] width 121 height 9
click at [379, 418] on input "All of these answers are correct" at bounding box center [375, 414] width 7 height 7
radio input "true"
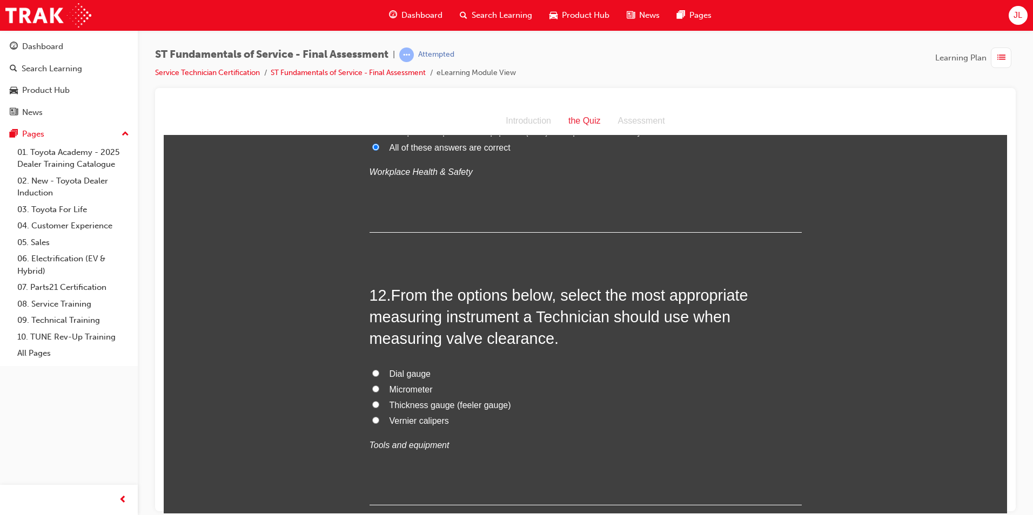
scroll to position [2593, 0]
click at [422, 400] on span "Thickness gauge (feeler gauge)" at bounding box center [451, 402] width 122 height 9
click at [379, 400] on input "Thickness gauge (feeler gauge)" at bounding box center [375, 401] width 7 height 7
radio input "true"
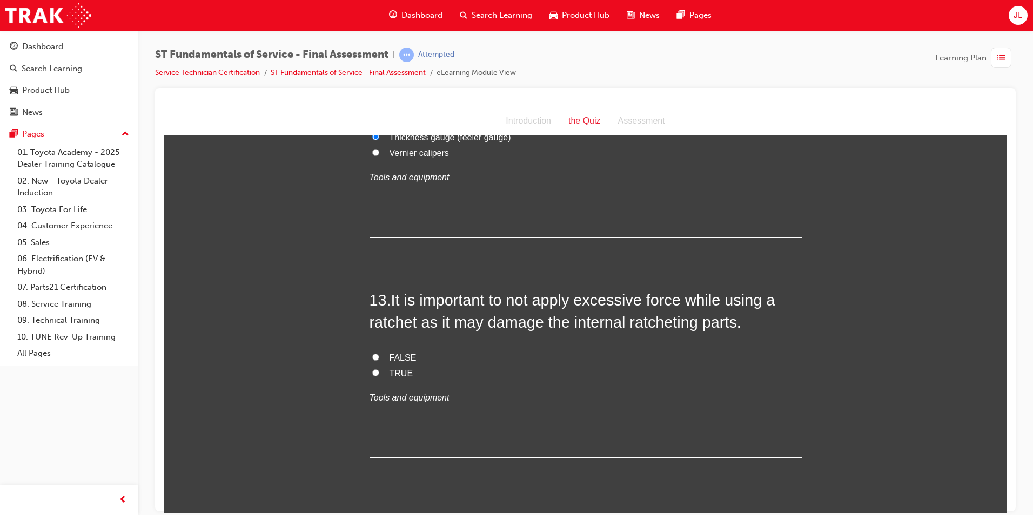
scroll to position [2863, 0]
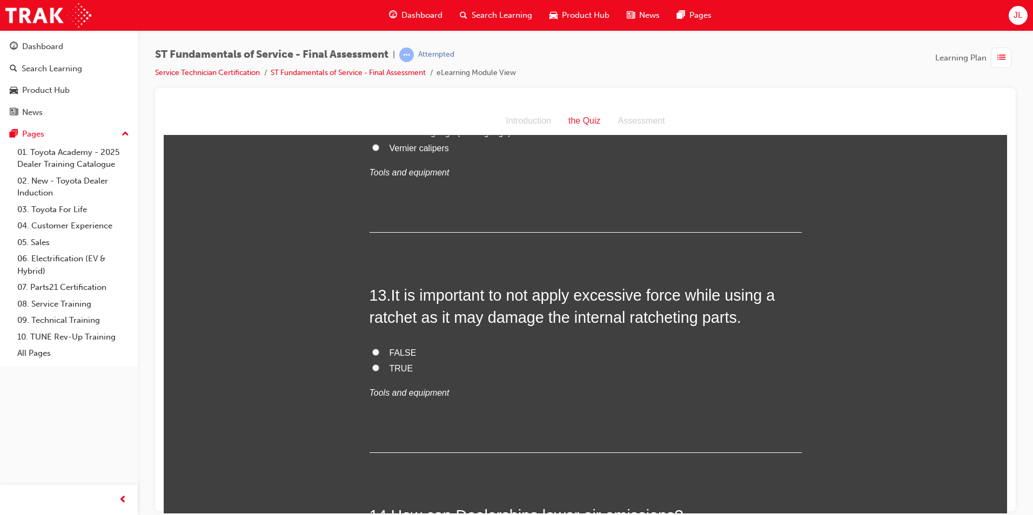
click at [440, 368] on label "TRUE" at bounding box center [586, 369] width 432 height 16
click at [379, 368] on input "TRUE" at bounding box center [375, 367] width 7 height 7
radio input "true"
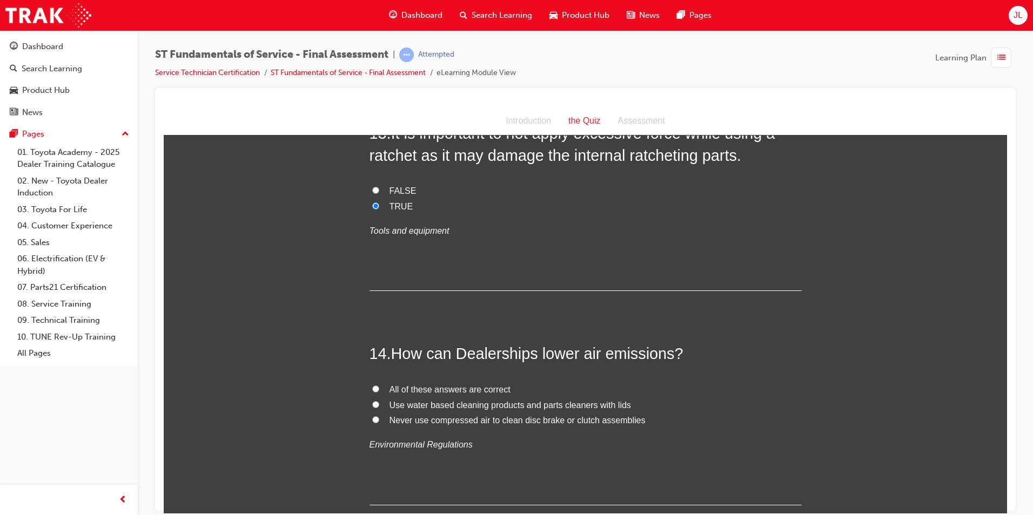
scroll to position [3079, 0]
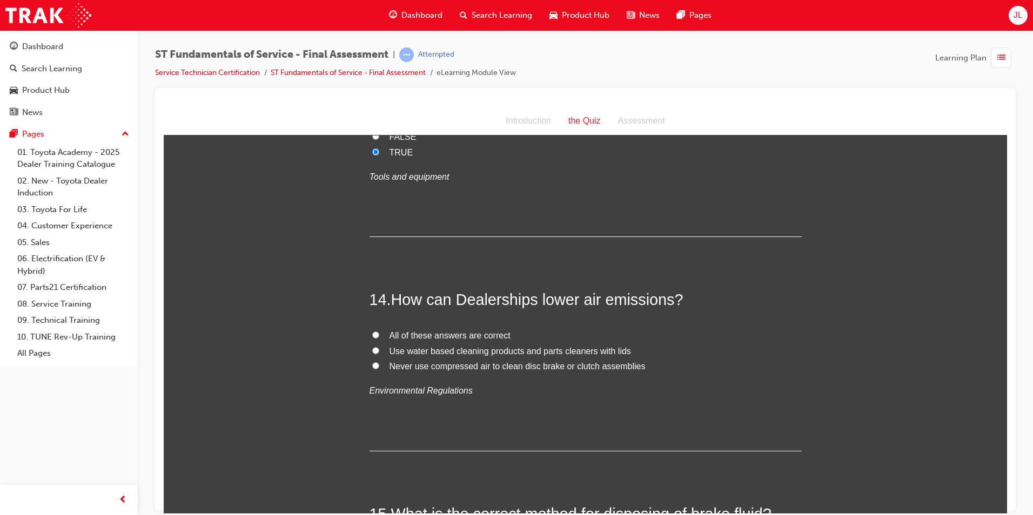
click at [461, 337] on span "All of these answers are correct" at bounding box center [450, 335] width 121 height 9
click at [379, 337] on input "All of these answers are correct" at bounding box center [375, 334] width 7 height 7
radio input "true"
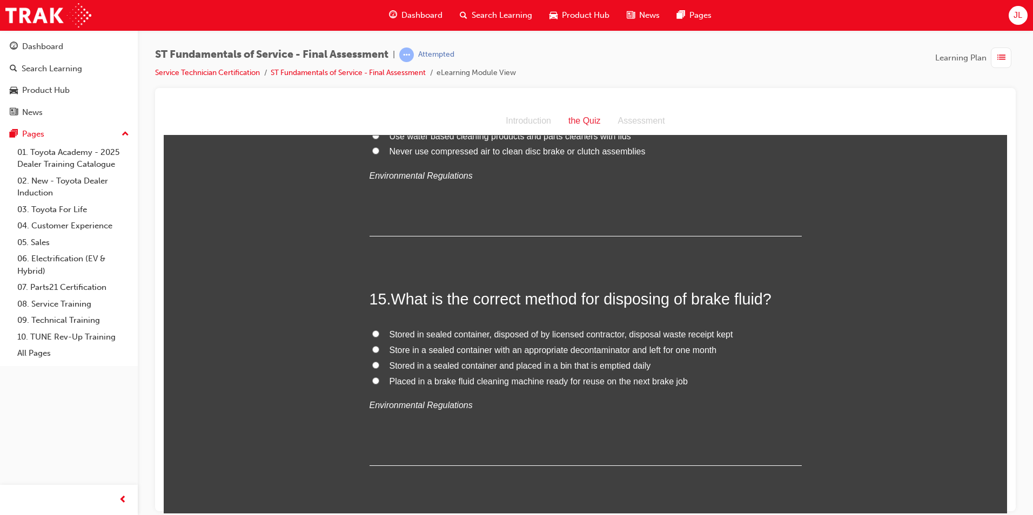
scroll to position [3295, 0]
click at [477, 331] on span "Stored in sealed container, disposed of by licensed contractor, disposal waste …" at bounding box center [562, 332] width 344 height 9
click at [379, 331] on input "Stored in sealed container, disposed of by licensed contractor, disposal waste …" at bounding box center [375, 332] width 7 height 7
radio input "true"
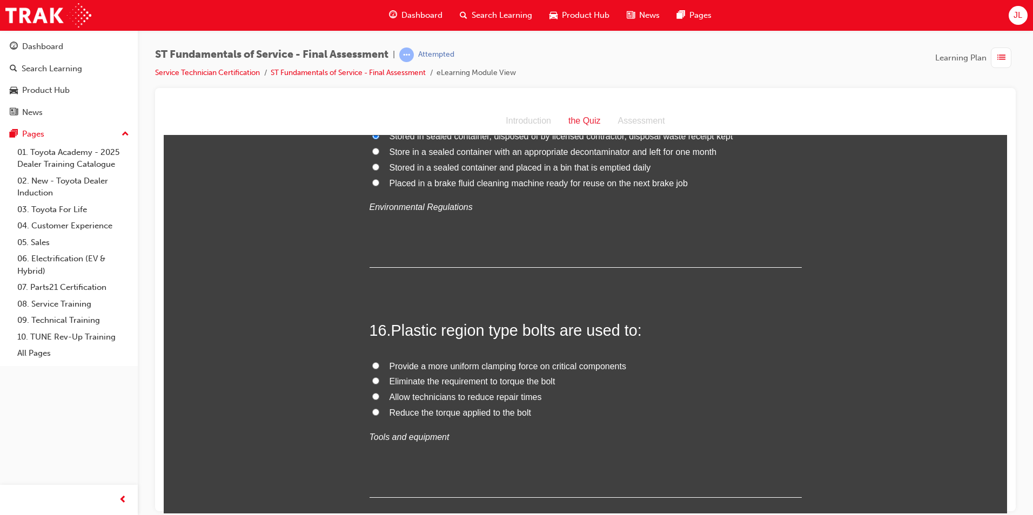
scroll to position [3512, 0]
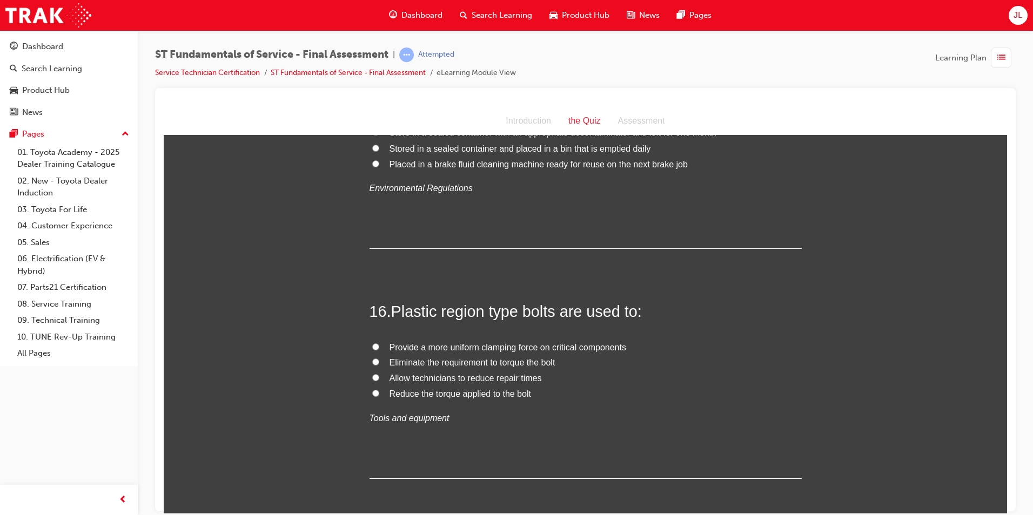
click at [443, 362] on span "Eliminate the requirement to torque the bolt" at bounding box center [473, 362] width 166 height 9
click at [379, 362] on input "Eliminate the requirement to torque the bolt" at bounding box center [375, 361] width 7 height 7
radio input "true"
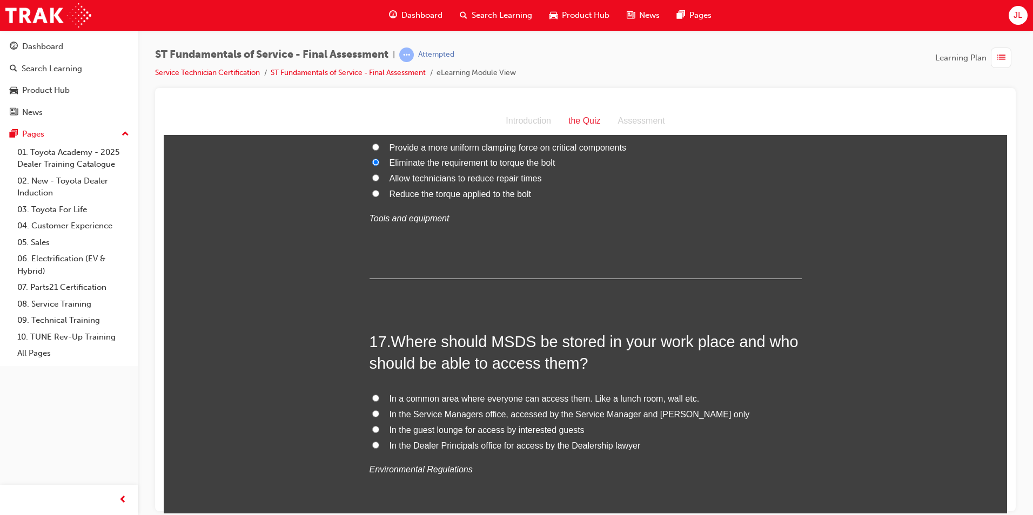
scroll to position [3782, 0]
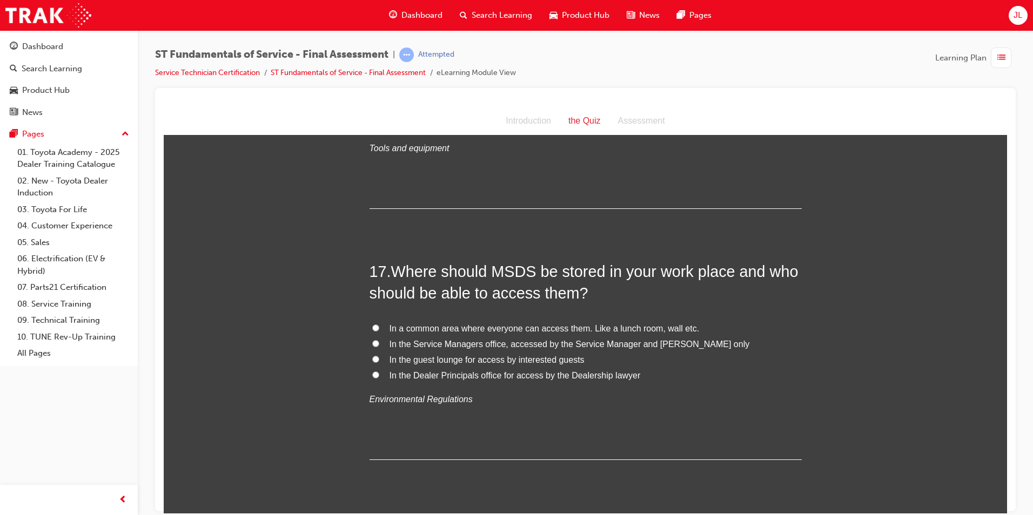
click at [441, 331] on span "In a common area where everyone can access them. Like a lunch room, wall etc." at bounding box center [545, 328] width 310 height 9
click at [379, 331] on input "In a common area where everyone can access them. Like a lunch room, wall etc." at bounding box center [375, 327] width 7 height 7
radio input "true"
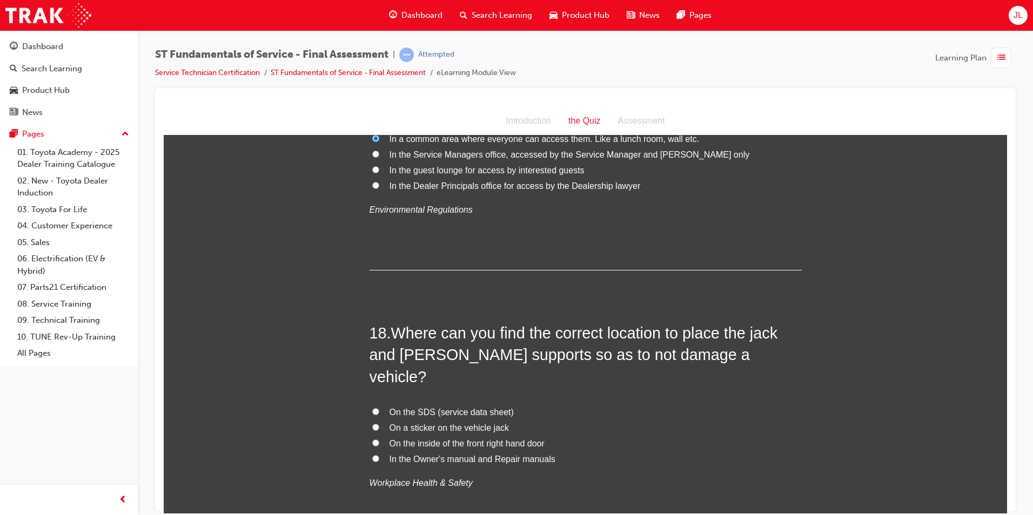
scroll to position [3998, 0]
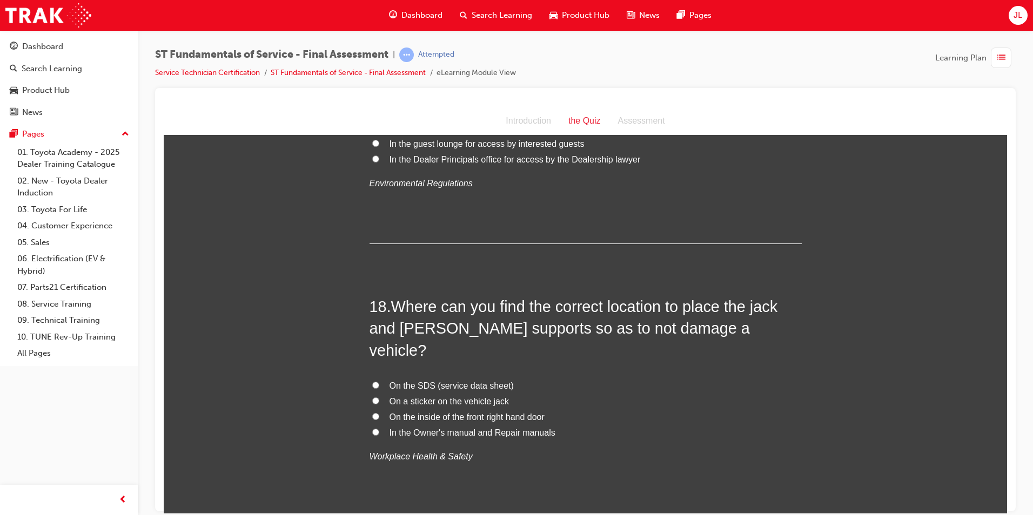
click at [445, 428] on span "In the Owner's manual and Repair manuals" at bounding box center [473, 432] width 166 height 9
click at [379, 428] on input "In the Owner's manual and Repair manuals" at bounding box center [375, 431] width 7 height 7
radio input "true"
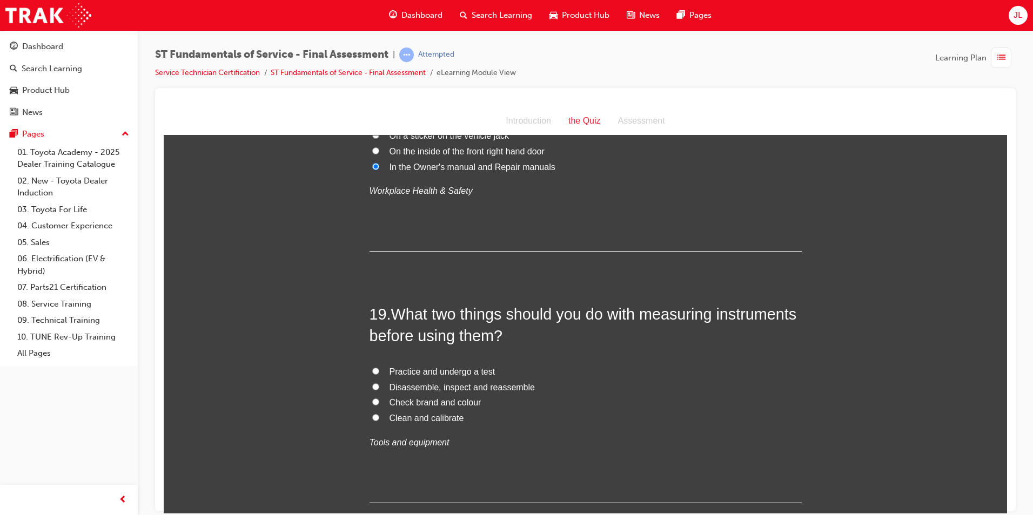
scroll to position [4268, 0]
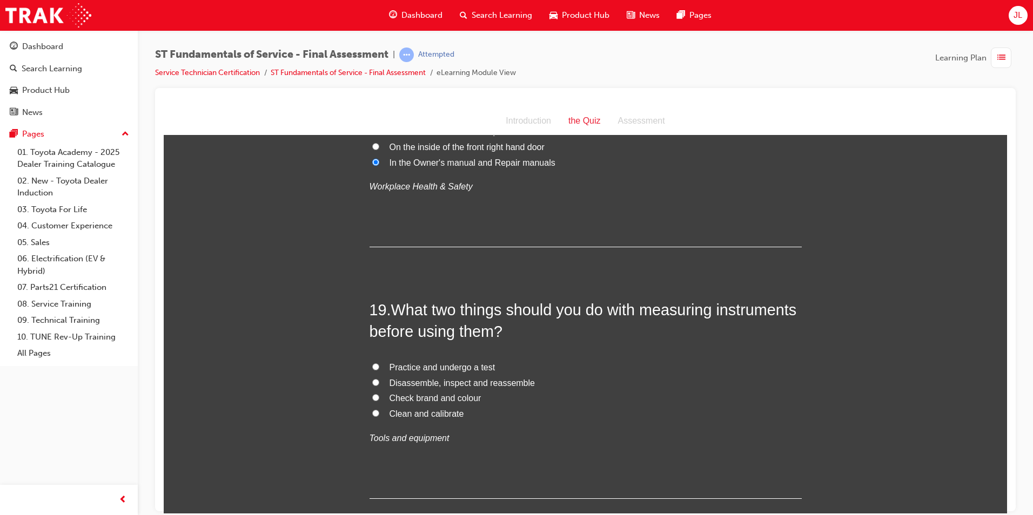
click at [468, 406] on label "Clean and calibrate" at bounding box center [586, 414] width 432 height 16
click at [379, 410] on input "Clean and calibrate" at bounding box center [375, 413] width 7 height 7
radio input "true"
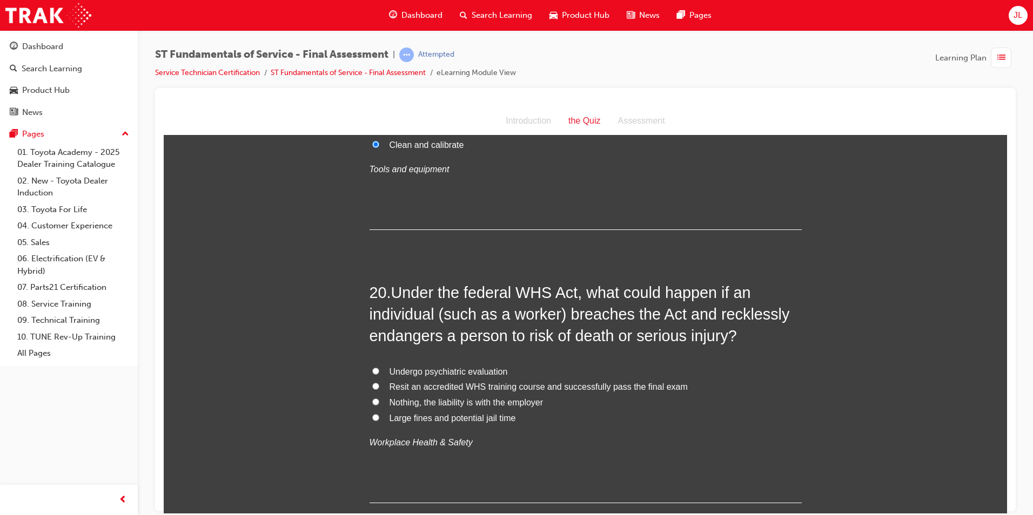
scroll to position [4538, 0]
click at [461, 412] on span "Large fines and potential jail time" at bounding box center [453, 416] width 126 height 9
click at [379, 413] on input "Large fines and potential jail time" at bounding box center [375, 416] width 7 height 7
radio input "true"
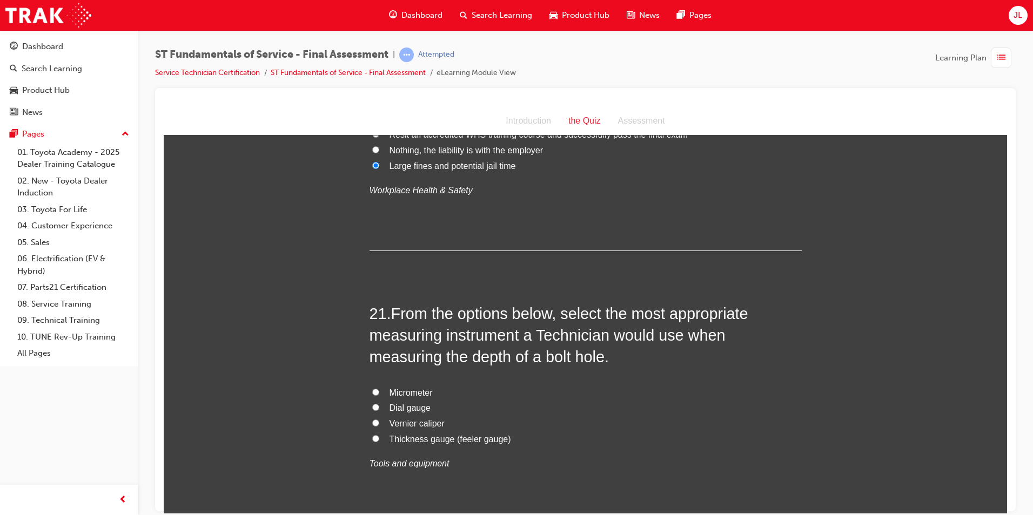
scroll to position [4808, 0]
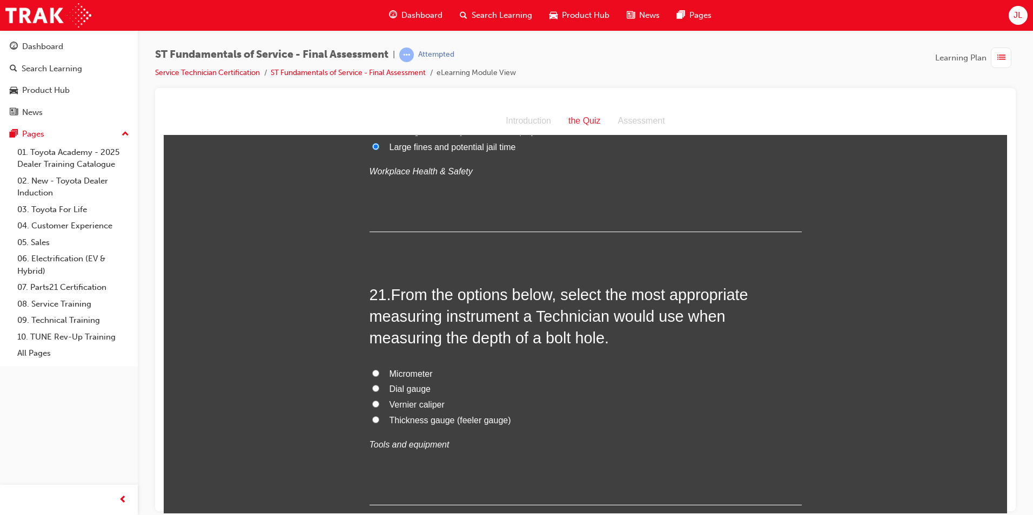
click at [441, 400] on span "Vernier caliper" at bounding box center [417, 404] width 55 height 9
click at [379, 400] on input "Vernier caliper" at bounding box center [375, 403] width 7 height 7
radio input "true"
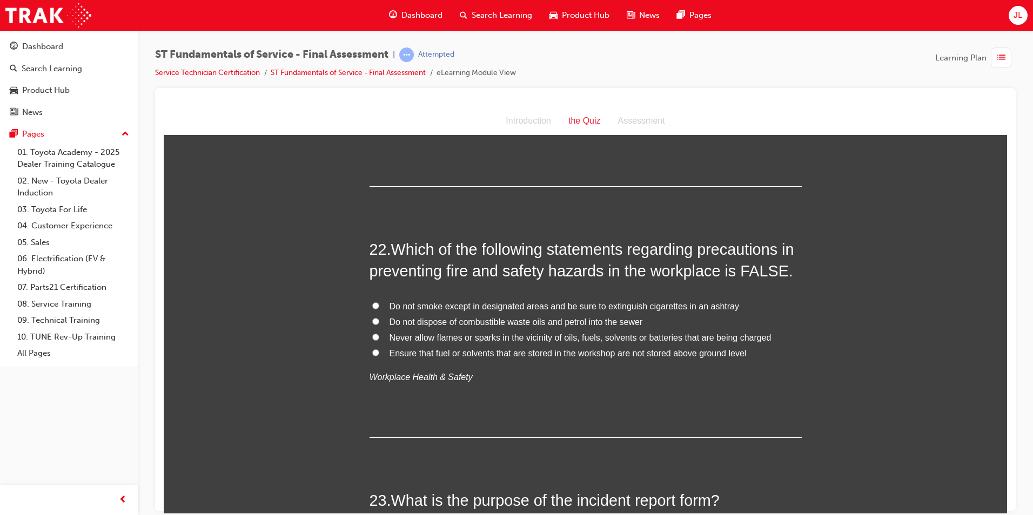
scroll to position [5132, 0]
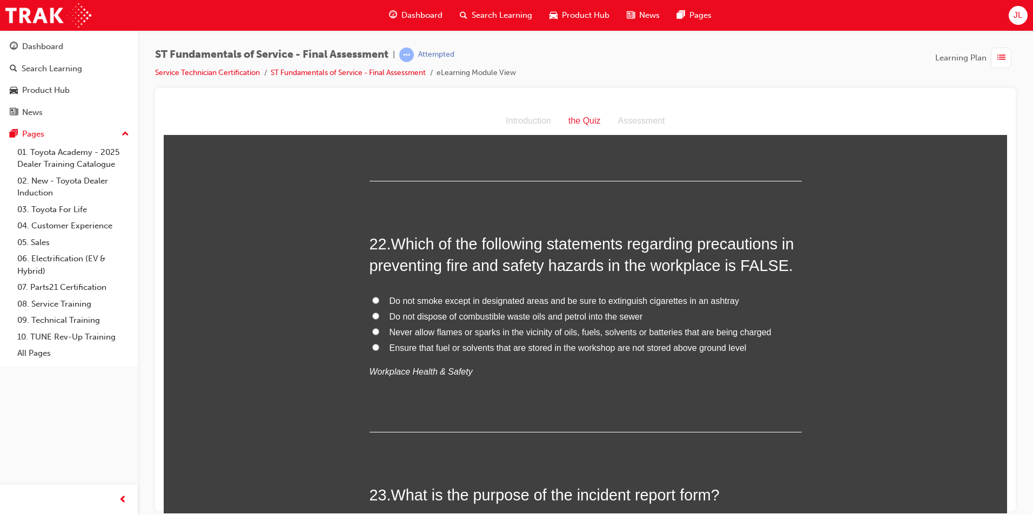
click at [521, 312] on span "Do not dispose of combustible waste oils and petrol into the sewer" at bounding box center [516, 316] width 253 height 9
click at [379, 312] on input "Do not dispose of combustible waste oils and petrol into the sewer" at bounding box center [375, 315] width 7 height 7
radio input "true"
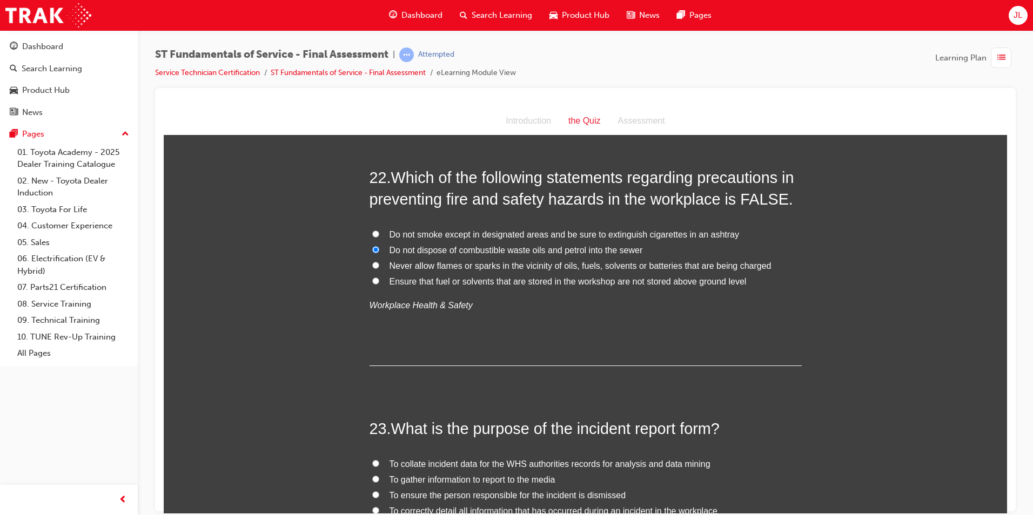
scroll to position [5186, 0]
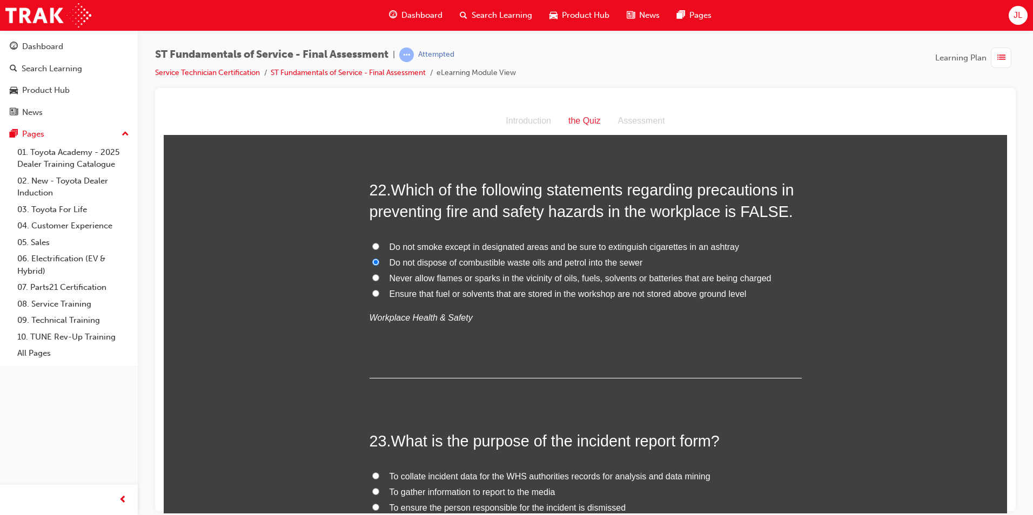
click at [541, 273] on span "Never allow flames or sparks in the vicinity of oils, fuels, solvents or batter…" at bounding box center [581, 277] width 382 height 9
click at [379, 274] on input "Never allow flames or sparks in the vicinity of oils, fuels, solvents or batter…" at bounding box center [375, 277] width 7 height 7
radio input "true"
click at [541, 289] on span "Ensure that fuel or solvents that are stored in the workshop are not stored abo…" at bounding box center [568, 293] width 357 height 9
click at [379, 290] on input "Ensure that fuel or solvents that are stored in the workshop are not stored abo…" at bounding box center [375, 293] width 7 height 7
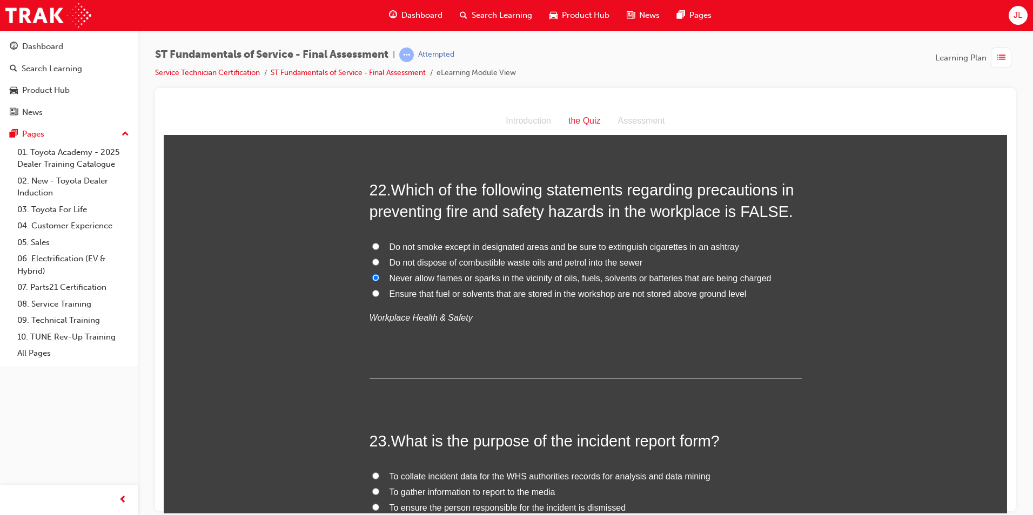
radio input "true"
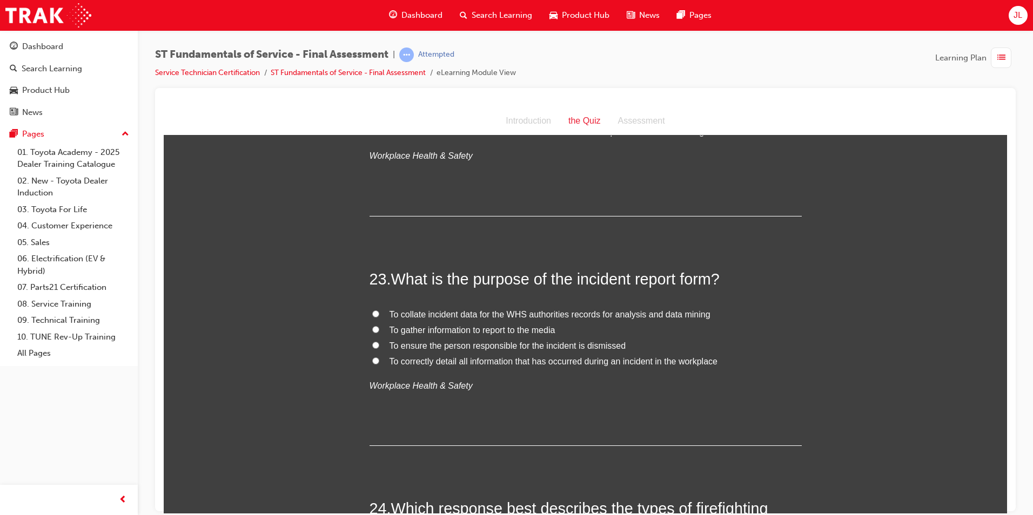
scroll to position [5402, 0]
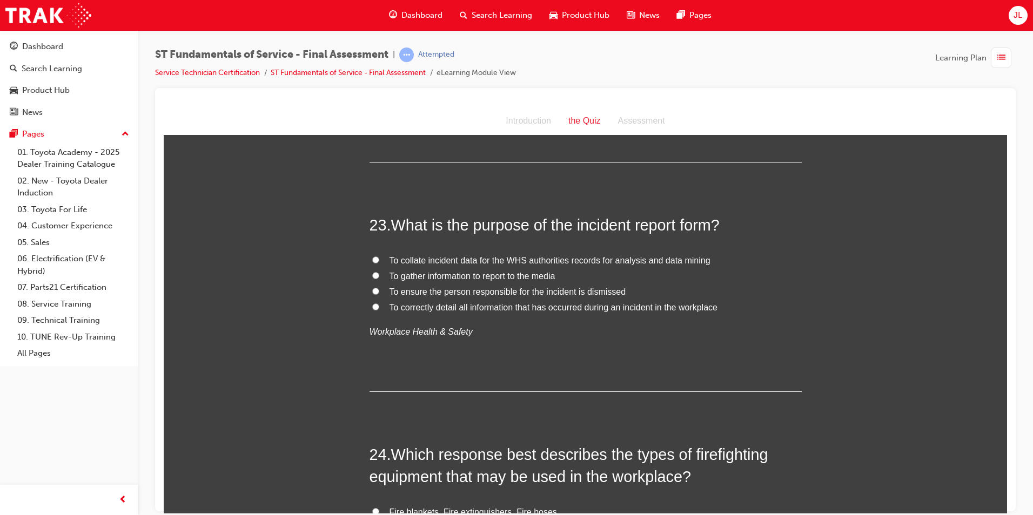
click at [691, 303] on span "To correctly detail all information that has occurred during an incident in the…" at bounding box center [554, 307] width 328 height 9
click at [379, 303] on input "To correctly detail all information that has occurred during an incident in the…" at bounding box center [375, 306] width 7 height 7
radio input "true"
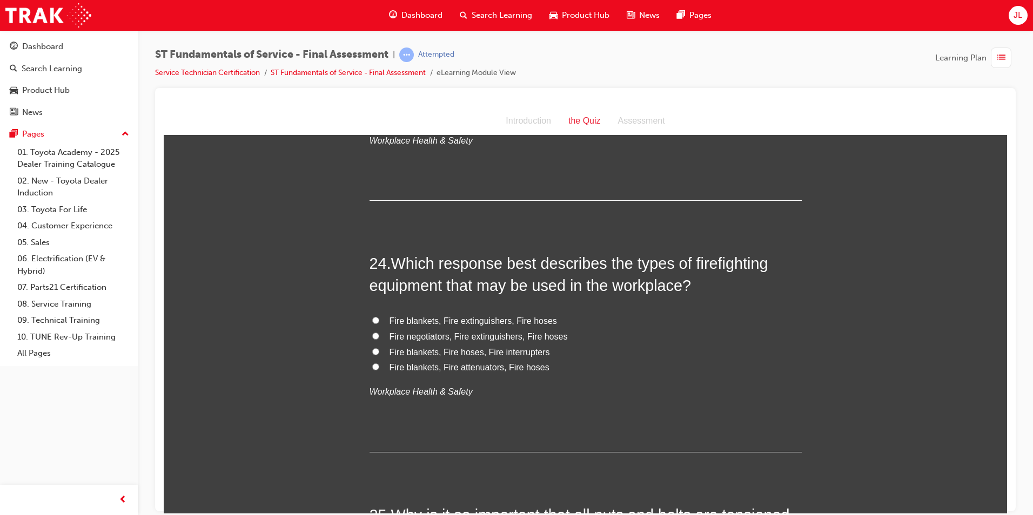
scroll to position [5619, 0]
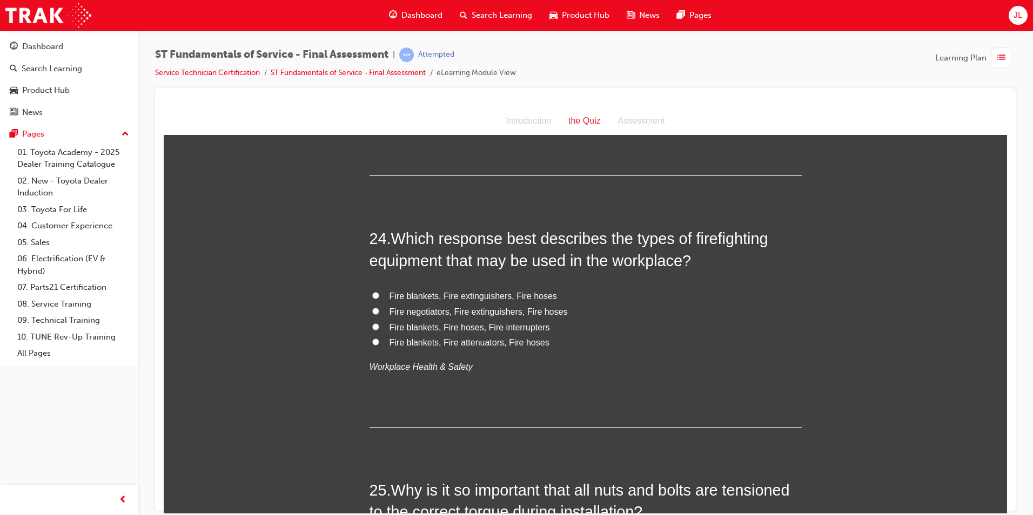
click at [508, 291] on span "Fire blankets, Fire extinguishers, Fire hoses" at bounding box center [473, 295] width 167 height 9
click at [379, 292] on input "Fire blankets, Fire extinguishers, Fire hoses" at bounding box center [375, 295] width 7 height 7
radio input "true"
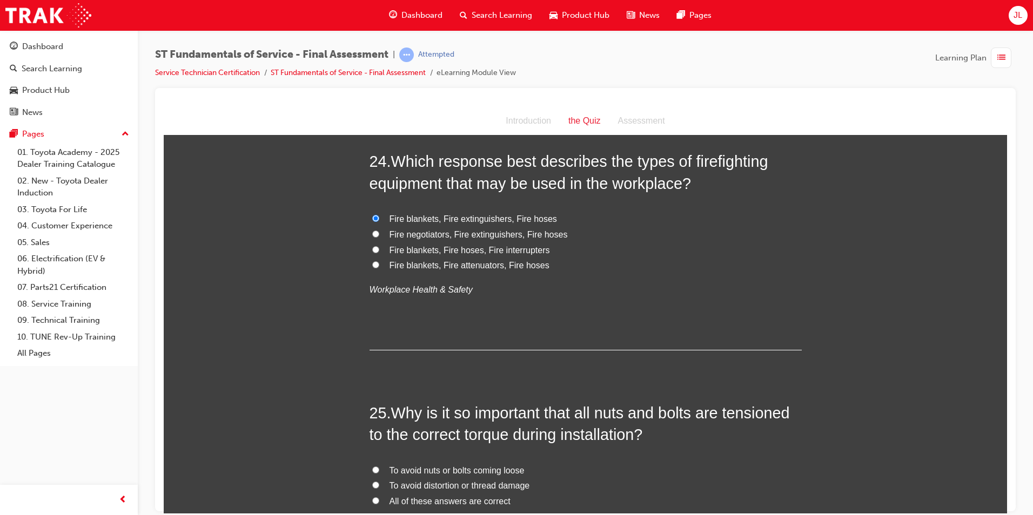
scroll to position [5835, 0]
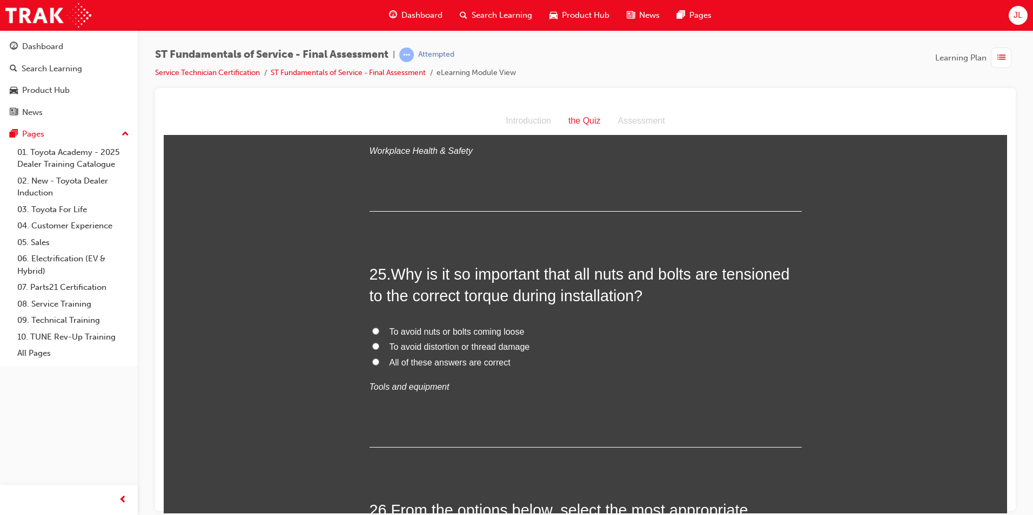
click at [472, 358] on span "All of these answers are correct" at bounding box center [450, 362] width 121 height 9
click at [379, 358] on input "All of these answers are correct" at bounding box center [375, 361] width 7 height 7
radio input "true"
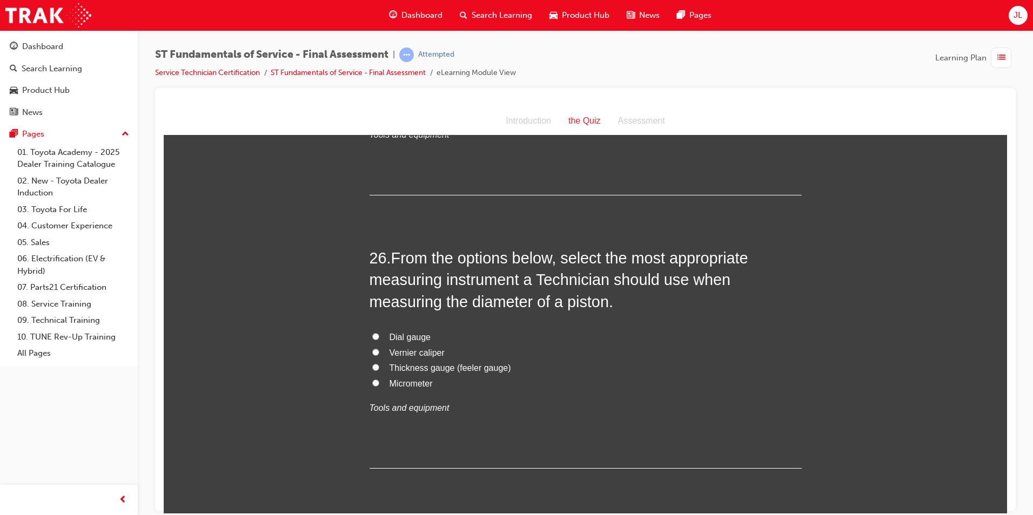
scroll to position [6105, 0]
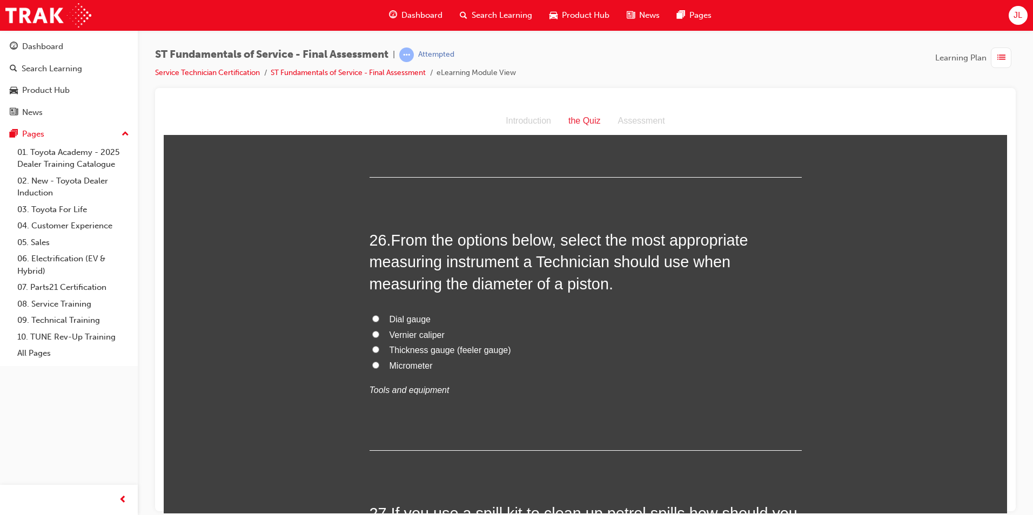
click at [408, 361] on span "Micrometer" at bounding box center [411, 365] width 43 height 9
click at [379, 361] on input "Micrometer" at bounding box center [375, 364] width 7 height 7
radio input "true"
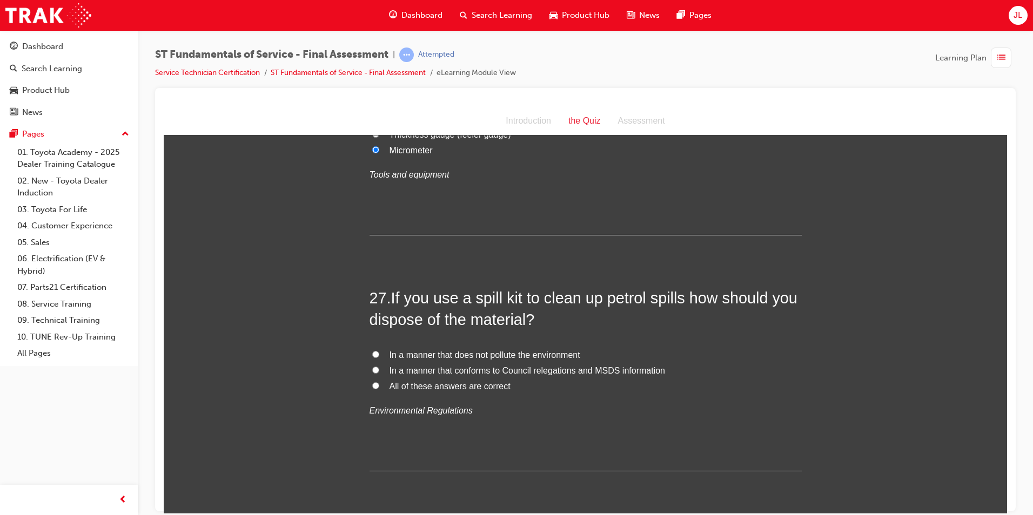
scroll to position [6321, 0]
click at [473, 381] on span "All of these answers are correct" at bounding box center [450, 385] width 121 height 9
click at [379, 381] on input "All of these answers are correct" at bounding box center [375, 384] width 7 height 7
radio input "true"
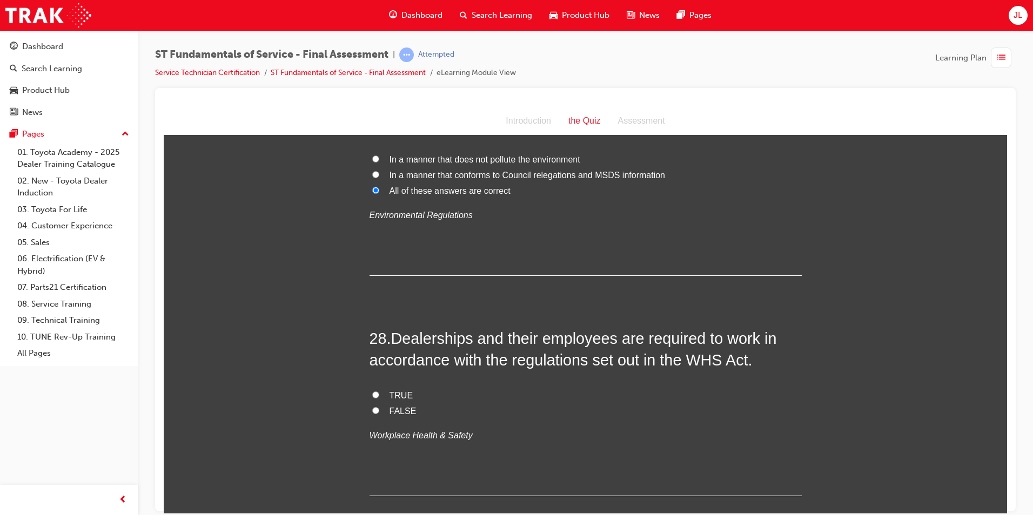
scroll to position [6537, 0]
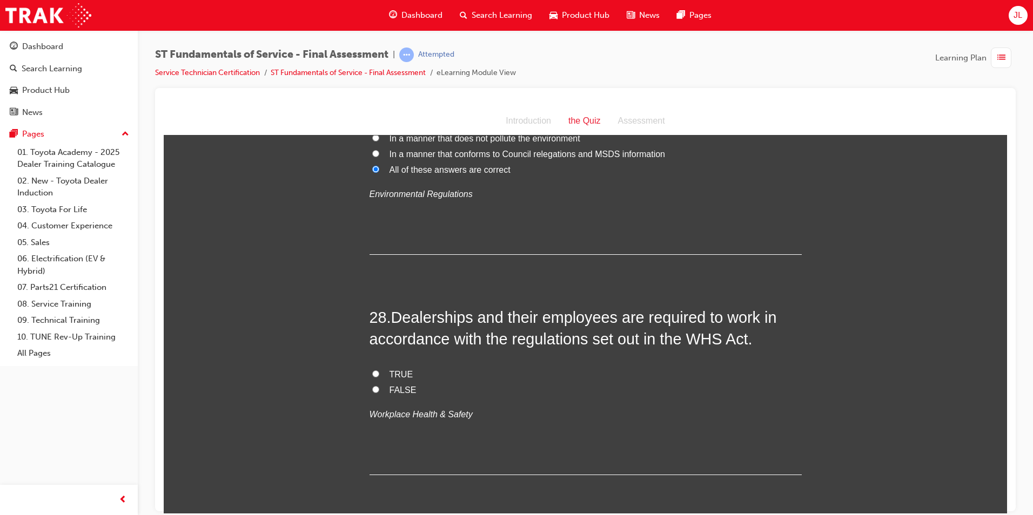
click at [390, 370] on span "TRUE" at bounding box center [402, 374] width 24 height 9
click at [379, 370] on input "TRUE" at bounding box center [375, 373] width 7 height 7
radio input "true"
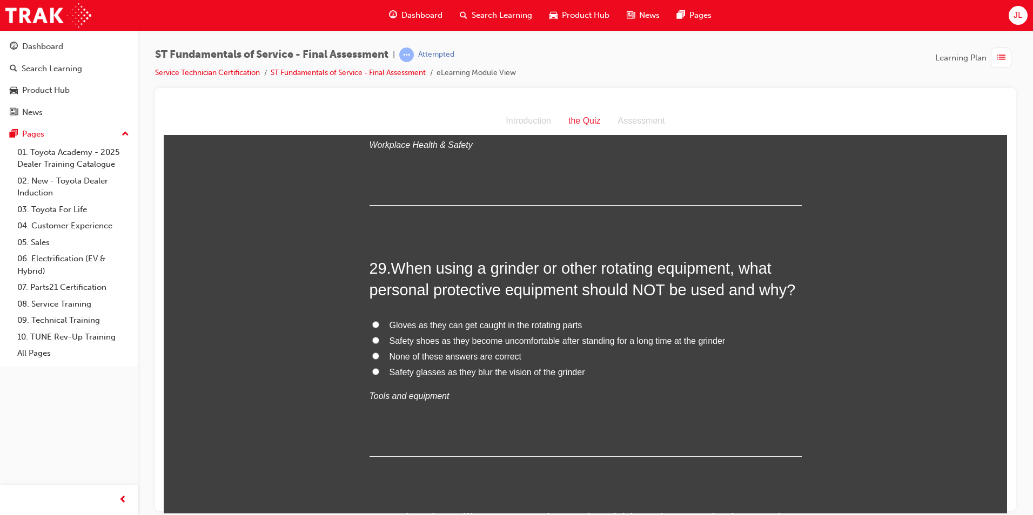
scroll to position [6807, 0]
click at [393, 351] on span "None of these answers are correct" at bounding box center [456, 355] width 132 height 9
click at [379, 352] on input "None of these answers are correct" at bounding box center [375, 355] width 7 height 7
radio input "true"
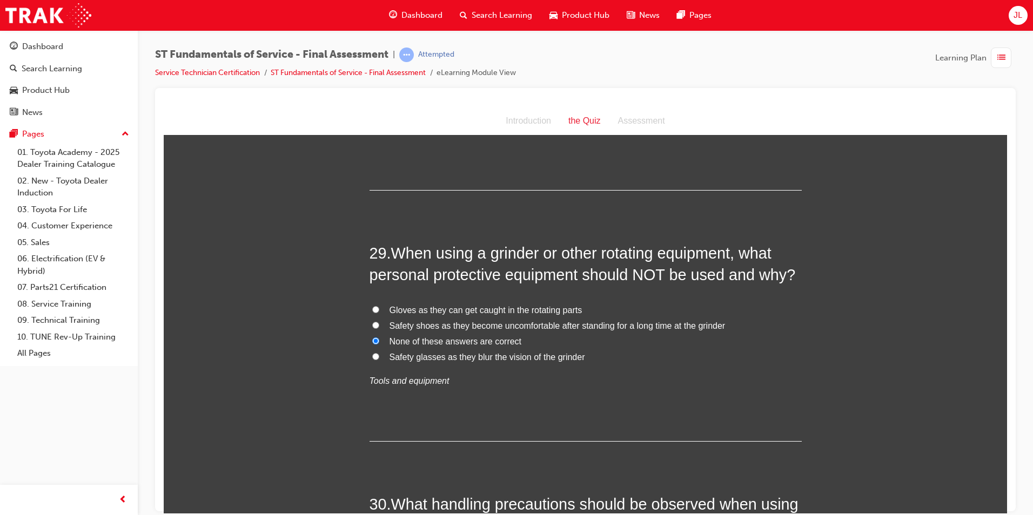
scroll to position [7077, 0]
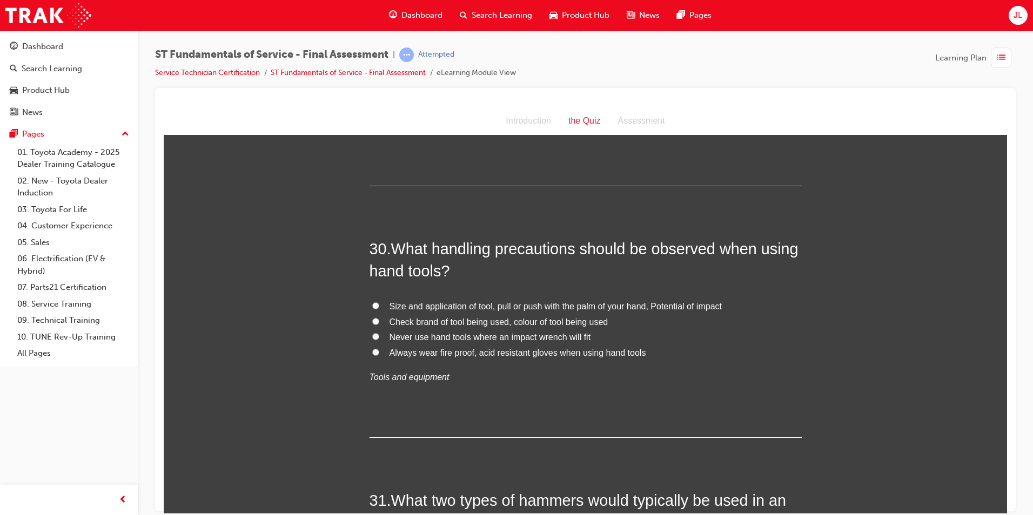
click at [455, 301] on span "Size and application of tool, pull or push with the palm of your hand, Potentia…" at bounding box center [556, 305] width 332 height 9
click at [379, 302] on input "Size and application of tool, pull or push with the palm of your hand, Potentia…" at bounding box center [375, 305] width 7 height 7
radio input "true"
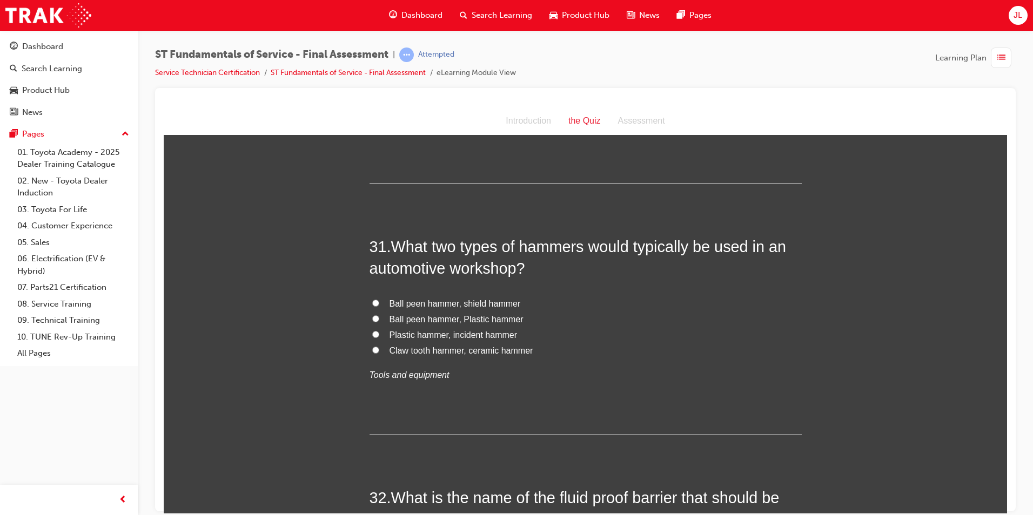
scroll to position [7347, 0]
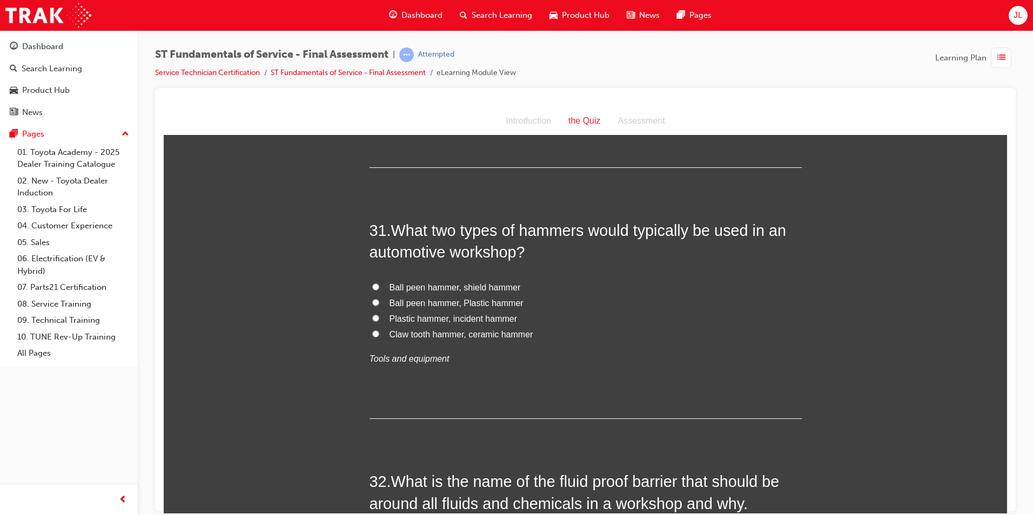
click at [441, 298] on span "Ball peen hammer, Plastic hammer" at bounding box center [457, 302] width 134 height 9
click at [379, 299] on input "Ball peen hammer, Plastic hammer" at bounding box center [375, 302] width 7 height 7
radio input "true"
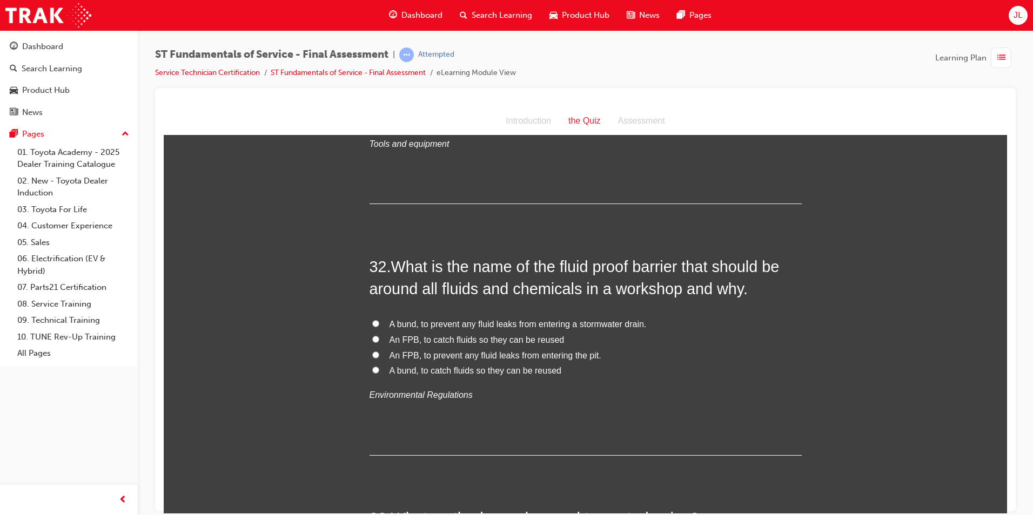
scroll to position [7563, 0]
click at [457, 318] on span "A bund, to prevent any fluid leaks from entering a stormwater drain." at bounding box center [518, 322] width 257 height 9
click at [379, 319] on input "A bund, to prevent any fluid leaks from entering a stormwater drain." at bounding box center [375, 322] width 7 height 7
radio input "true"
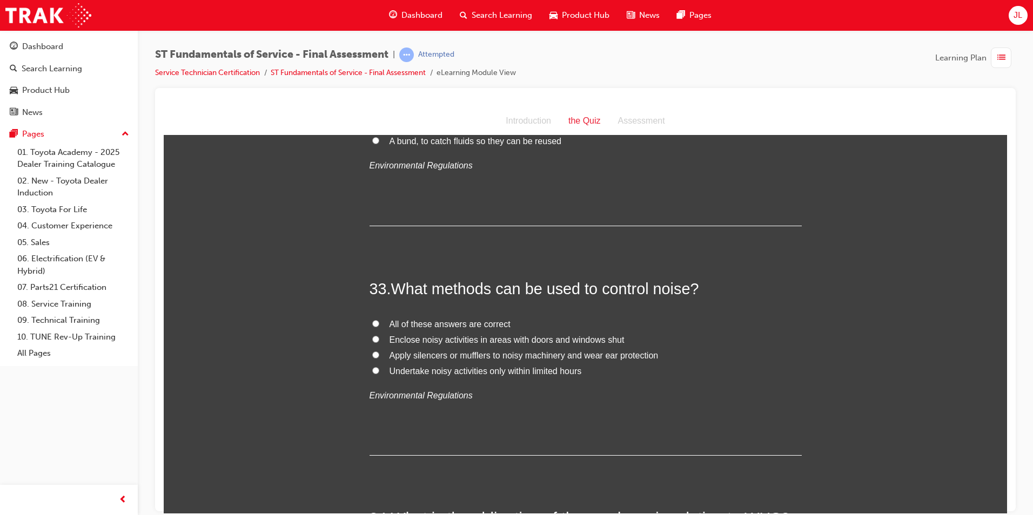
scroll to position [7833, 0]
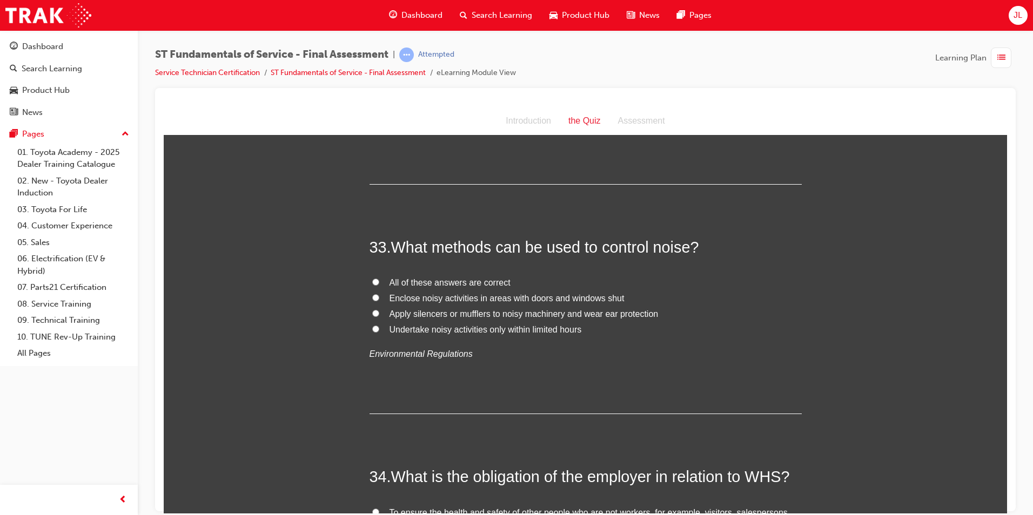
click at [466, 278] on span "All of these answers are correct" at bounding box center [450, 282] width 121 height 9
click at [379, 278] on input "All of these answers are correct" at bounding box center [375, 281] width 7 height 7
radio input "true"
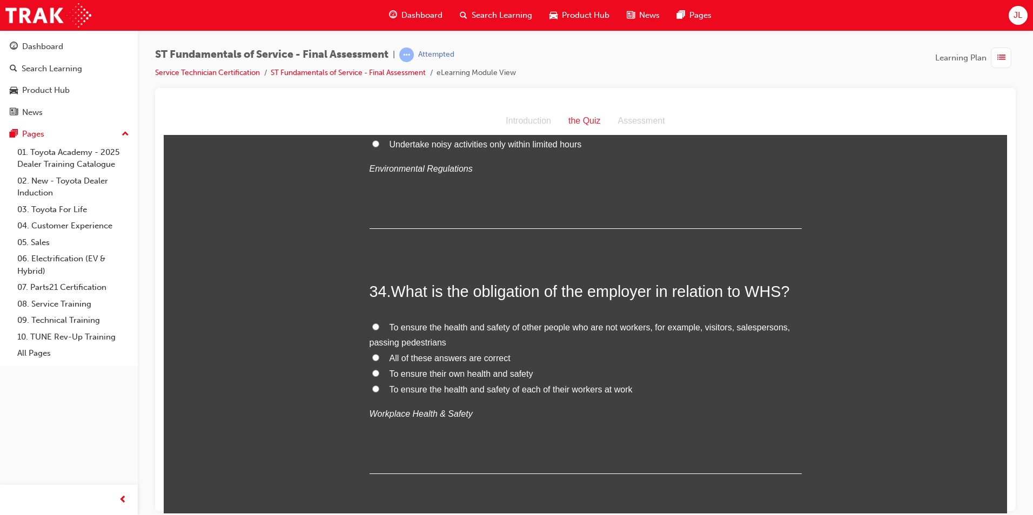
scroll to position [8039, 0]
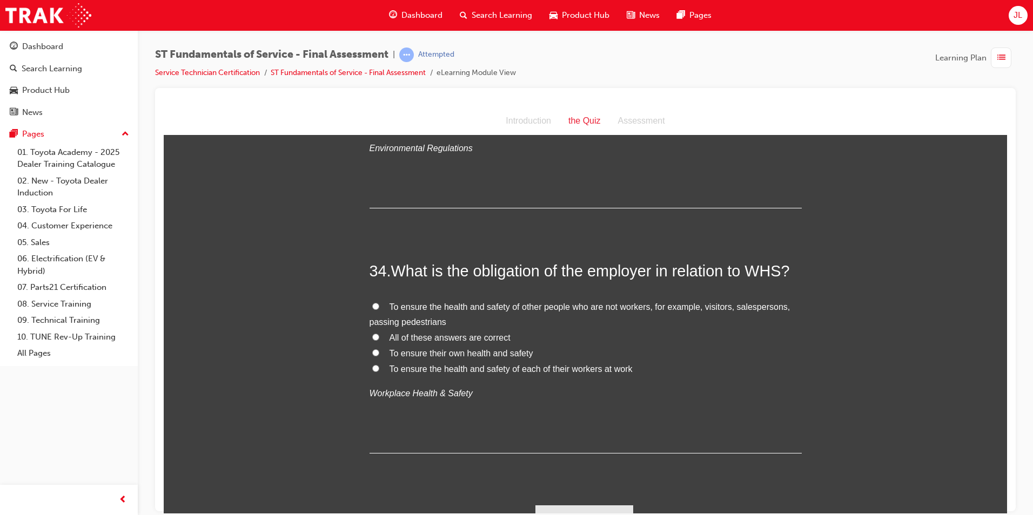
click at [461, 302] on span "To ensure the health and safety of other people who are not workers, for exampl…" at bounding box center [580, 314] width 421 height 25
click at [379, 303] on input "To ensure the health and safety of other people who are not workers, for exampl…" at bounding box center [375, 306] width 7 height 7
radio input "true"
click at [573, 505] on button "Submit Answers" at bounding box center [584, 520] width 98 height 30
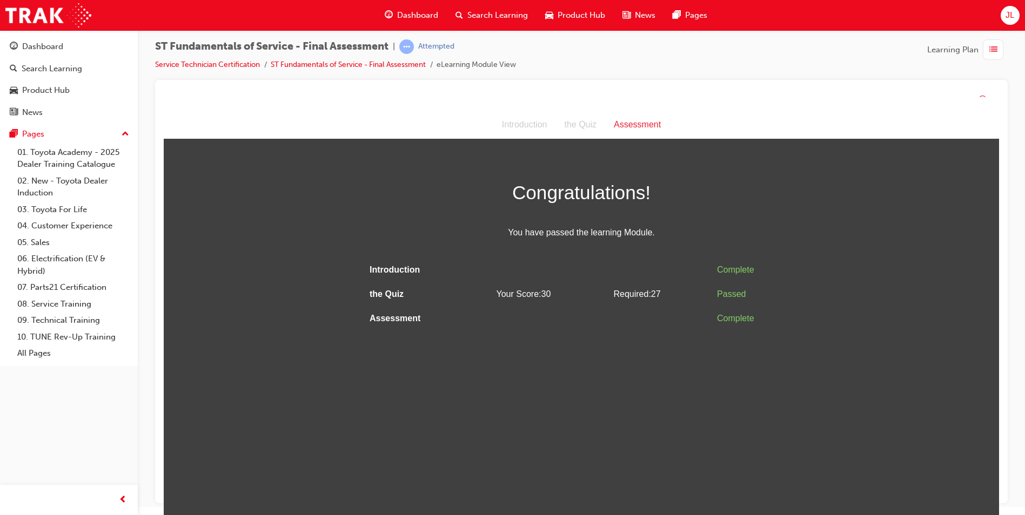
scroll to position [0, 0]
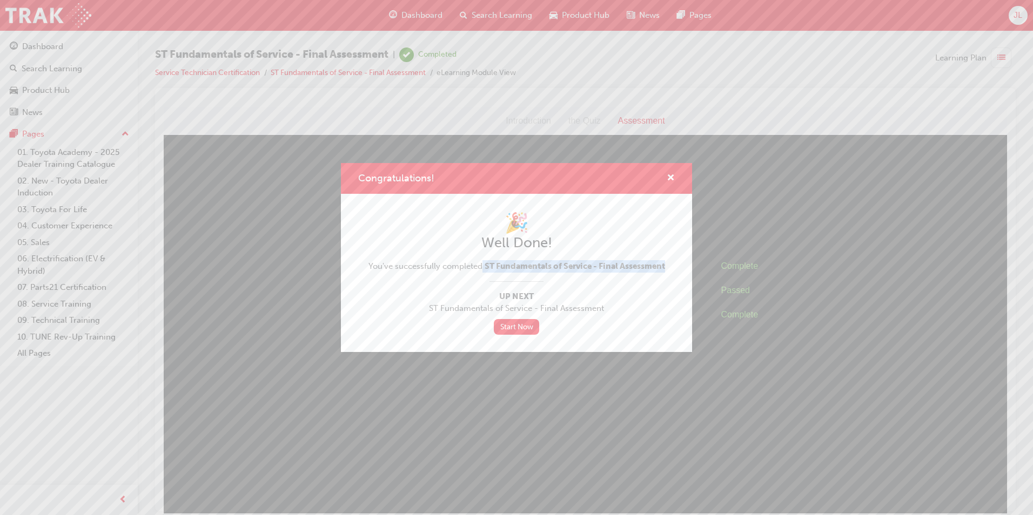
drag, startPoint x: 483, startPoint y: 265, endPoint x: 692, endPoint y: 267, distance: 209.1
click at [692, 267] on div "Congratulations! 🎉 Well Done! You've successfully completed ST Fundamentals of …" at bounding box center [516, 257] width 1033 height 515
drag, startPoint x: 692, startPoint y: 267, endPoint x: 644, endPoint y: 264, distance: 48.2
copy span "ST Fundamentals of Service - Final Assessment"
click at [516, 323] on link "Start Now" at bounding box center [516, 327] width 45 height 16
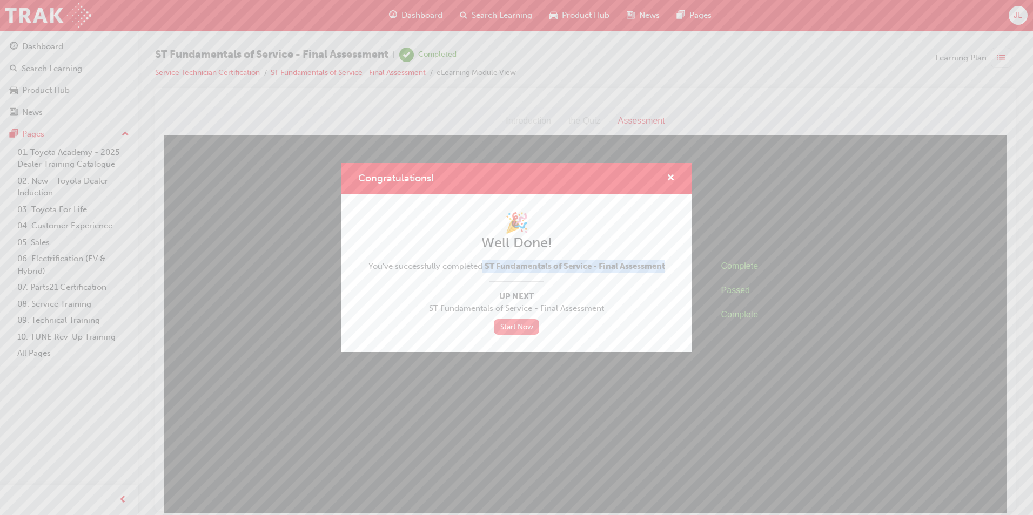
click at [511, 327] on link "Start Now" at bounding box center [516, 327] width 45 height 16
click at [669, 180] on span "cross-icon" at bounding box center [671, 179] width 8 height 10
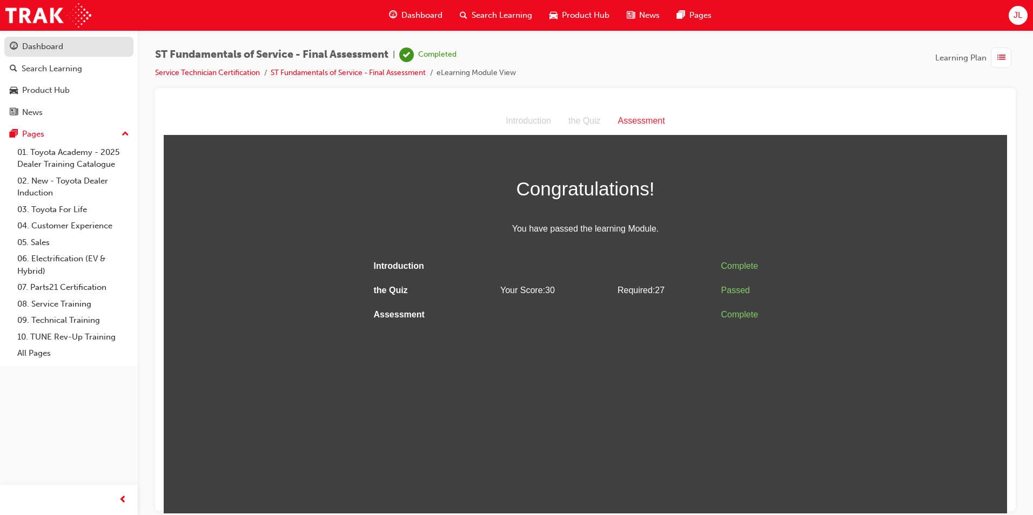
click at [44, 45] on div "Dashboard" at bounding box center [42, 47] width 41 height 12
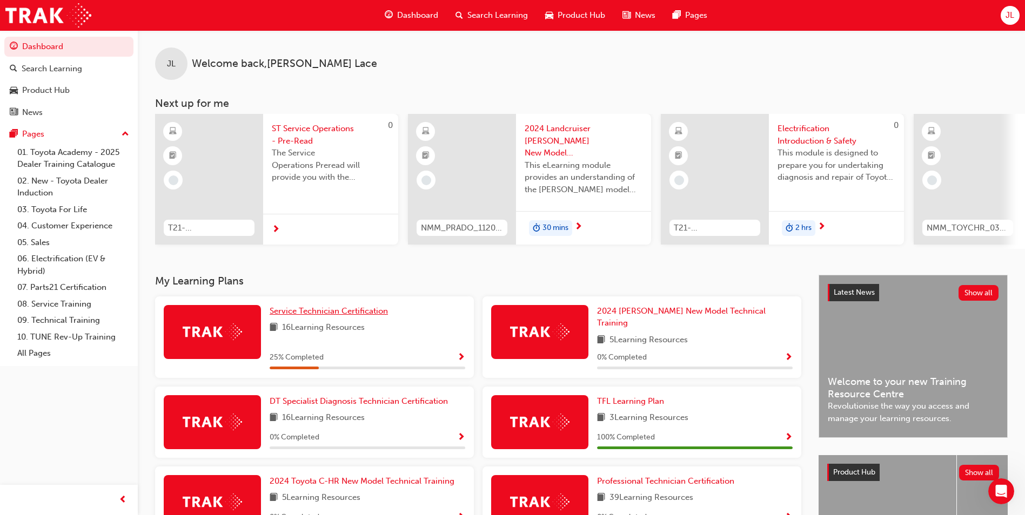
click at [316, 314] on span "Service Technician Certification" at bounding box center [329, 311] width 118 height 10
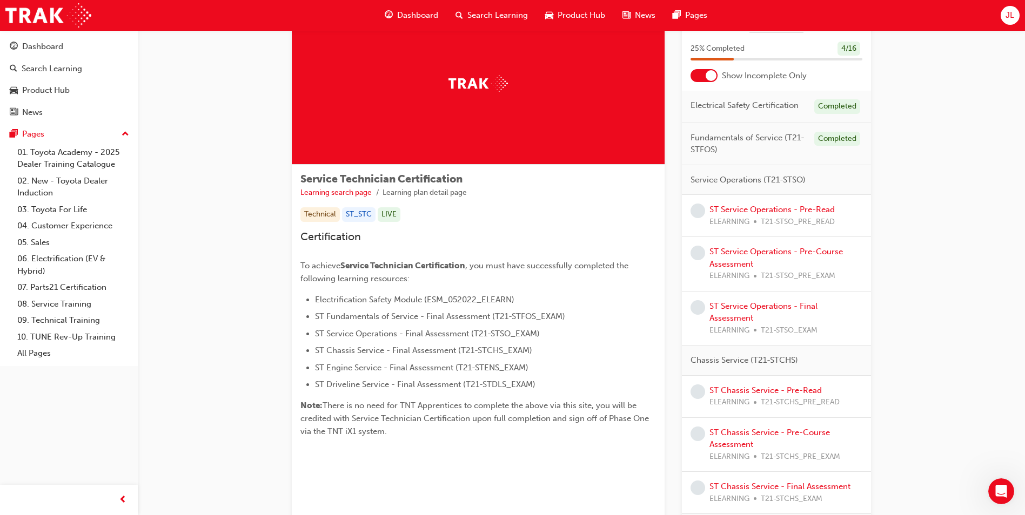
scroll to position [54, 0]
click at [704, 71] on div at bounding box center [703, 75] width 27 height 13
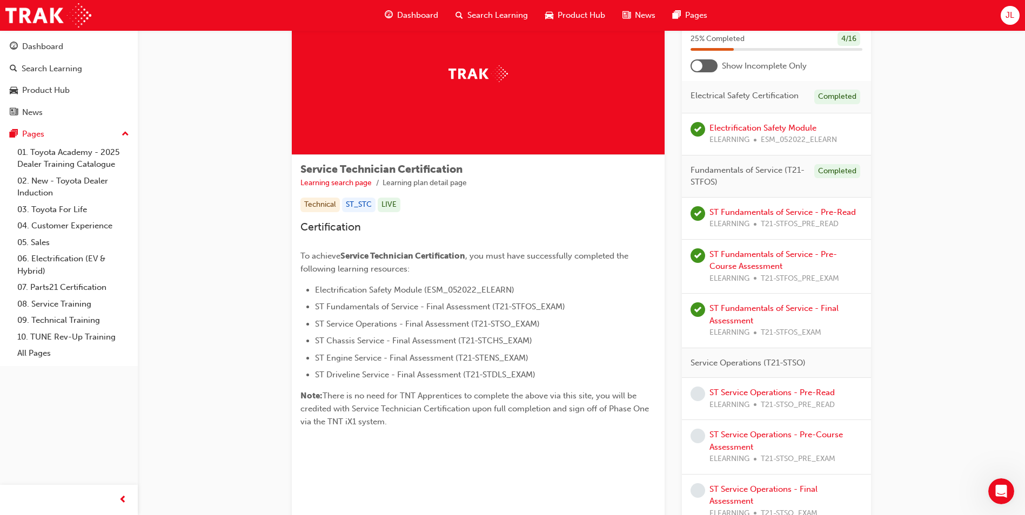
scroll to position [0, 0]
